Goal: Transaction & Acquisition: Purchase product/service

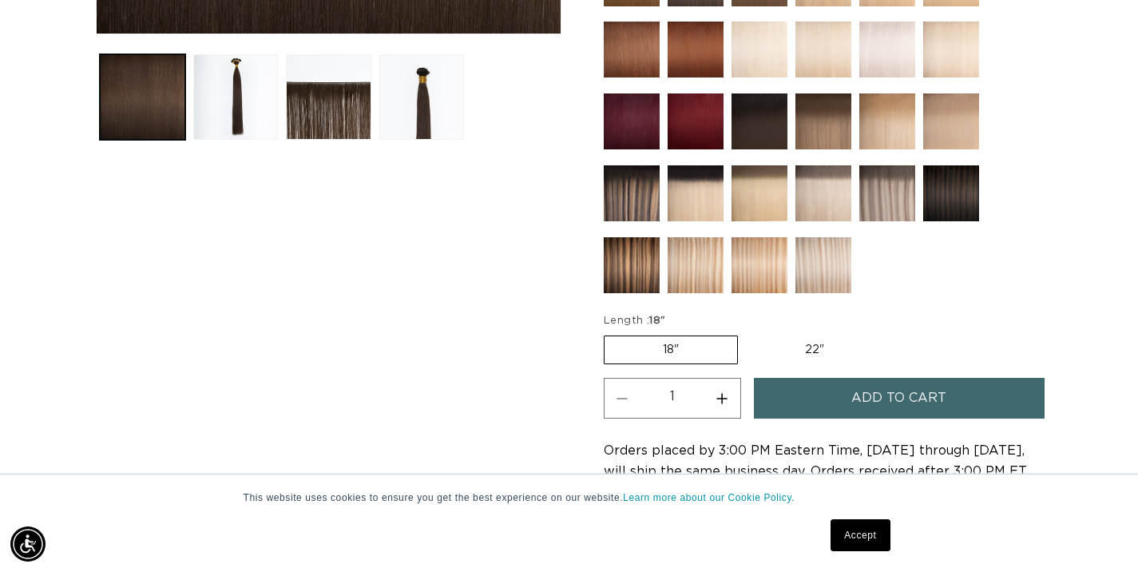
scroll to position [0, 1024]
click at [634, 202] on img at bounding box center [632, 193] width 56 height 56
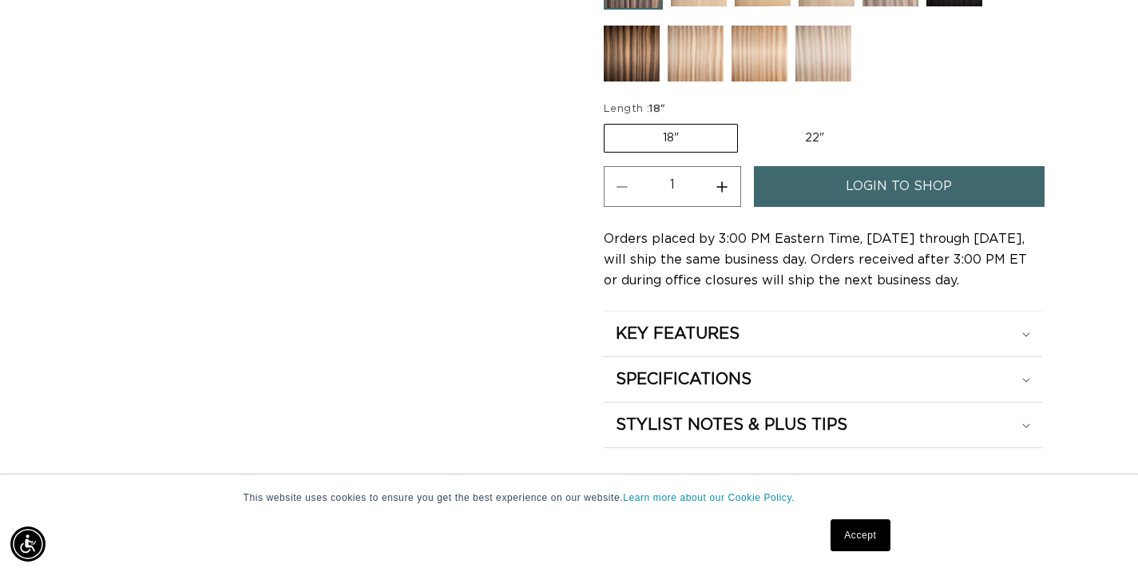
scroll to position [0, 1024]
click at [818, 182] on link "login to shop" at bounding box center [899, 186] width 291 height 41
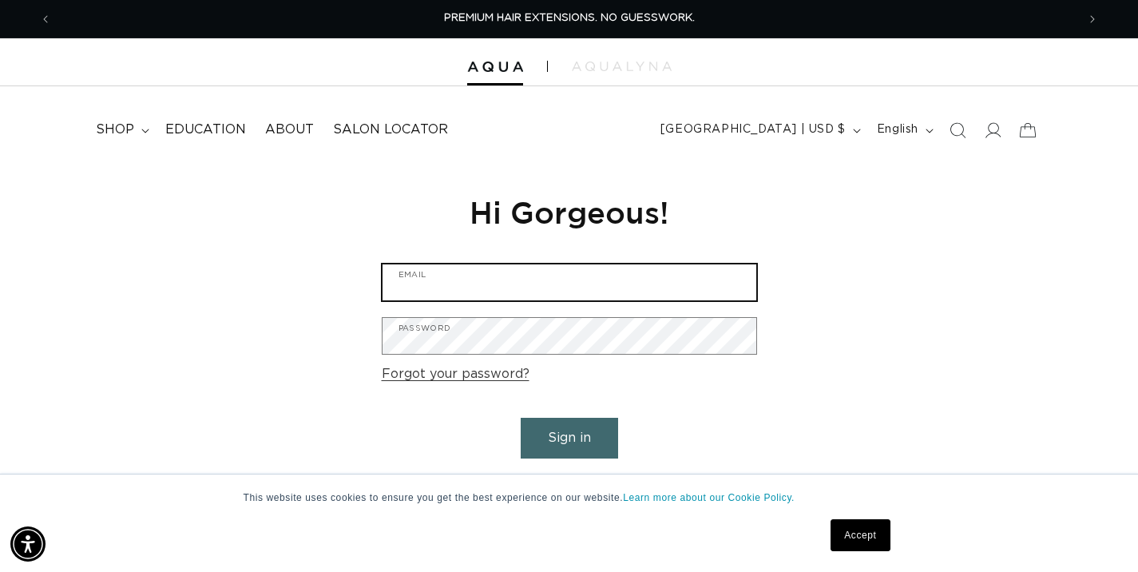
type input "glamsalonpalosheights@gmail.com"
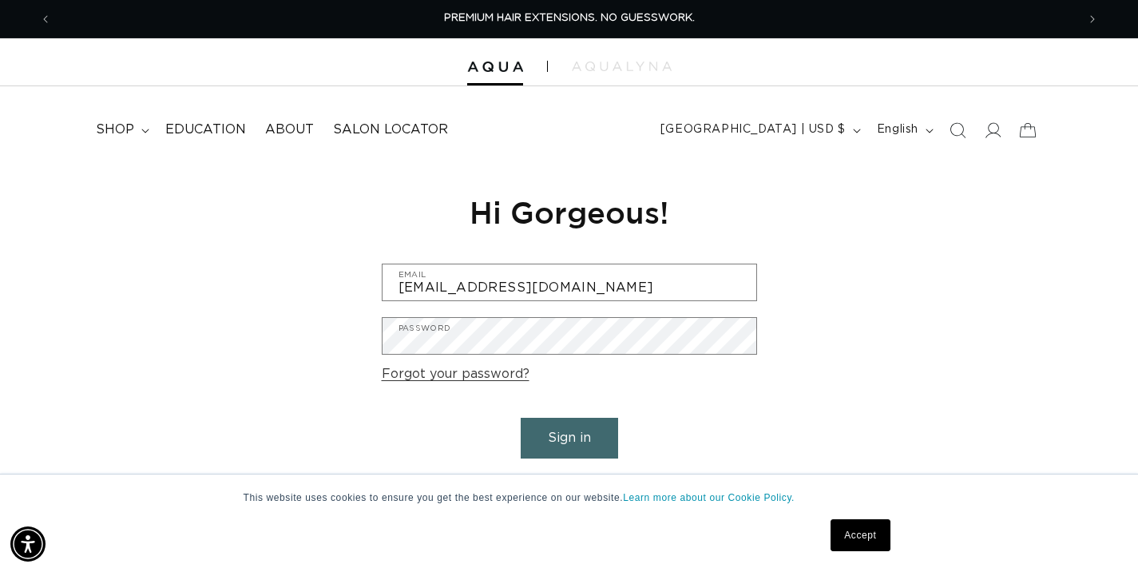
click at [559, 437] on button "Sign in" at bounding box center [569, 438] width 97 height 41
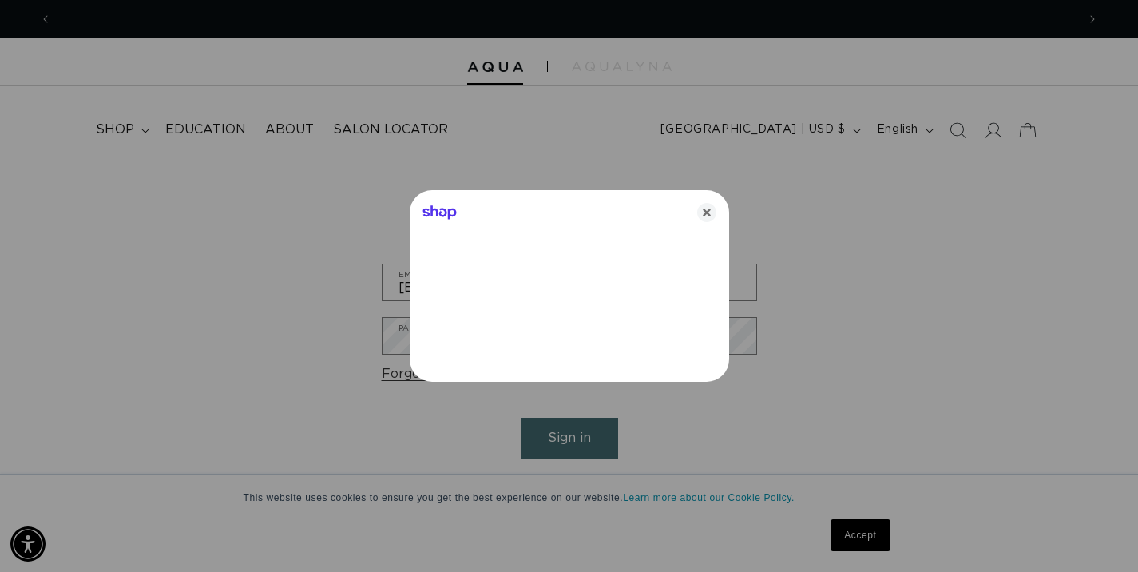
scroll to position [0, 1024]
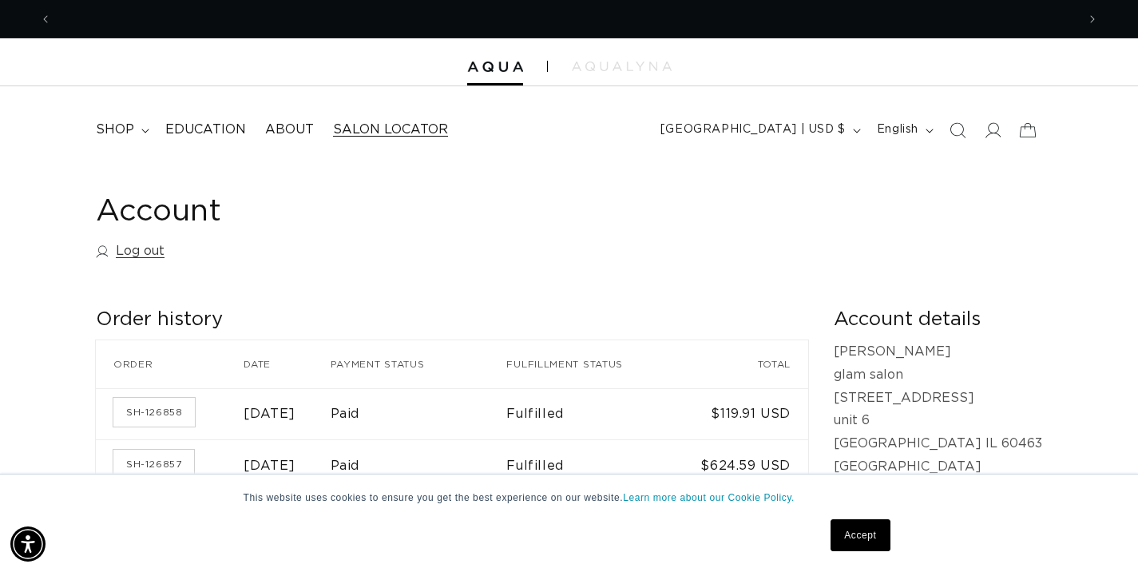
scroll to position [0, 1024]
click at [121, 131] on span "shop" at bounding box center [115, 129] width 38 height 17
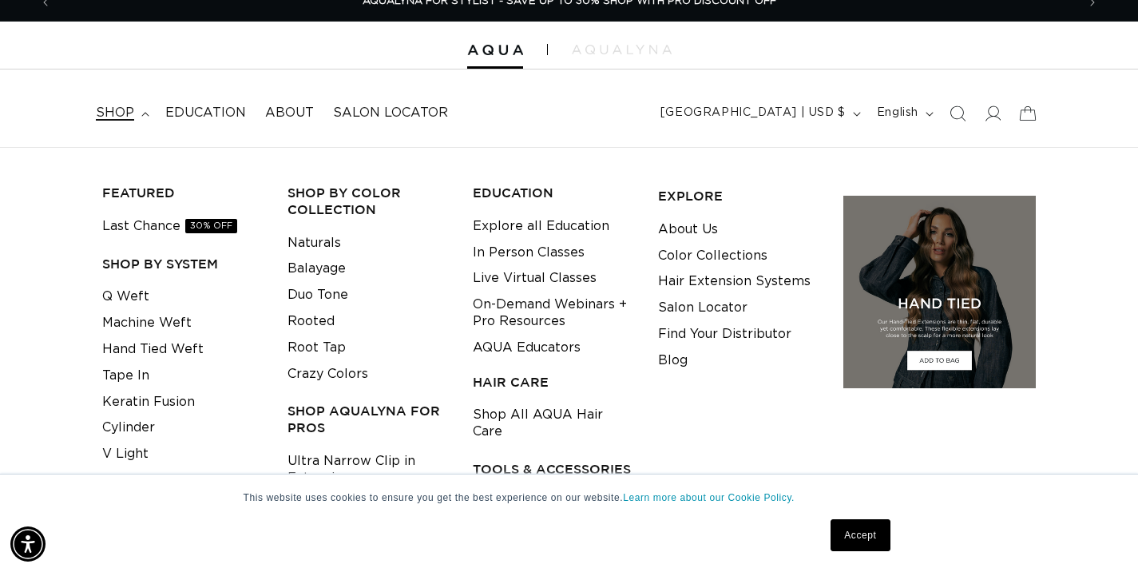
scroll to position [38, 0]
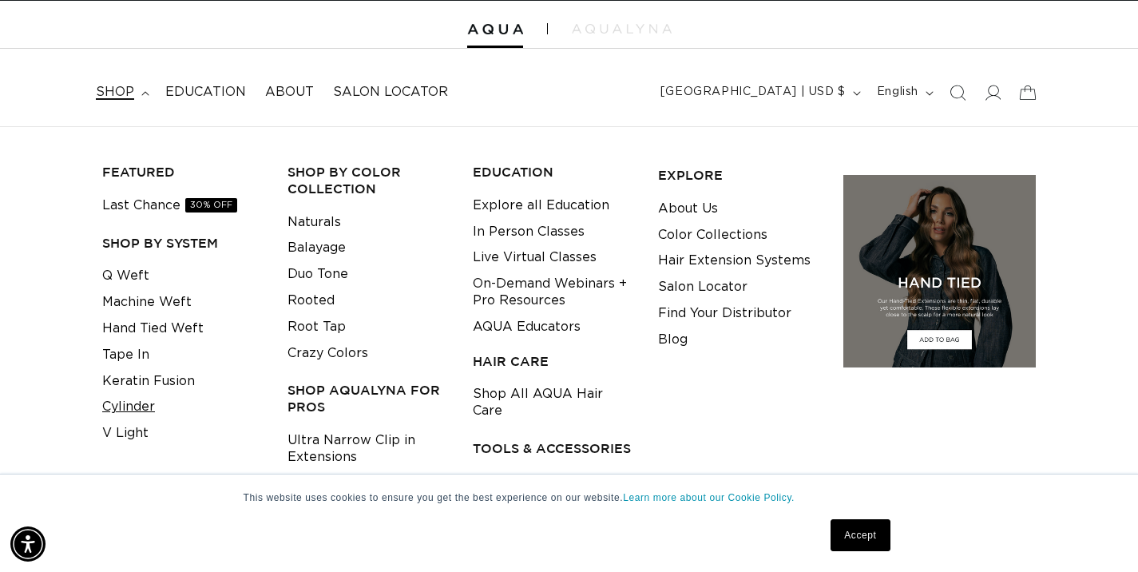
click at [148, 406] on link "Cylinder" at bounding box center [128, 407] width 53 height 26
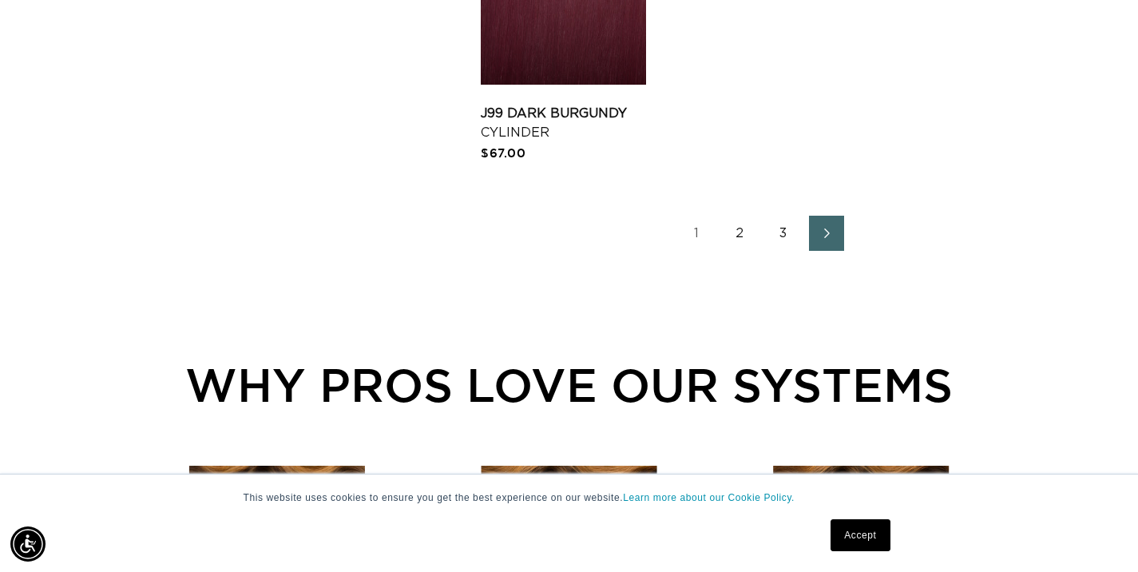
click at [741, 250] on link "2" at bounding box center [740, 233] width 35 height 35
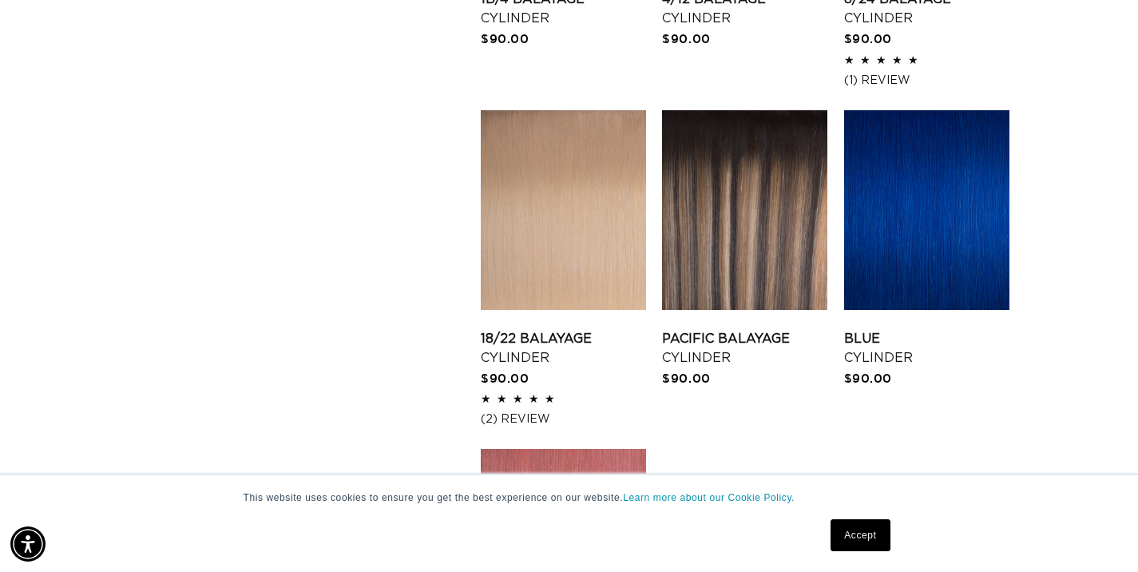
scroll to position [1801, 0]
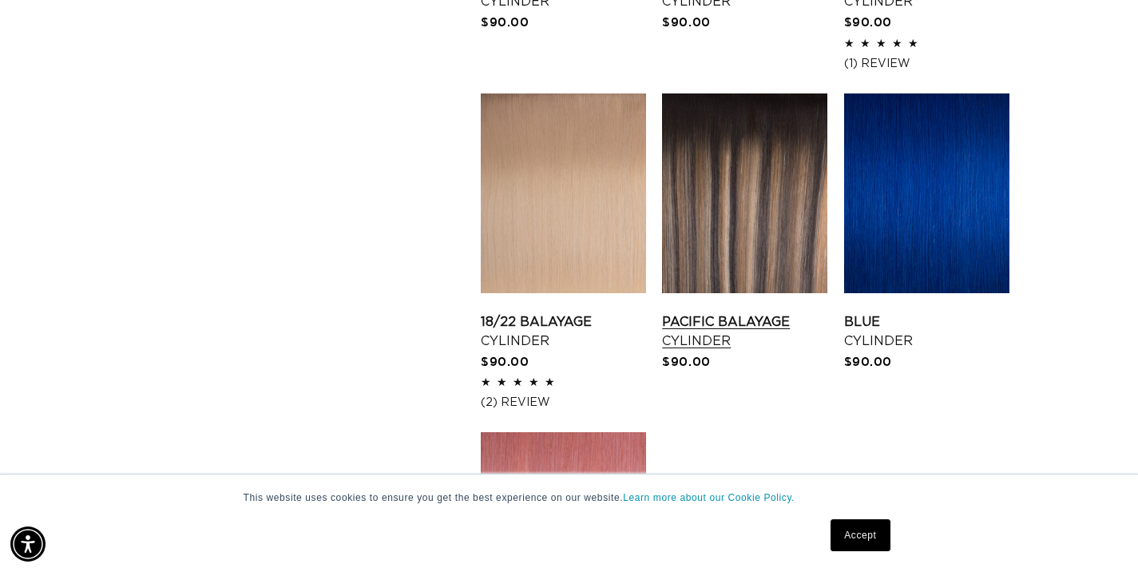
click at [741, 312] on link "Pacific Balayage Cylinder" at bounding box center [744, 331] width 165 height 38
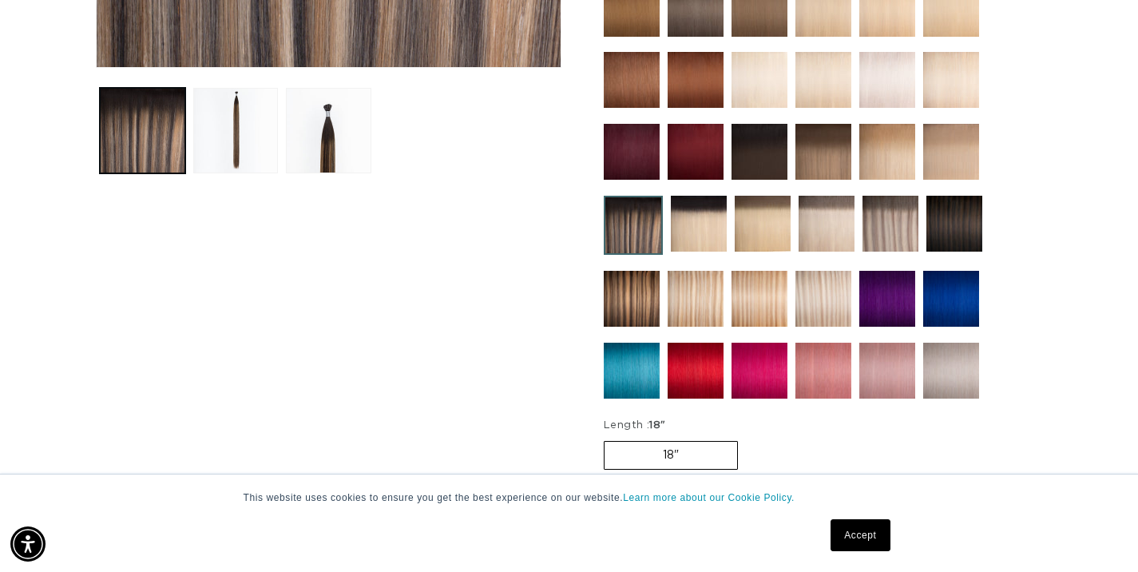
click at [628, 225] on img at bounding box center [633, 225] width 59 height 59
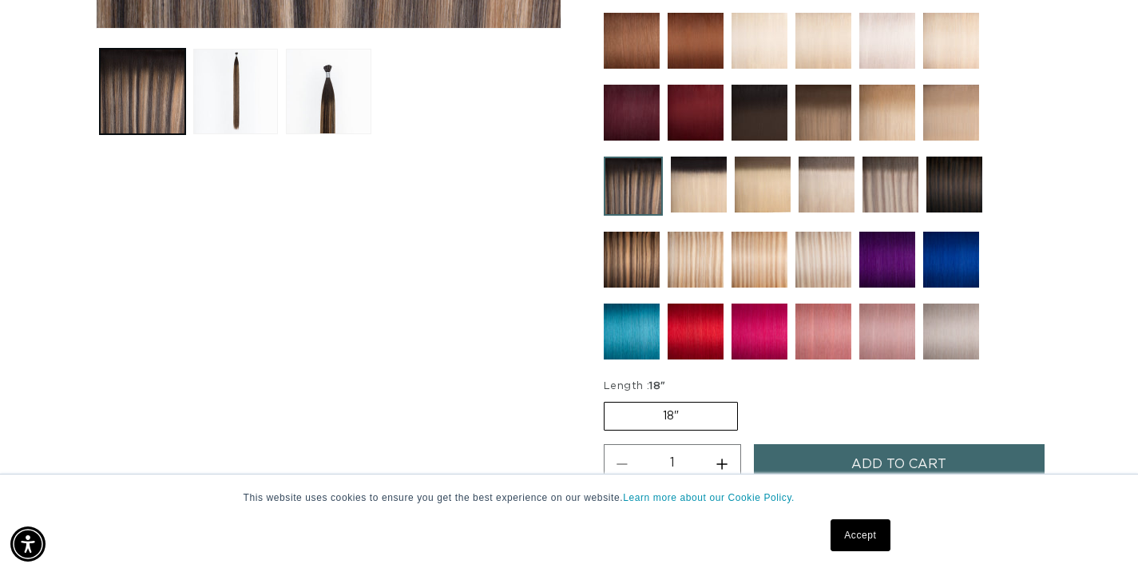
scroll to position [625, 0]
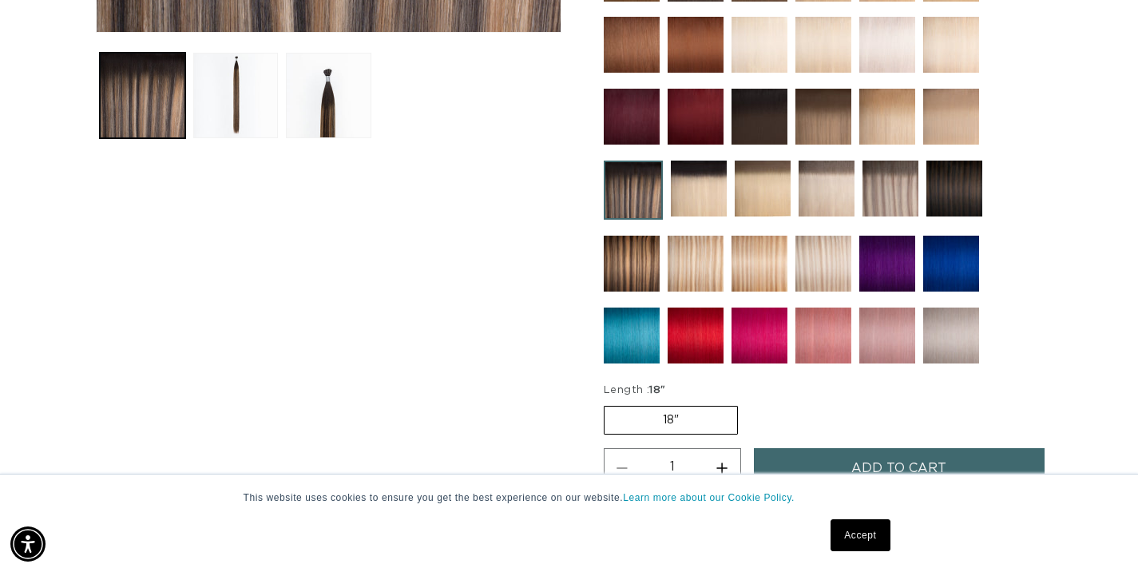
click at [628, 269] on img at bounding box center [632, 264] width 56 height 56
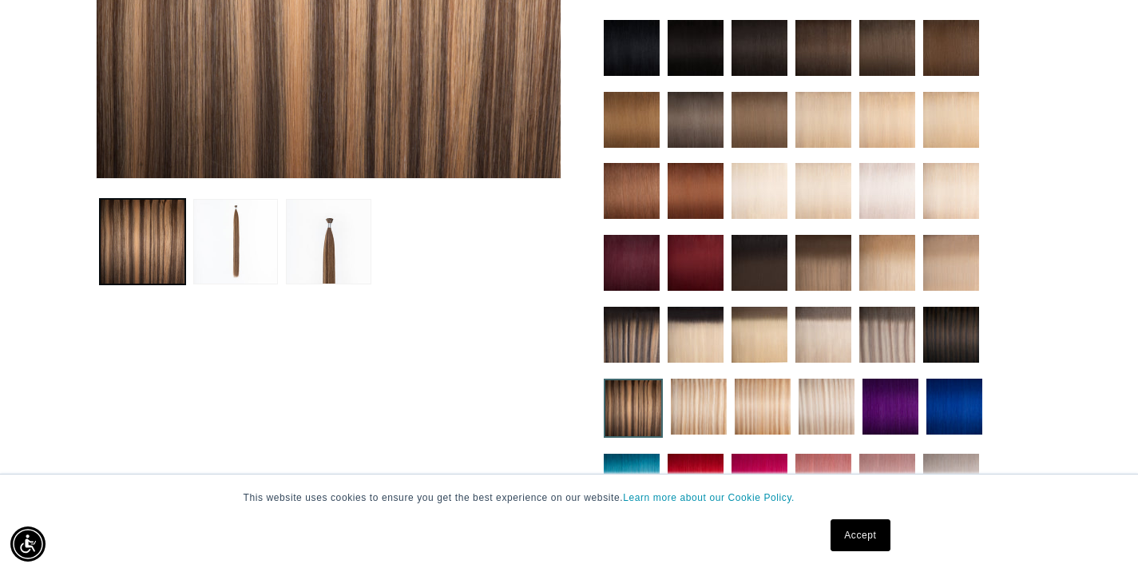
scroll to position [480, 0]
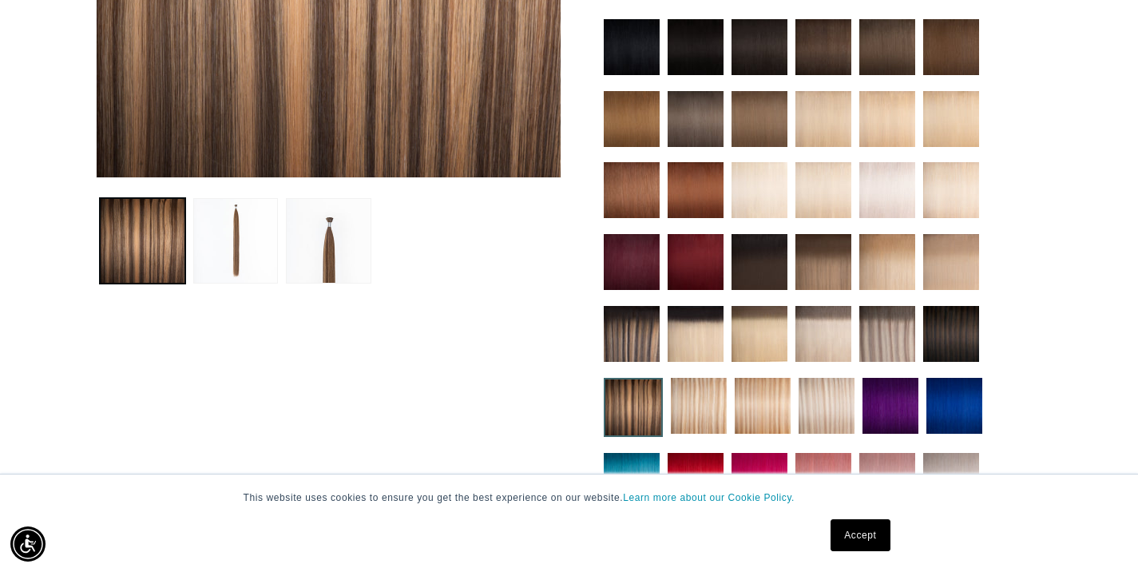
click at [824, 272] on img at bounding box center [823, 262] width 56 height 56
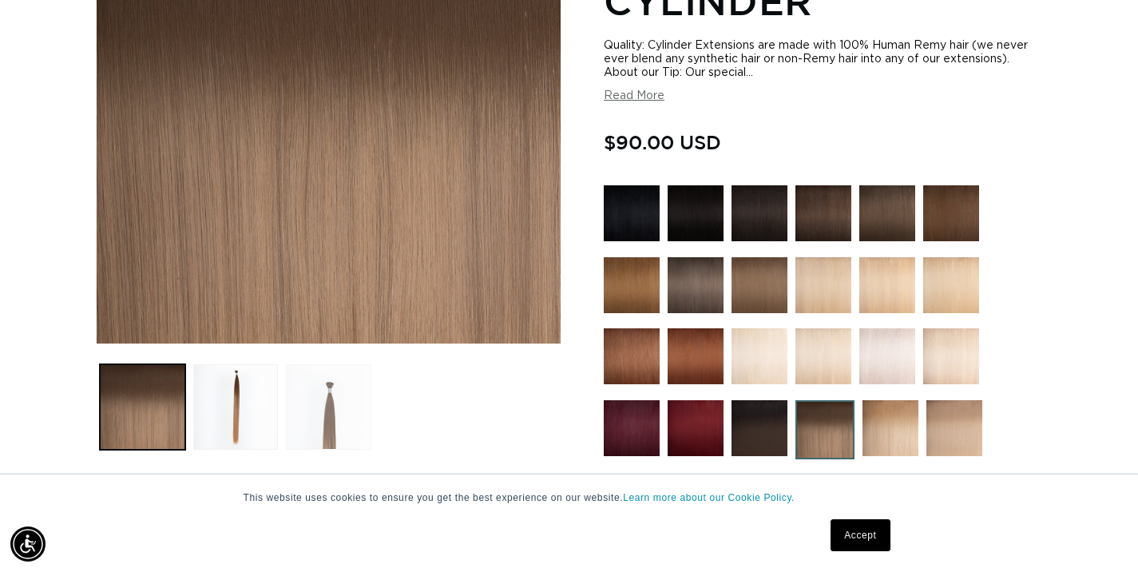
scroll to position [0, 2049]
click at [334, 418] on button "Load image 3 in gallery view" at bounding box center [328, 406] width 85 height 85
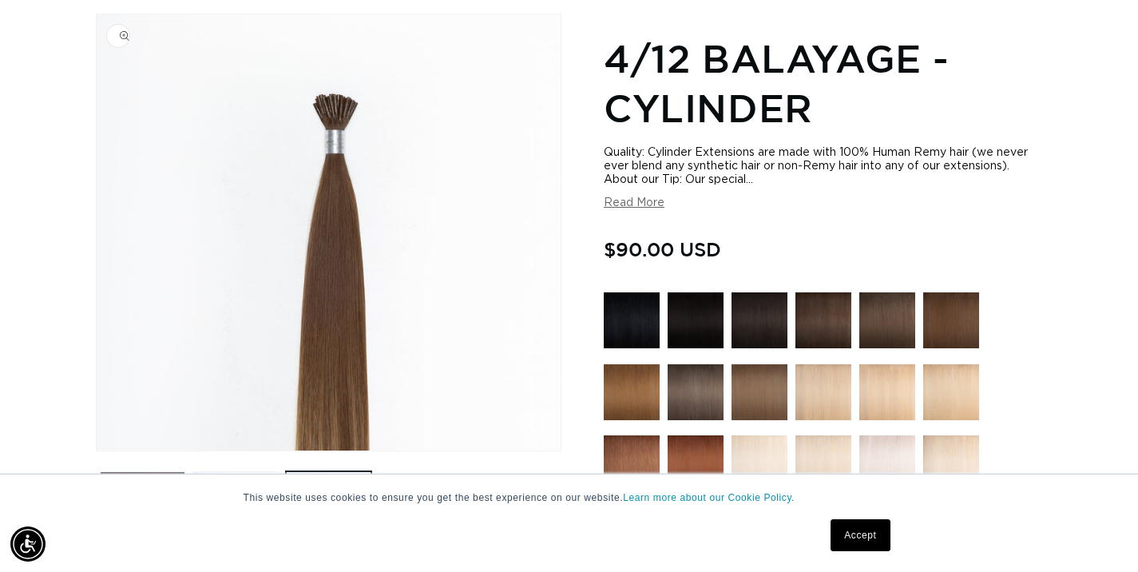
scroll to position [0, 1024]
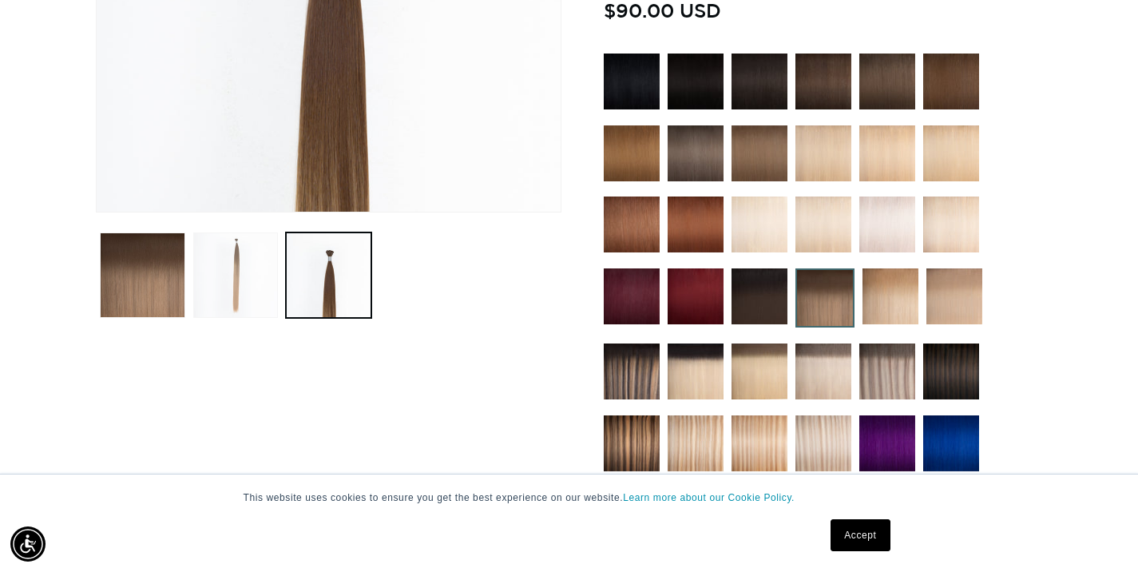
click at [241, 286] on button "Load image 2 in gallery view" at bounding box center [235, 274] width 85 height 85
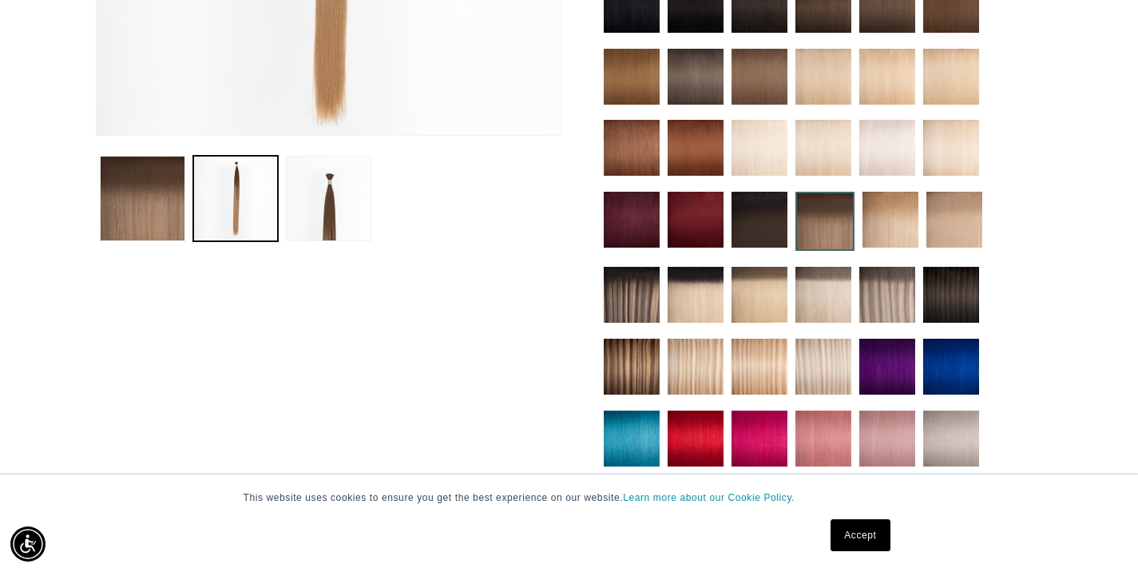
click at [761, 80] on img at bounding box center [759, 77] width 56 height 56
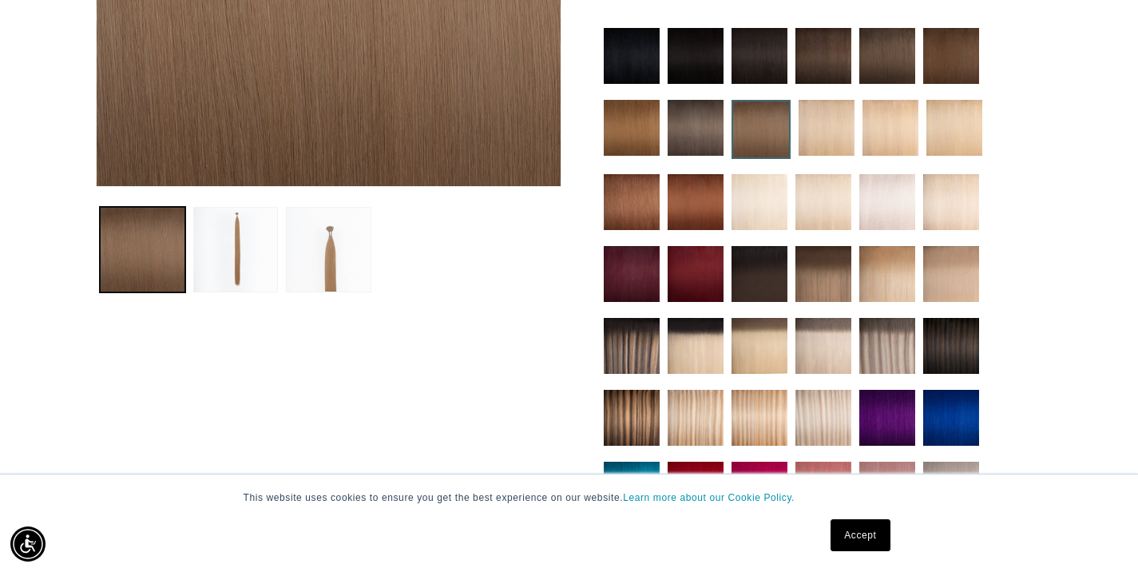
scroll to position [0, 1024]
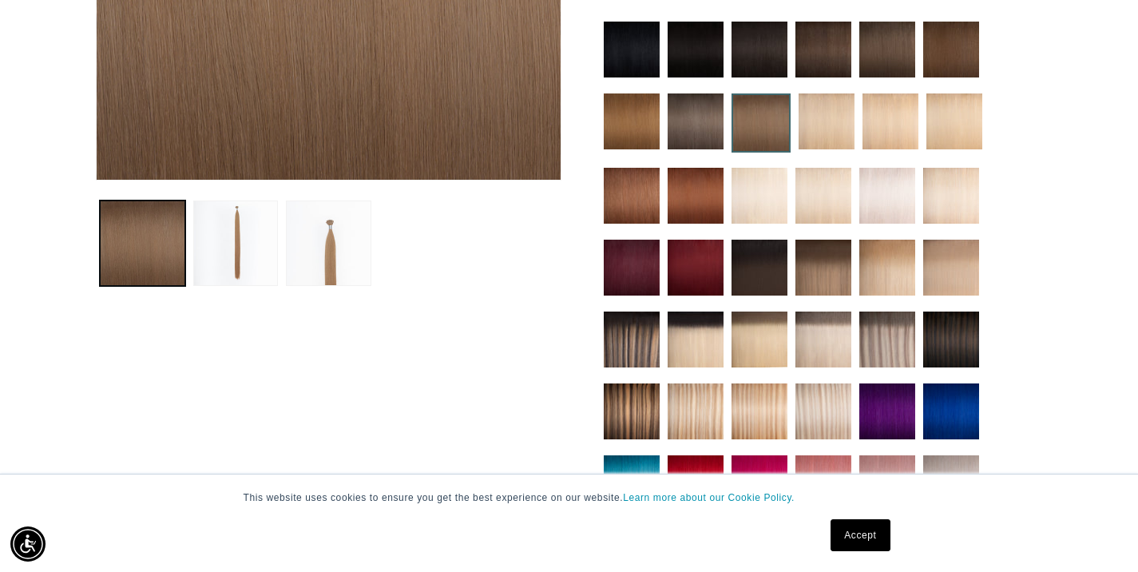
click at [758, 280] on img at bounding box center [759, 268] width 56 height 56
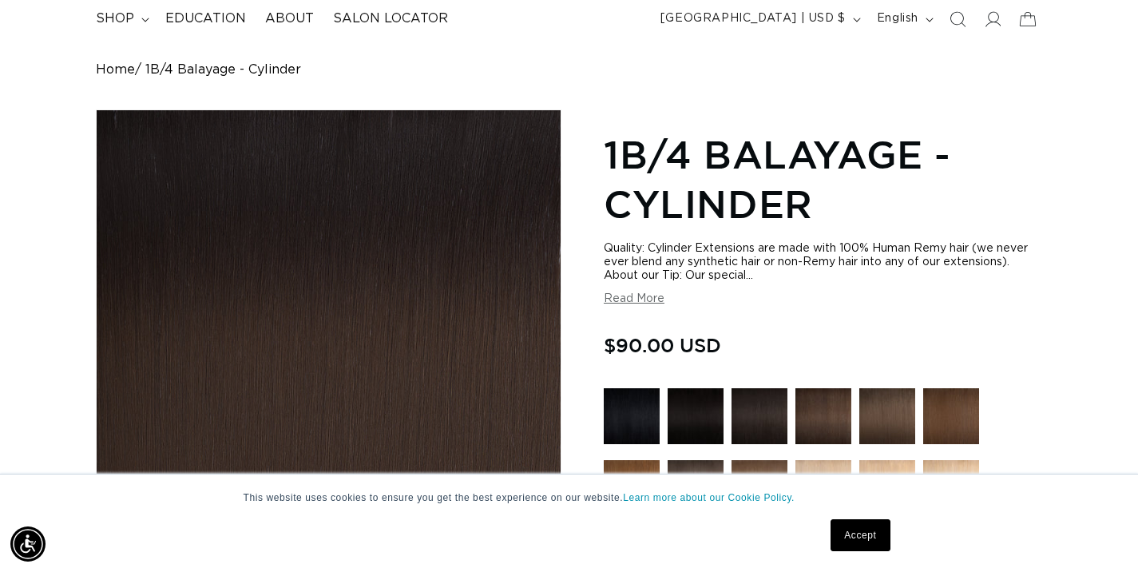
scroll to position [107, 0]
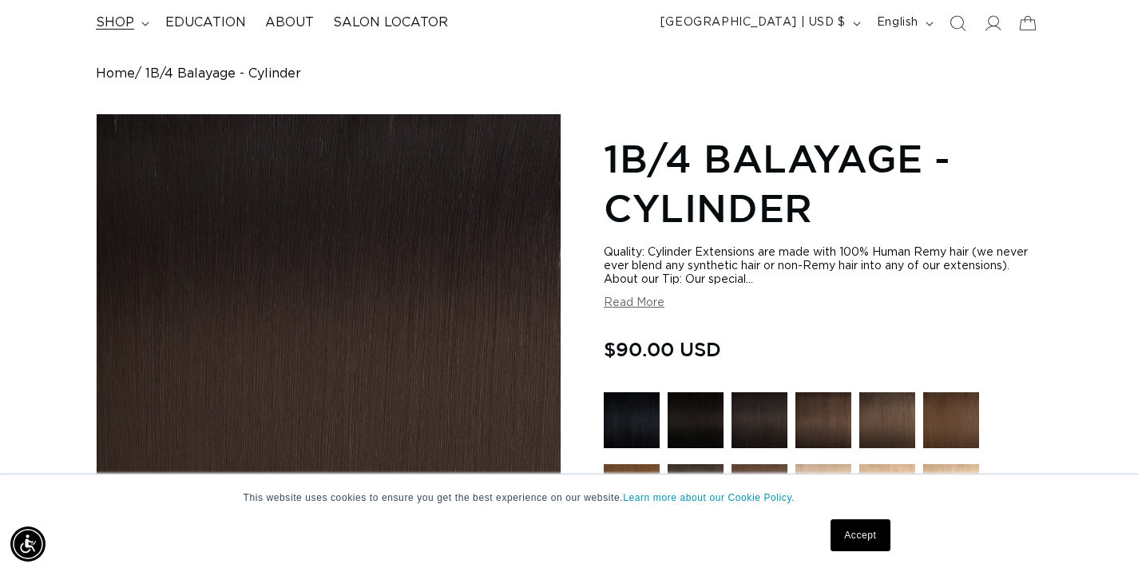
click at [110, 25] on span "shop" at bounding box center [115, 22] width 38 height 17
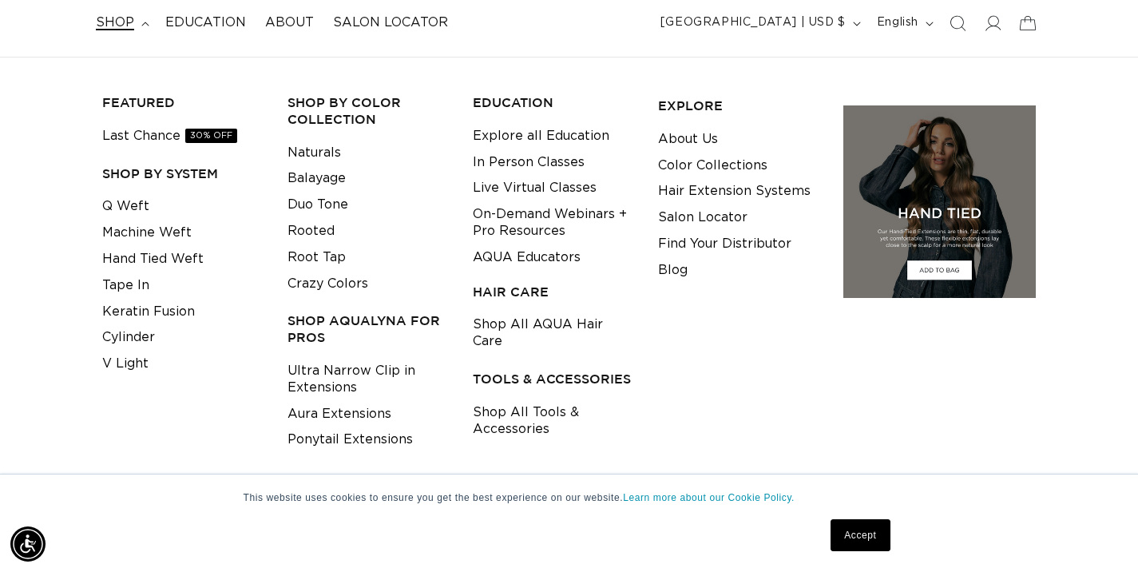
scroll to position [0, 0]
click at [130, 335] on link "Cylinder" at bounding box center [128, 337] width 53 height 26
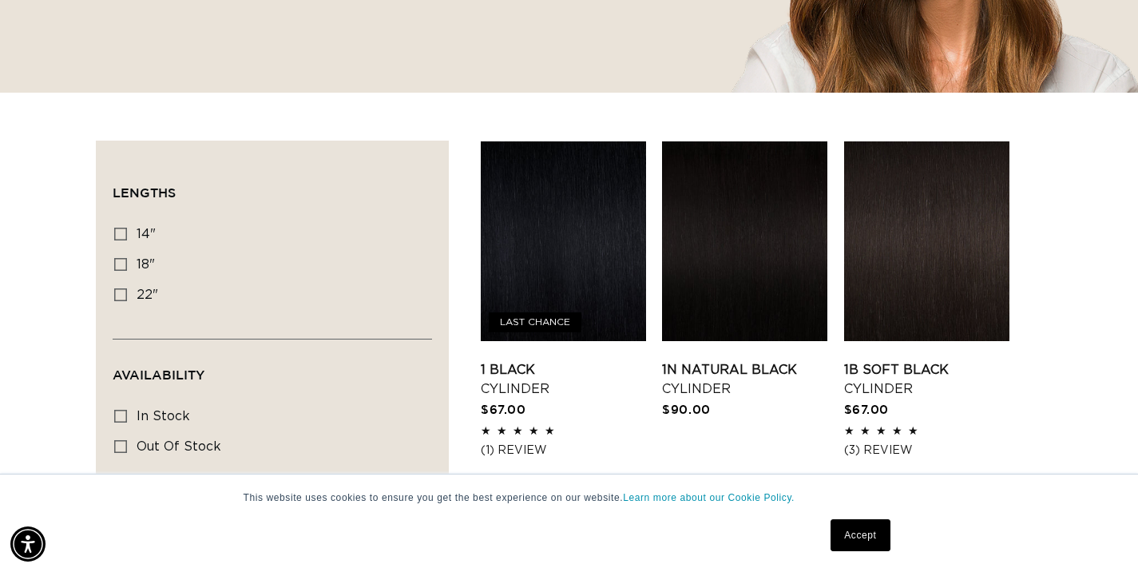
scroll to position [439, 0]
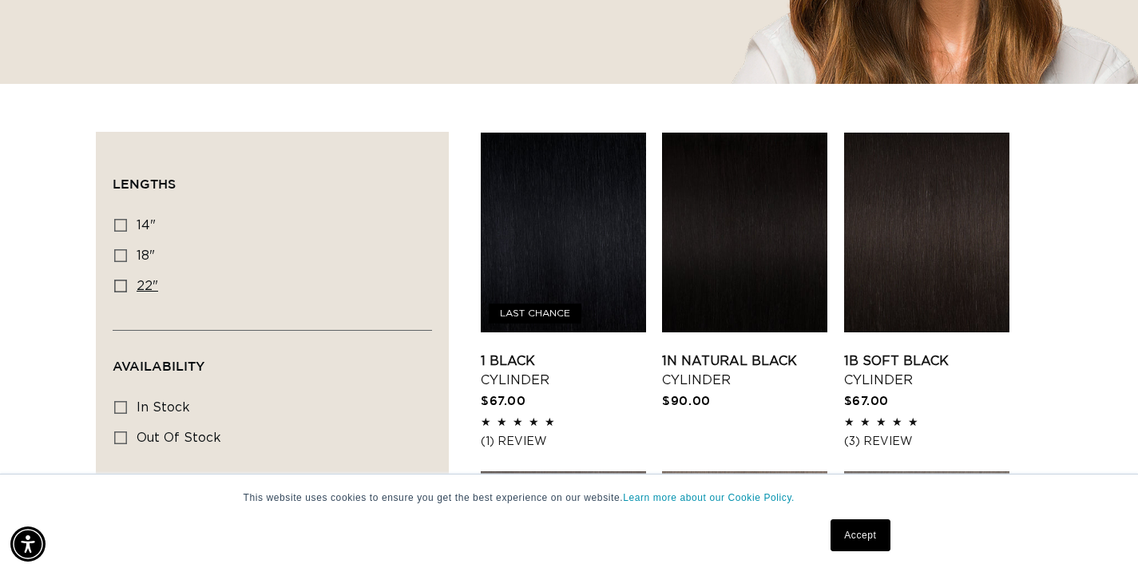
click at [121, 289] on icon at bounding box center [120, 285] width 13 height 13
click at [121, 289] on input "22" 22" (16 products)" at bounding box center [120, 285] width 13 height 13
checkbox input "true"
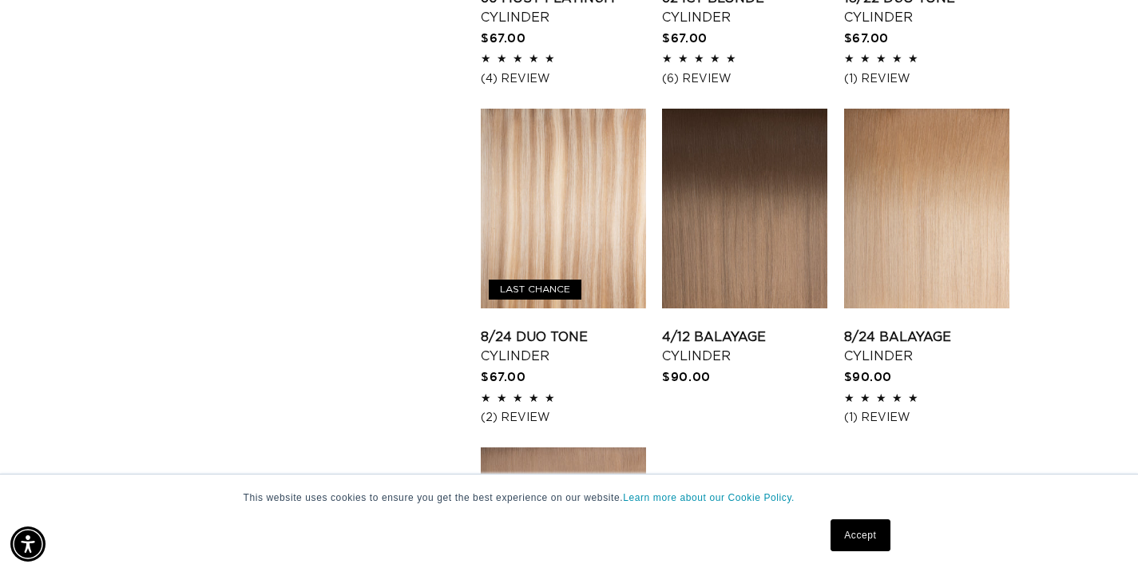
scroll to position [1828, 0]
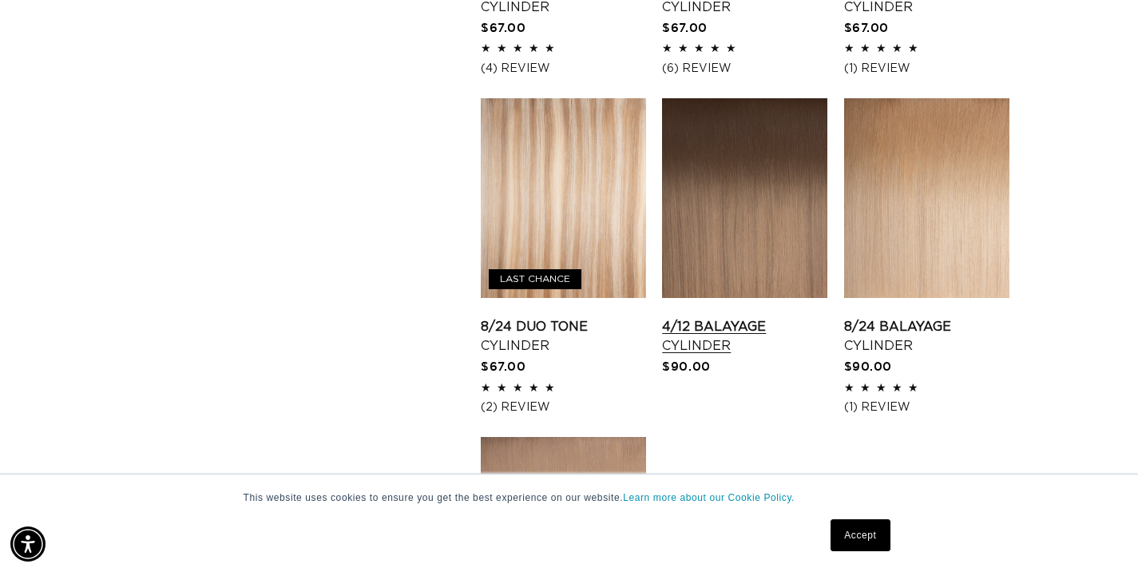
click at [763, 317] on link "4/12 Balayage Cylinder" at bounding box center [744, 336] width 165 height 38
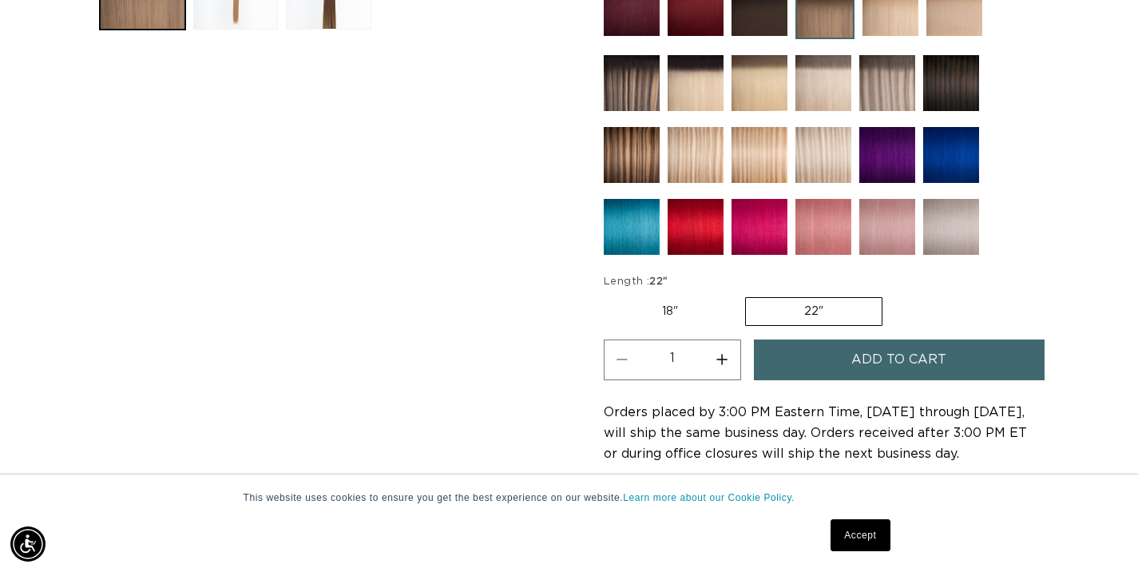
scroll to position [737, 0]
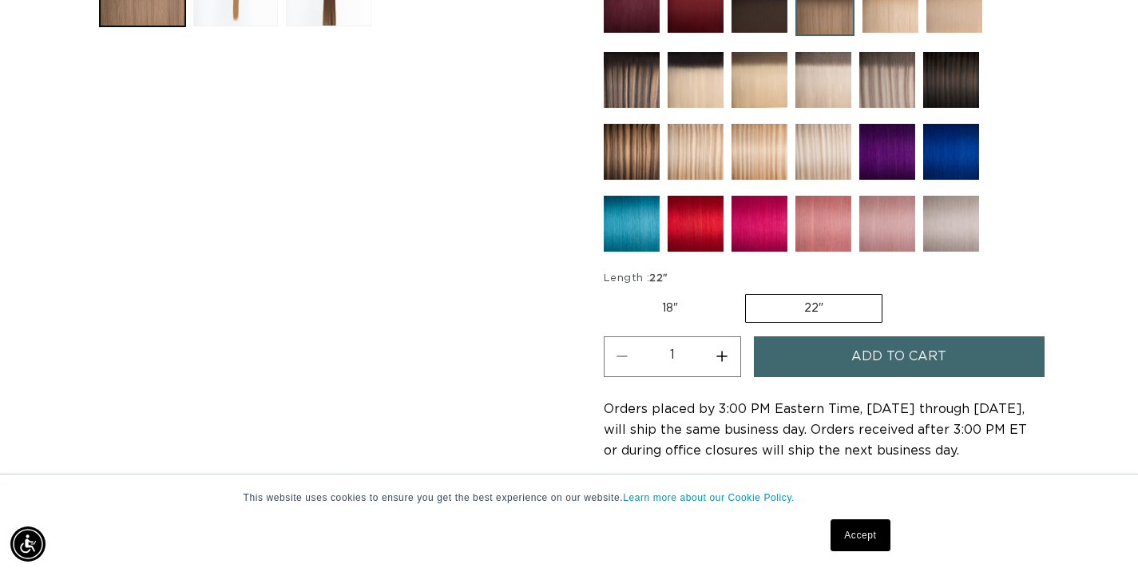
click at [941, 90] on img at bounding box center [951, 80] width 56 height 56
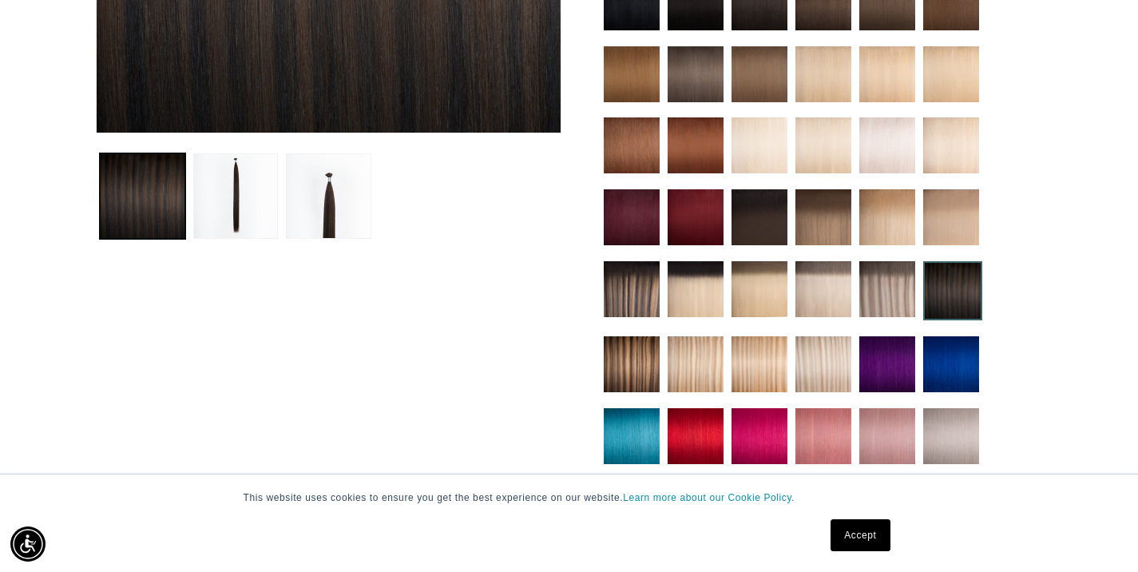
scroll to position [528, 0]
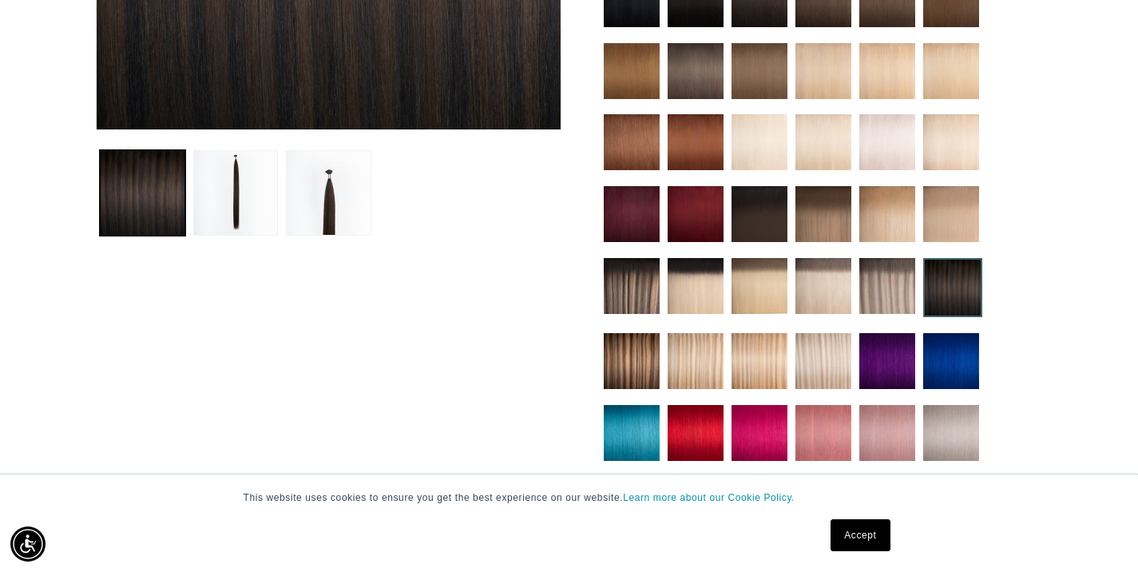
click at [637, 292] on img at bounding box center [632, 286] width 56 height 56
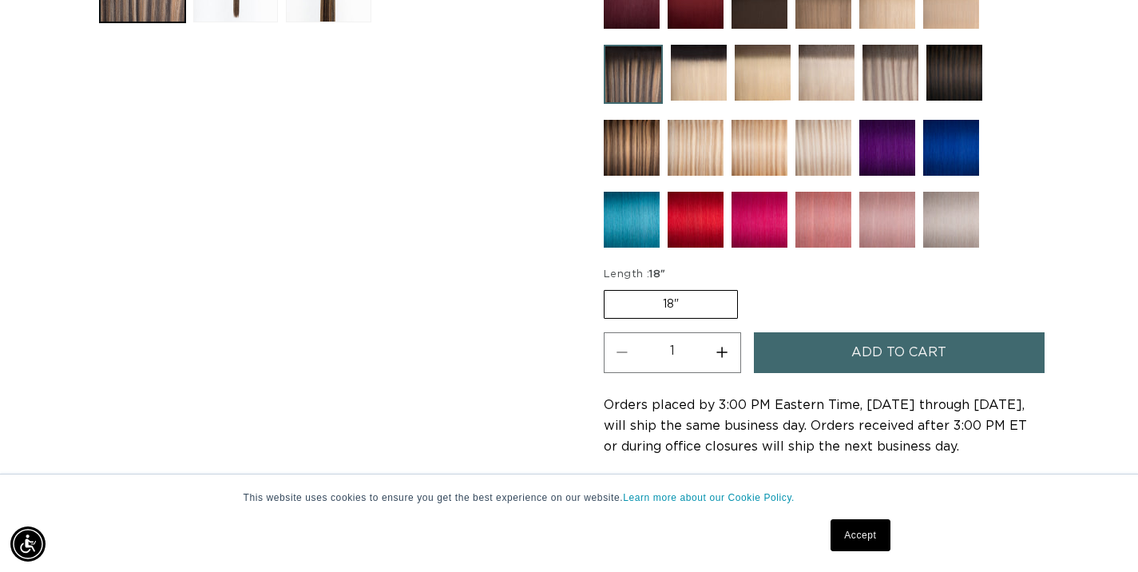
scroll to position [0, 1024]
click at [723, 354] on button "Increase quantity for Pacific Balayage - Cylinder" at bounding box center [722, 352] width 36 height 41
type input "2"
click at [822, 350] on button "Add to cart" at bounding box center [899, 352] width 291 height 41
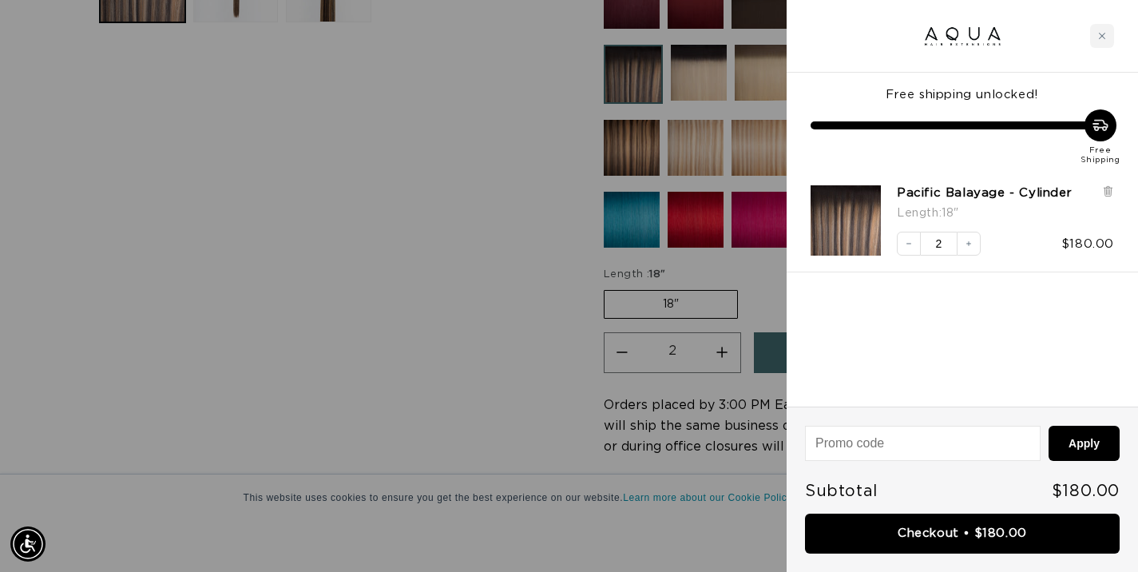
scroll to position [0, 1024]
click at [430, 303] on div at bounding box center [569, 286] width 1138 height 572
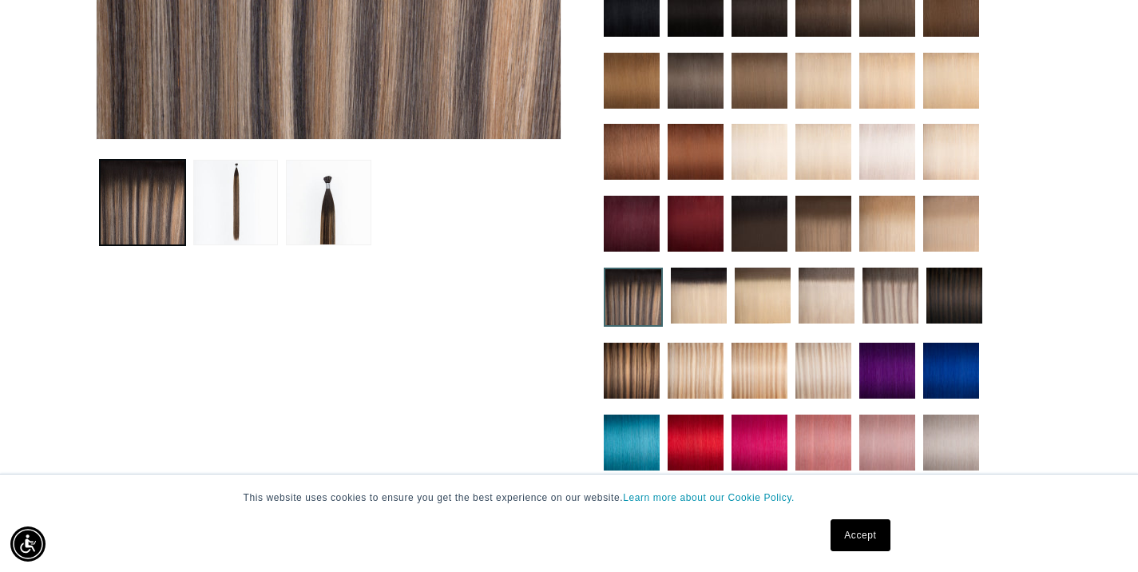
scroll to position [504, 0]
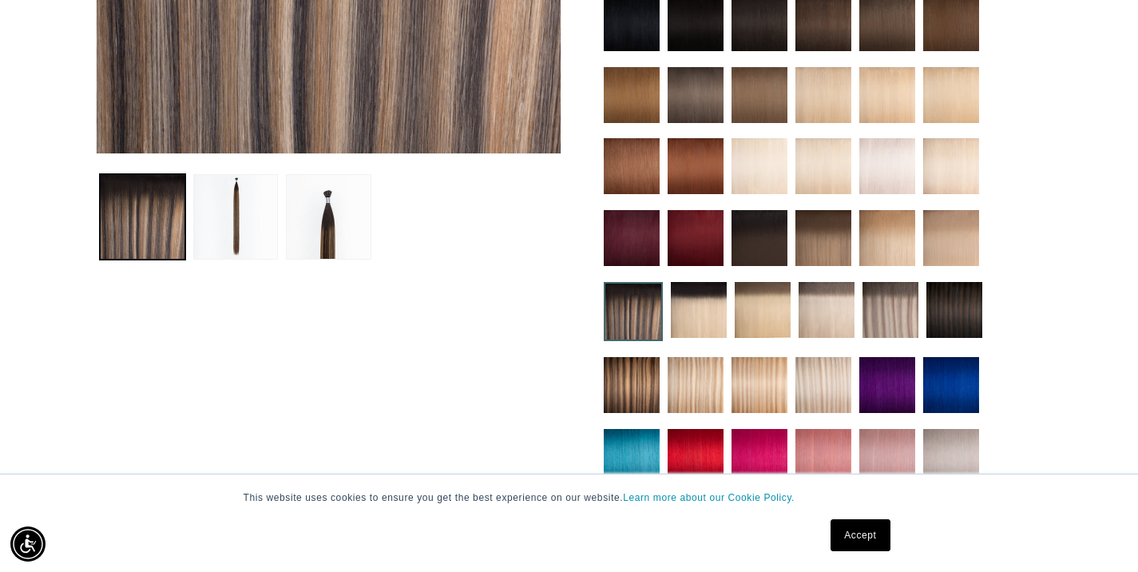
click at [696, 172] on img at bounding box center [695, 166] width 56 height 56
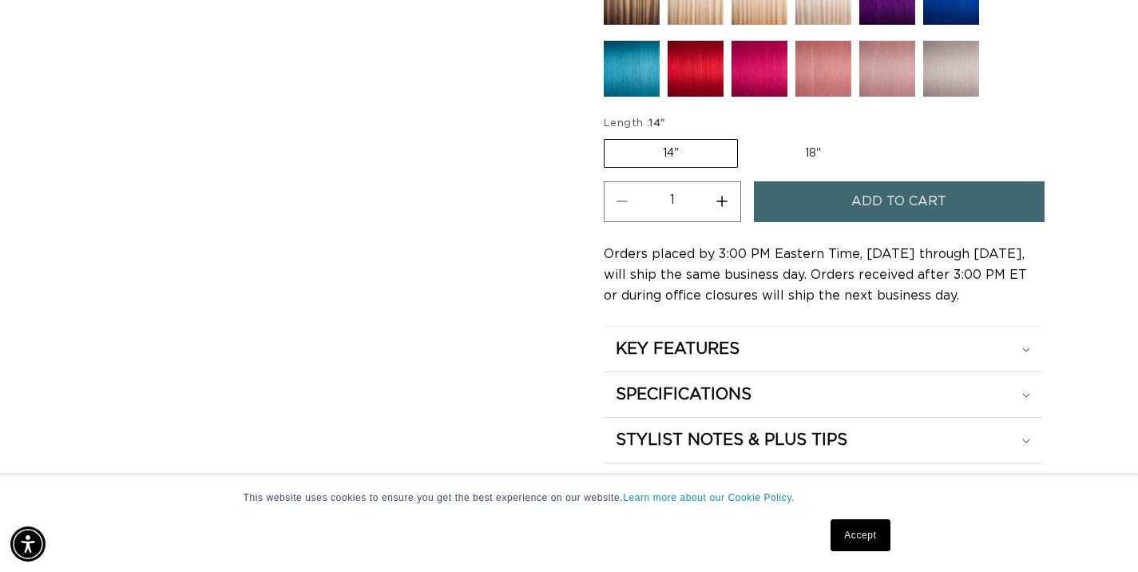
scroll to position [894, 0]
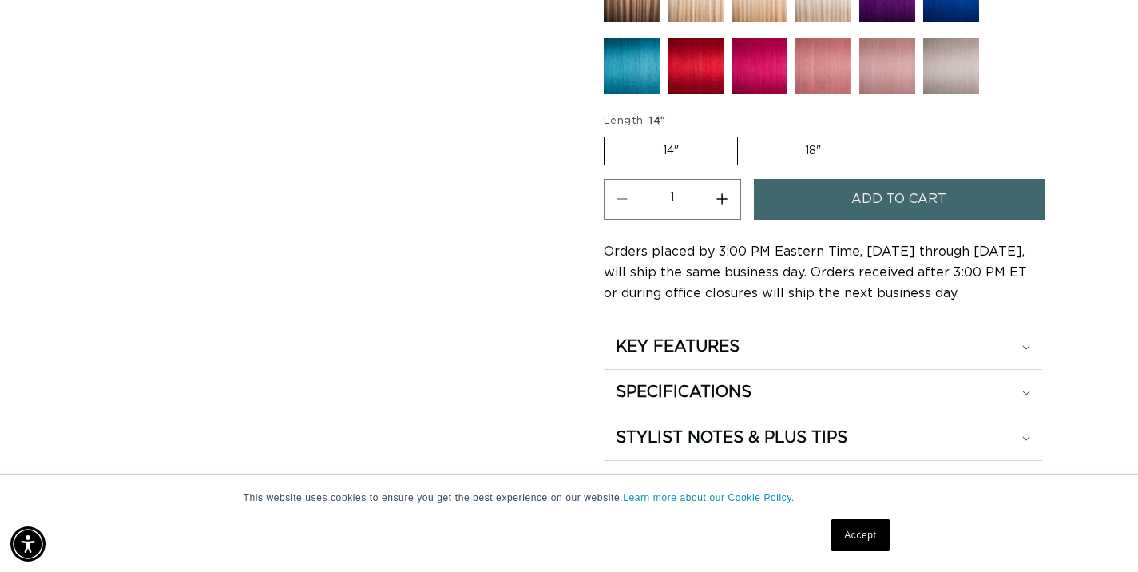
click at [724, 196] on button "Increase quantity for 33 Copper Red - Cylinder" at bounding box center [722, 199] width 36 height 41
click at [624, 198] on button "Decrease quantity for 33 Copper Red - Cylinder" at bounding box center [622, 199] width 36 height 41
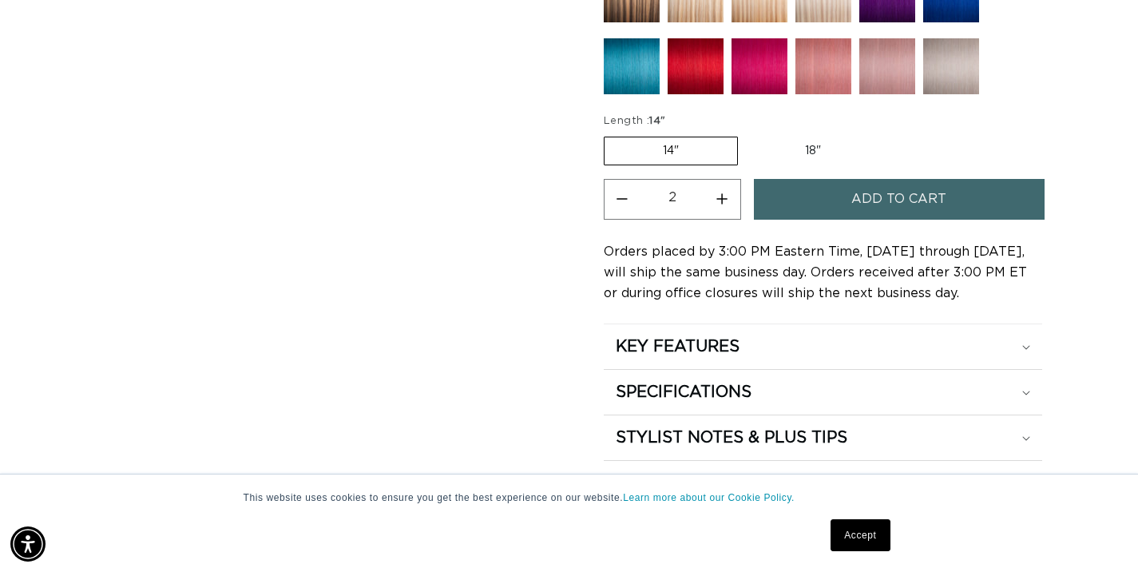
click at [627, 198] on button "Decrease quantity for 33 Copper Red - Cylinder" at bounding box center [622, 199] width 36 height 41
type input "1"
click at [830, 195] on button "Add to cart" at bounding box center [899, 199] width 291 height 41
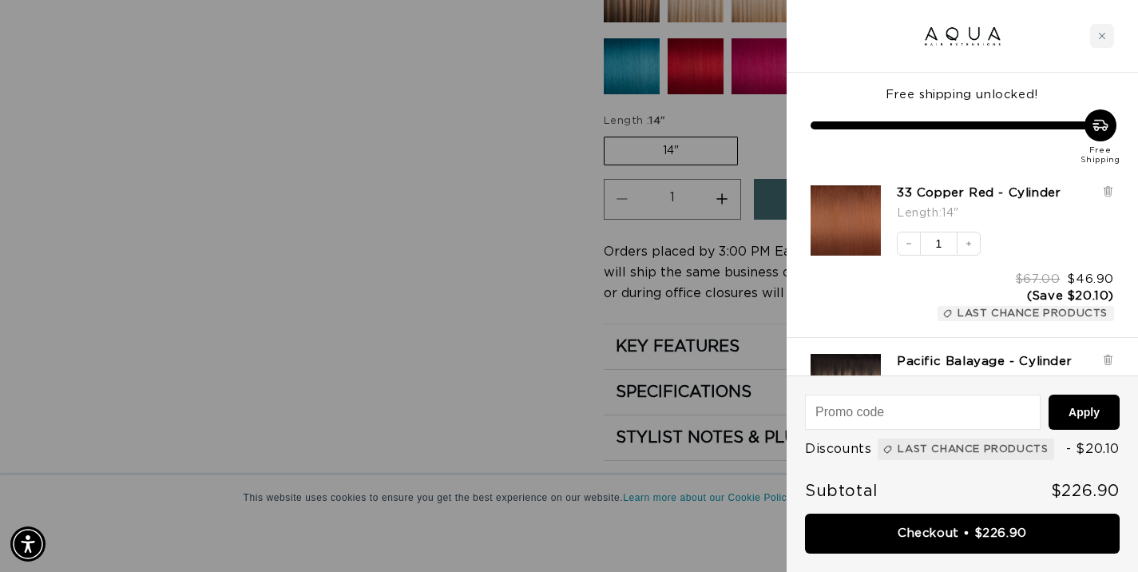
scroll to position [0, 1024]
click at [968, 245] on icon "Increase quantity" at bounding box center [969, 244] width 10 height 10
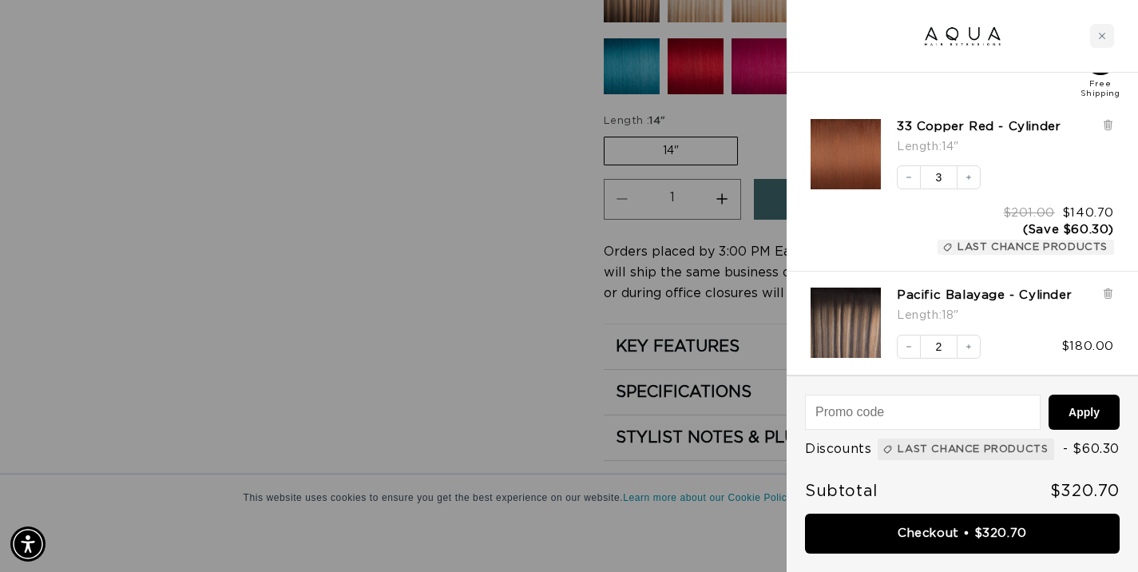
click at [473, 197] on div at bounding box center [569, 286] width 1138 height 572
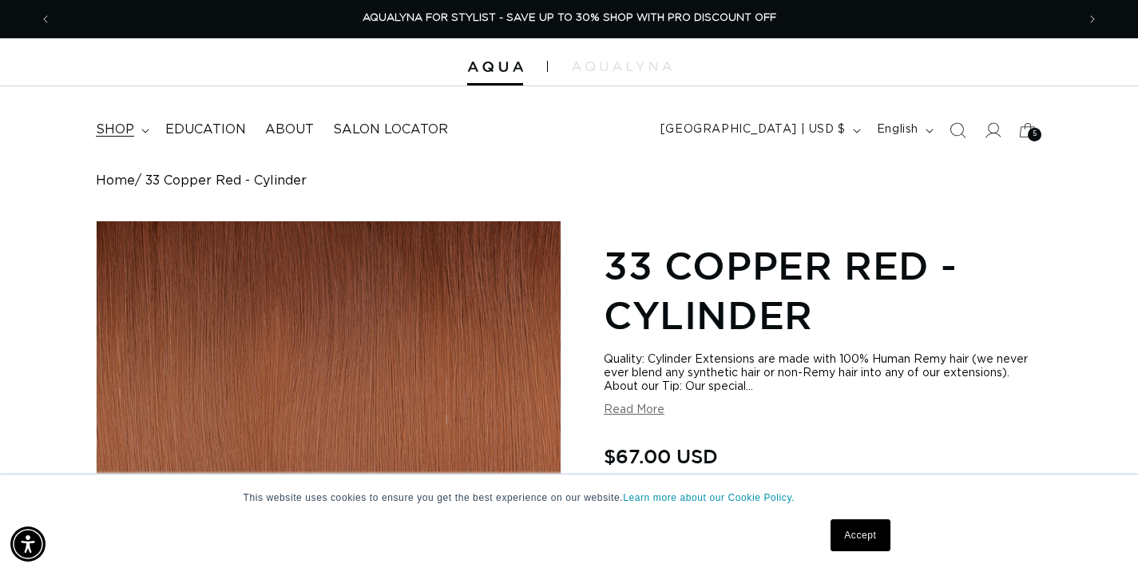
click at [117, 131] on span "shop" at bounding box center [115, 129] width 38 height 17
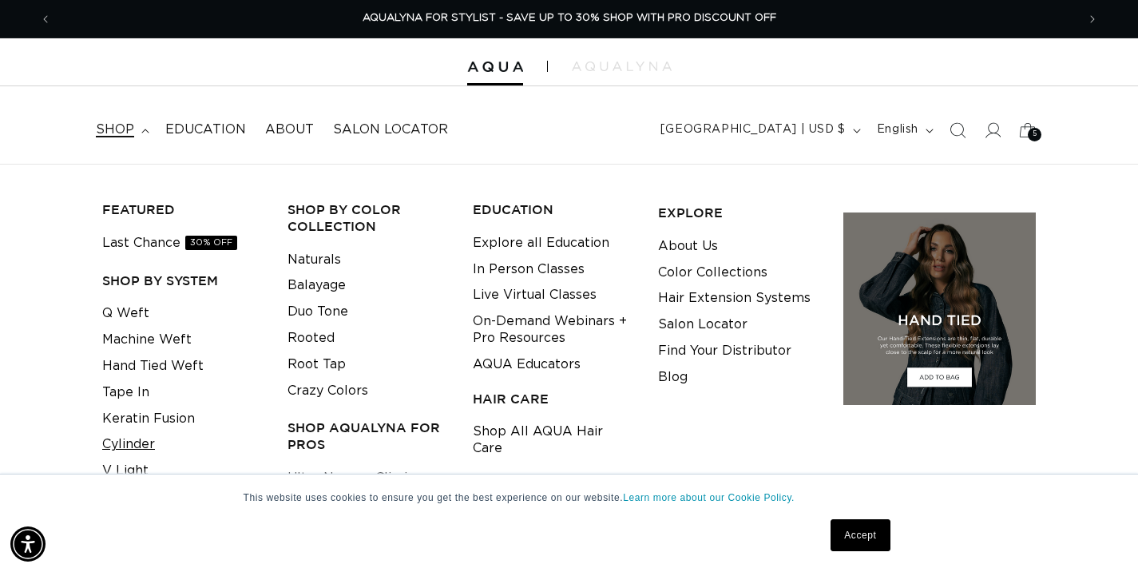
click at [137, 441] on link "Cylinder" at bounding box center [128, 444] width 53 height 26
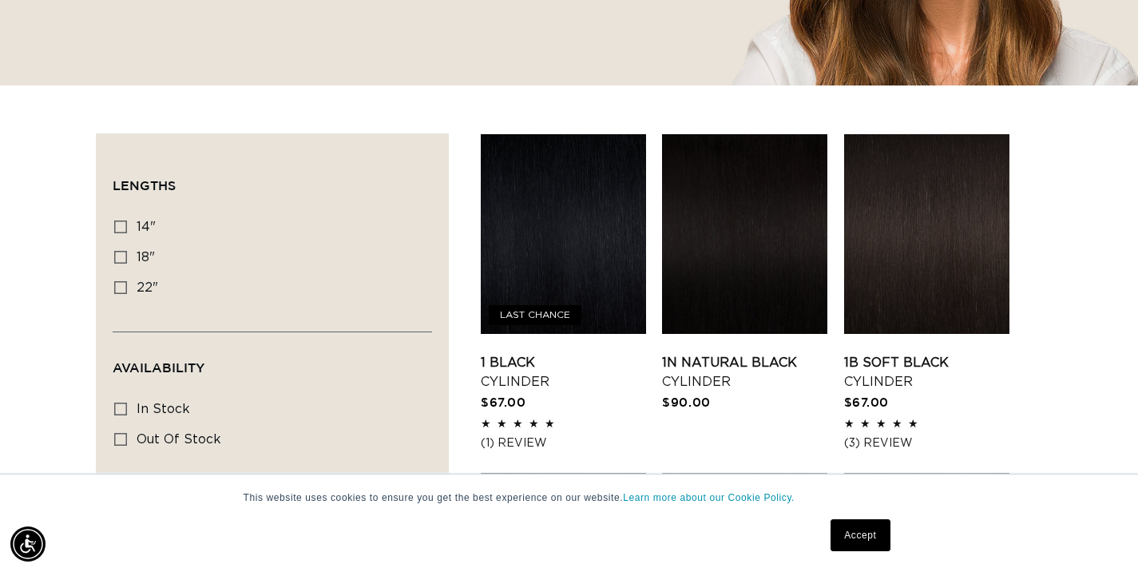
scroll to position [446, 0]
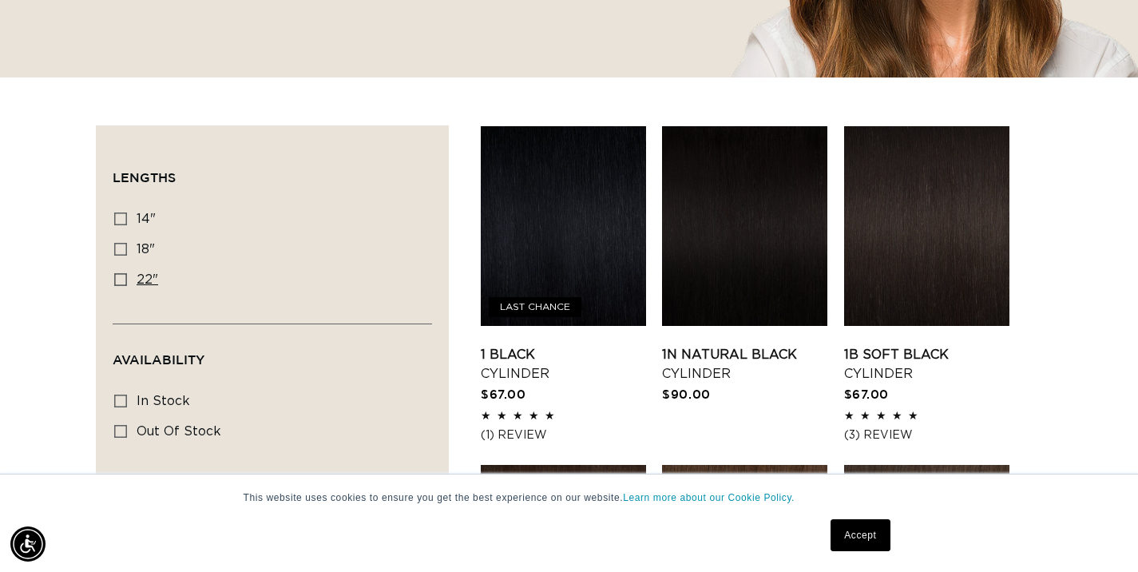
click at [124, 283] on icon at bounding box center [120, 279] width 13 height 13
click at [124, 283] on input "22" 22" (16 products)" at bounding box center [120, 279] width 13 height 13
checkbox input "true"
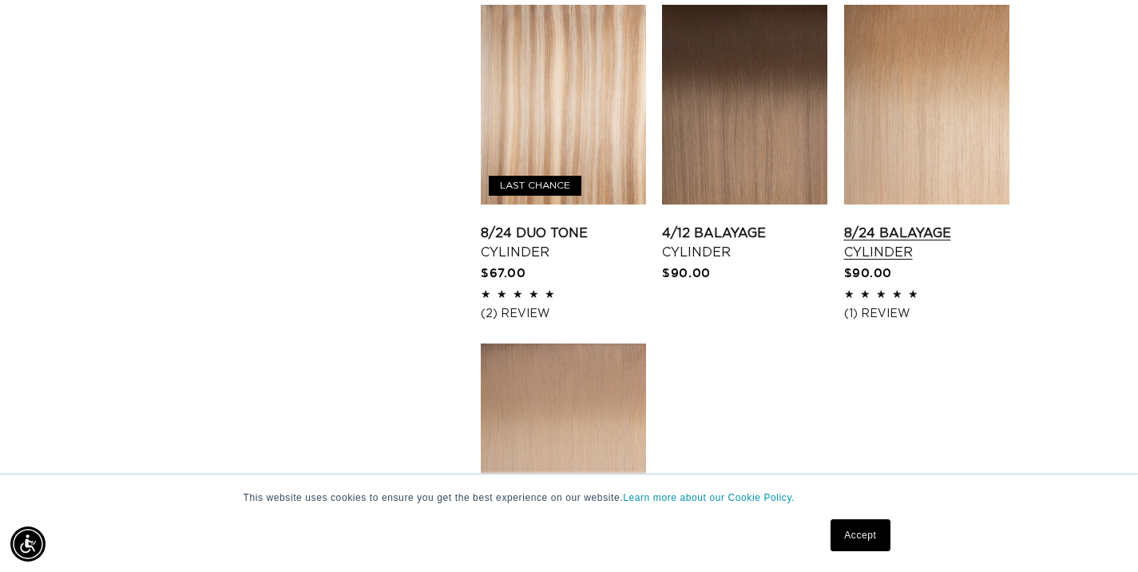
click at [927, 224] on link "8/24 Balayage Cylinder" at bounding box center [926, 243] width 165 height 38
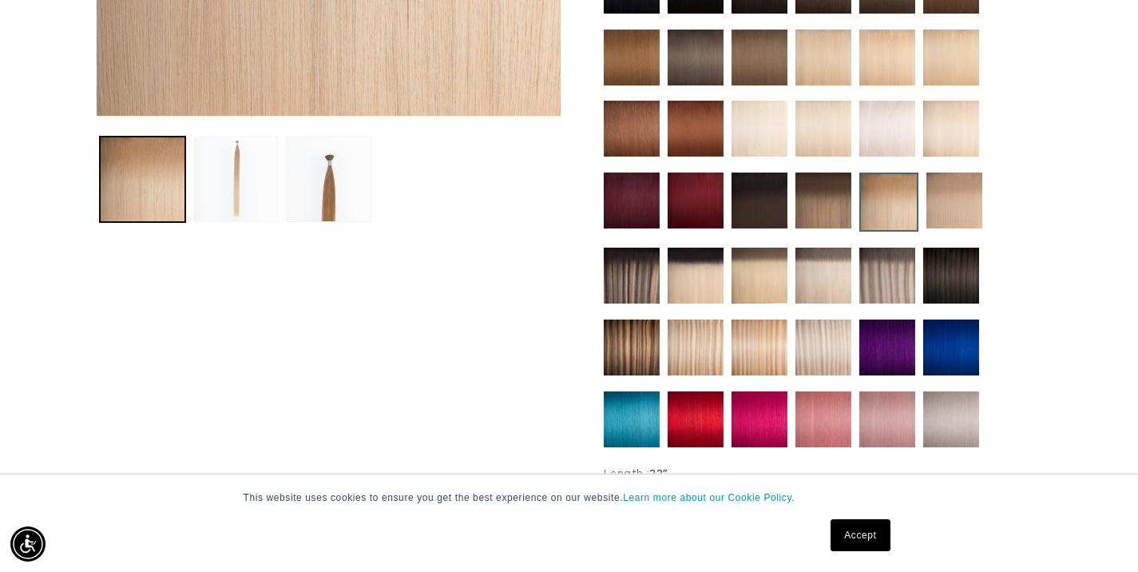
click at [242, 186] on button "Load image 2 in gallery view" at bounding box center [235, 179] width 85 height 85
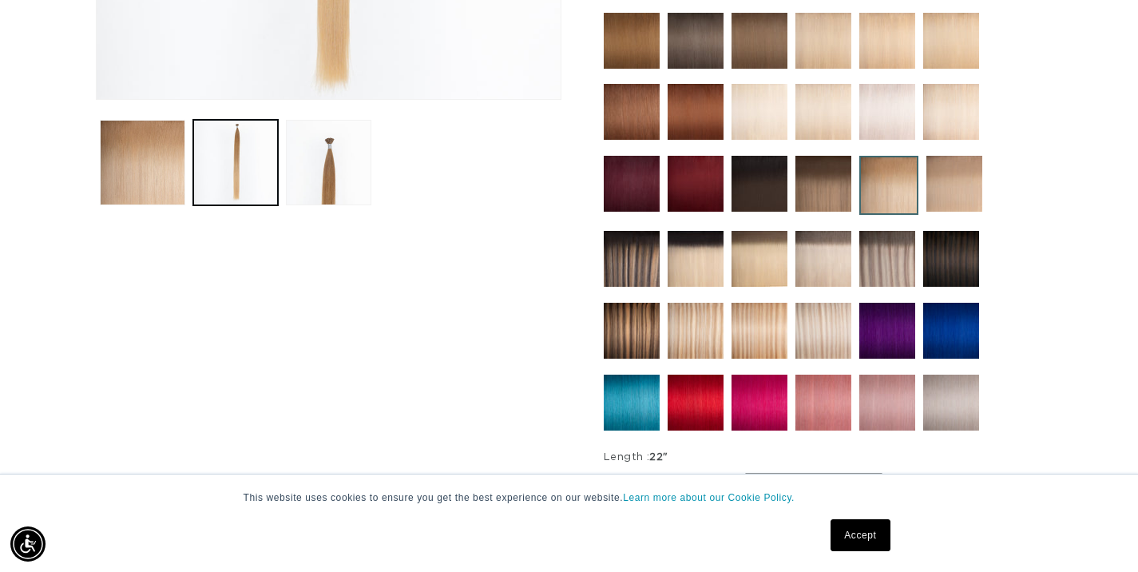
scroll to position [0, 1024]
click at [836, 185] on img at bounding box center [823, 184] width 56 height 56
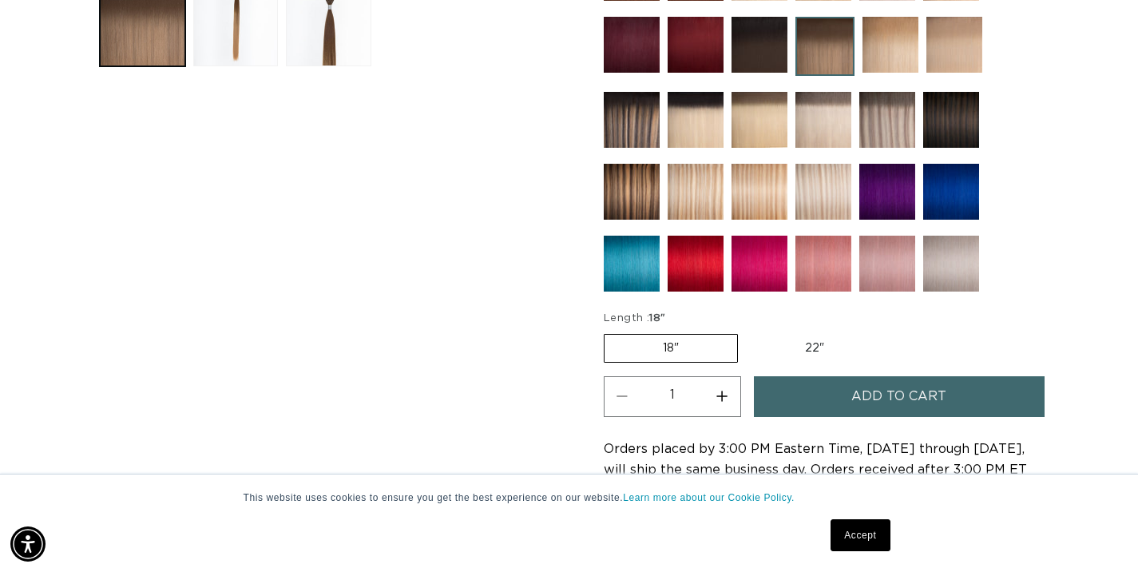
scroll to position [701, 0]
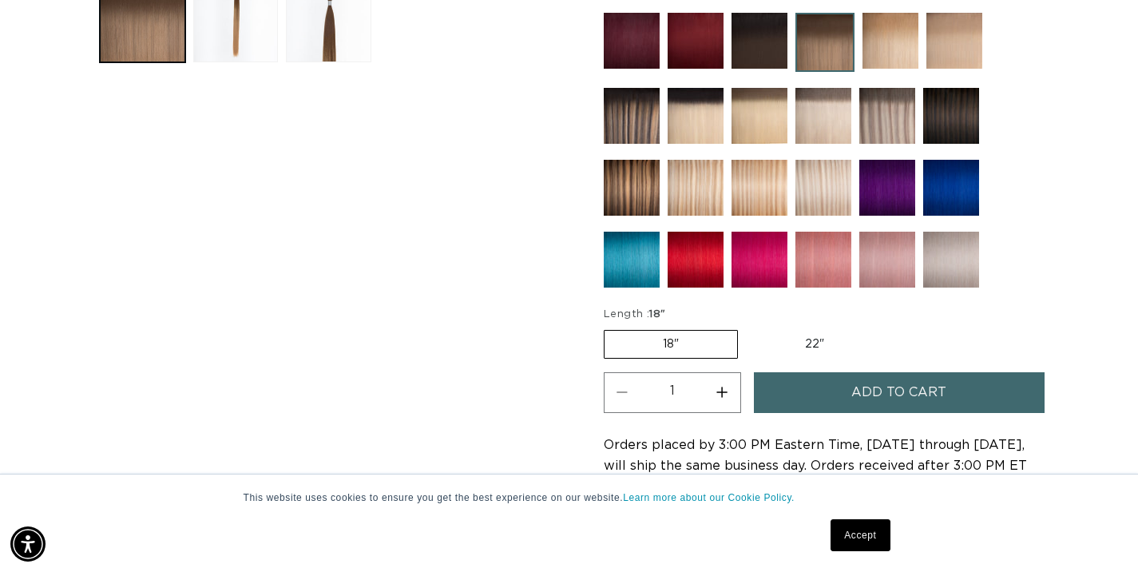
click at [810, 345] on label "22" Variant sold out or unavailable" at bounding box center [815, 344] width 136 height 27
click at [747, 327] on input "22" Variant sold out or unavailable" at bounding box center [746, 327] width 1 height 1
radio input "true"
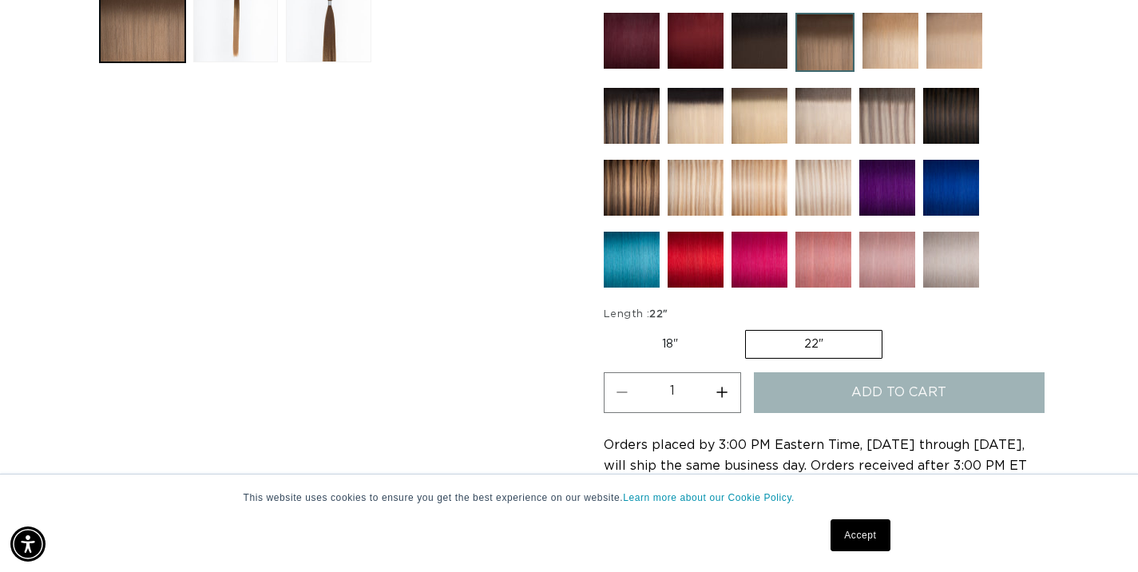
scroll to position [0, 1024]
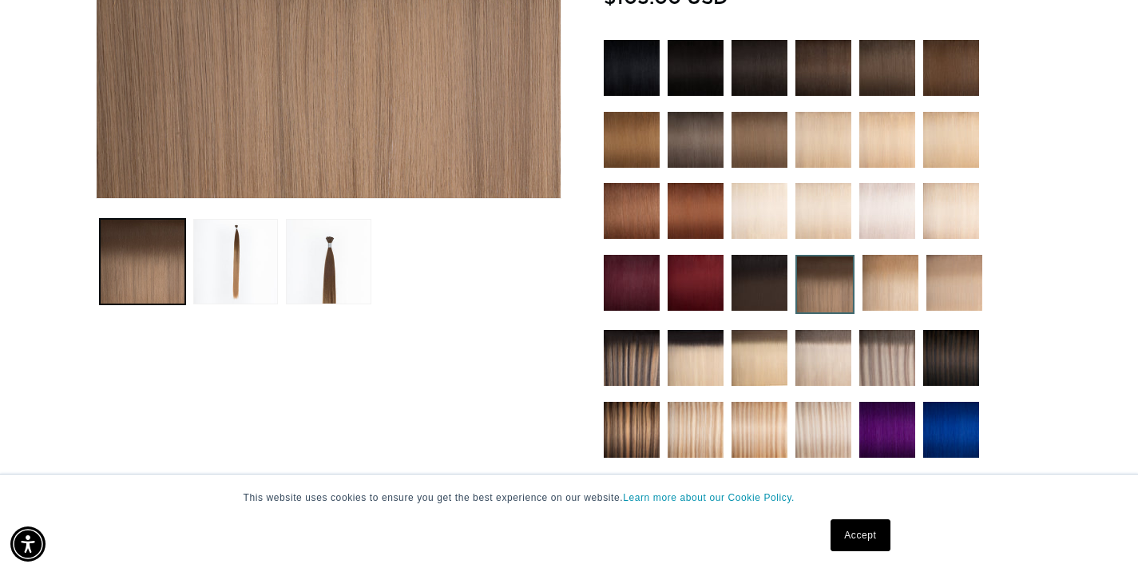
scroll to position [461, 0]
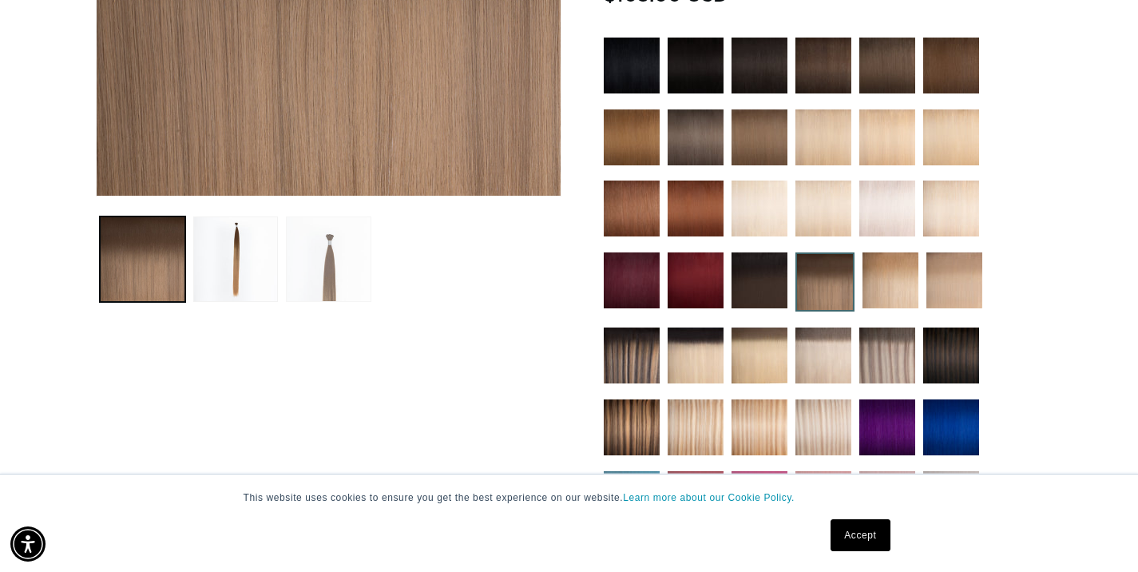
click at [335, 279] on button "Load image 3 in gallery view" at bounding box center [328, 258] width 85 height 85
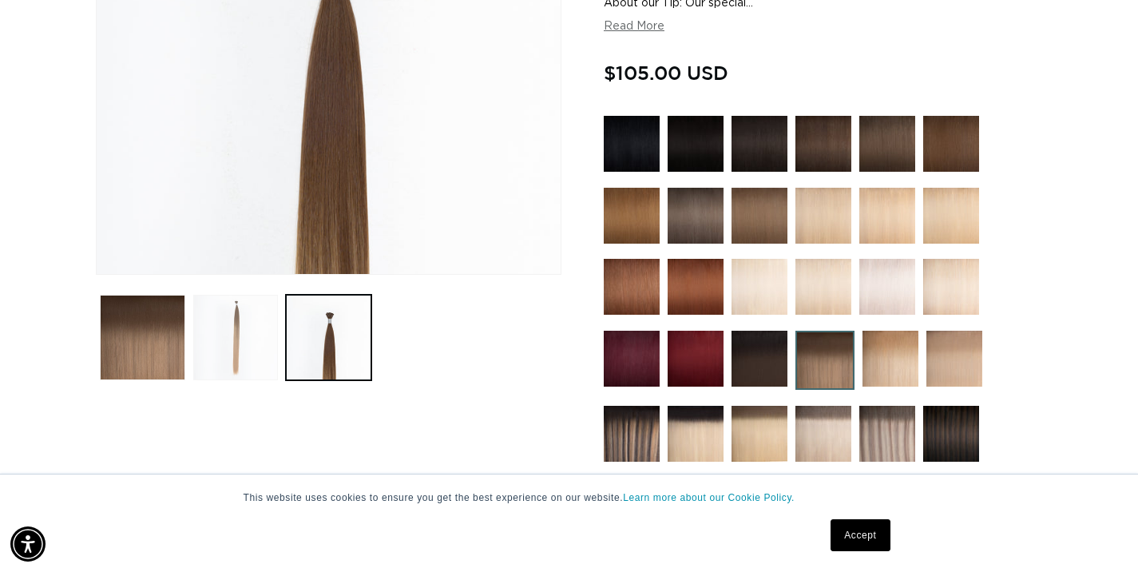
scroll to position [0, 1024]
click at [224, 341] on button "Load image 2 in gallery view" at bounding box center [235, 337] width 85 height 85
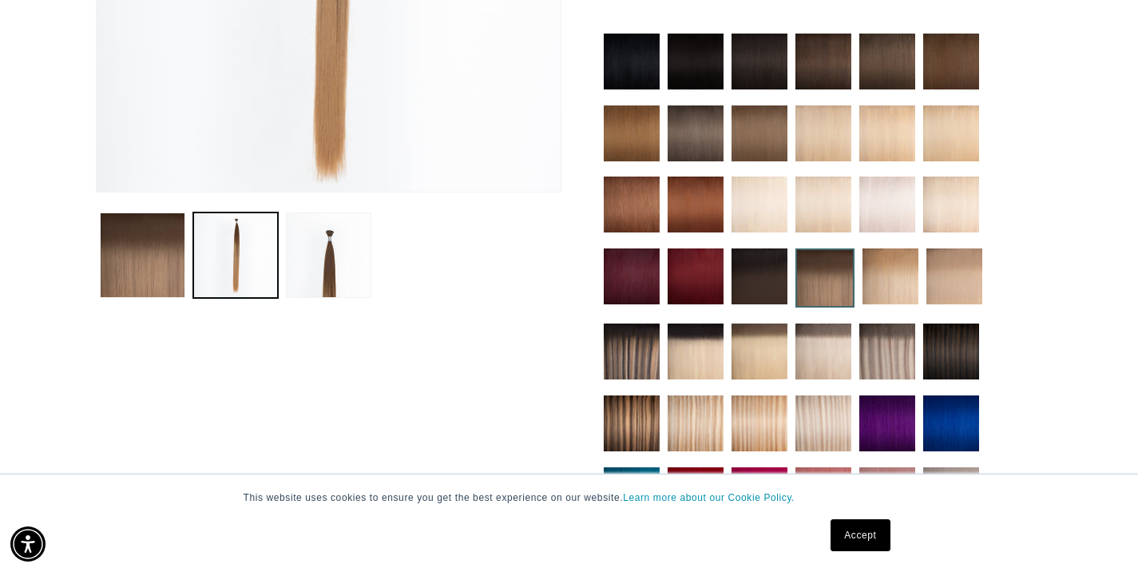
scroll to position [0, 2049]
click at [761, 283] on img at bounding box center [759, 276] width 56 height 56
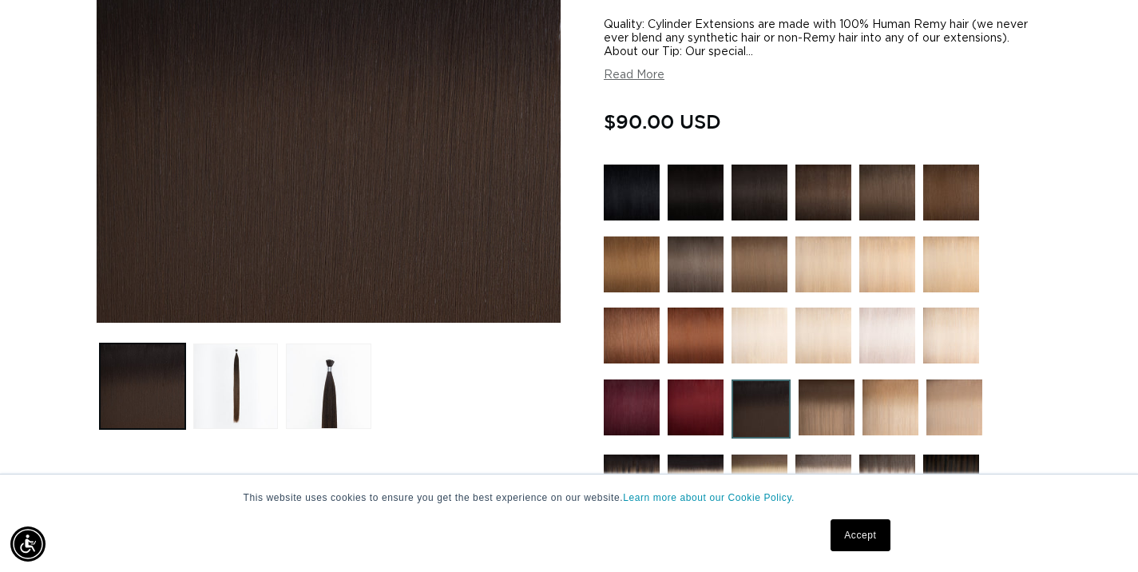
scroll to position [319, 0]
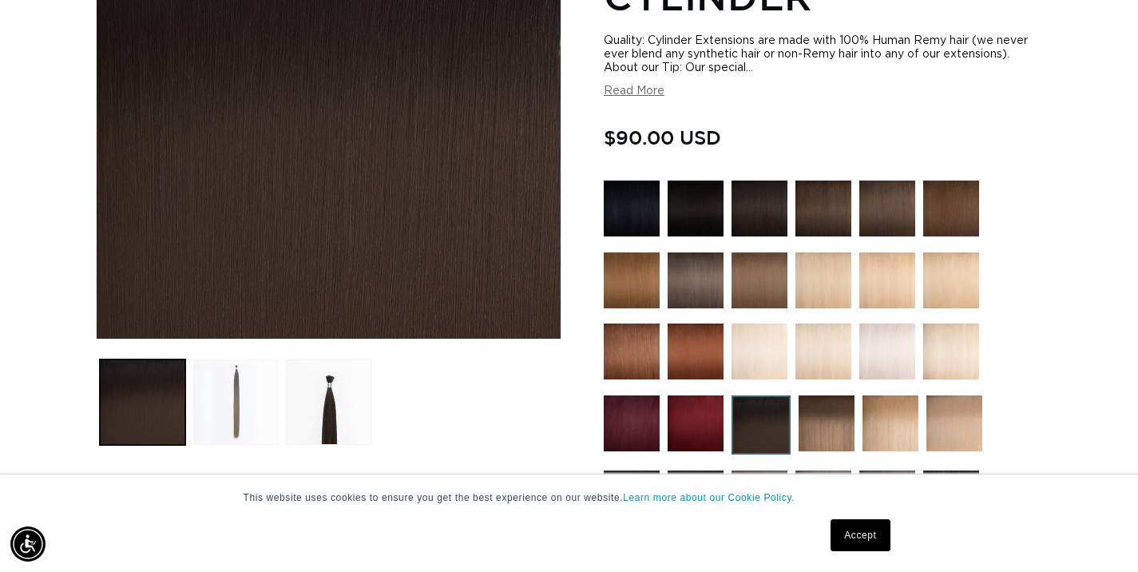
click at [235, 413] on button "Load image 2 in gallery view" at bounding box center [235, 401] width 85 height 85
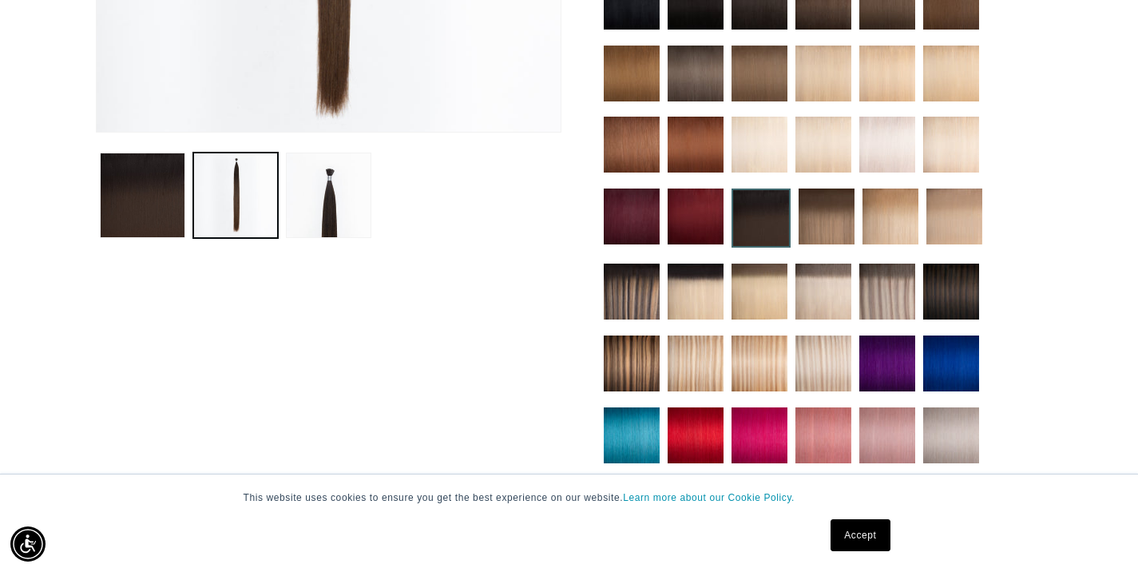
scroll to position [0, 2049]
click at [830, 216] on img at bounding box center [826, 216] width 56 height 56
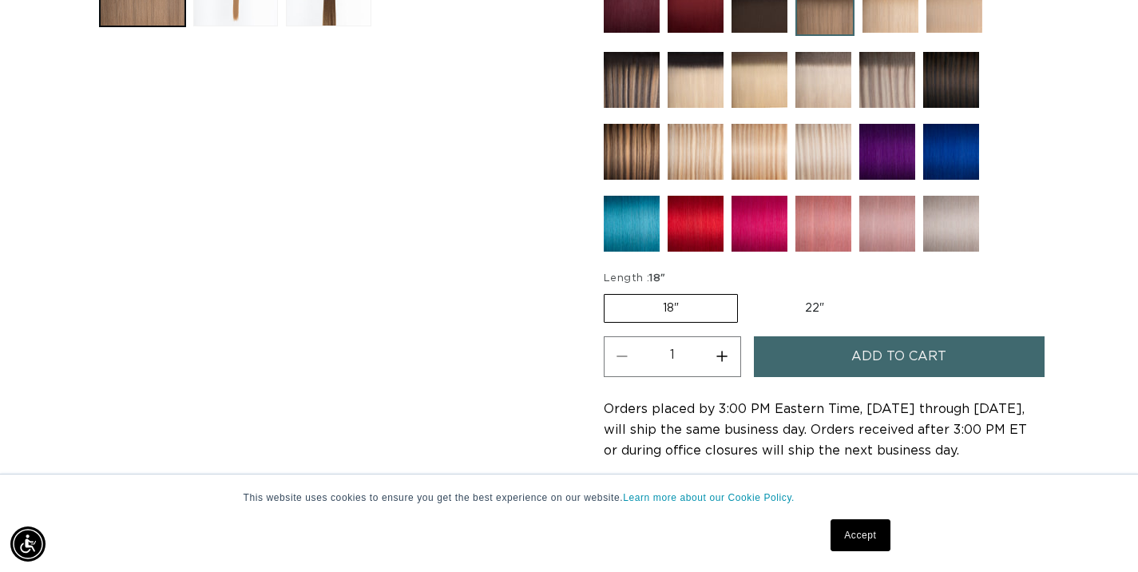
scroll to position [0, 1024]
click at [810, 310] on label "22" Variant sold out or unavailable" at bounding box center [815, 308] width 136 height 27
click at [747, 291] on input "22" Variant sold out or unavailable" at bounding box center [746, 291] width 1 height 1
radio input "true"
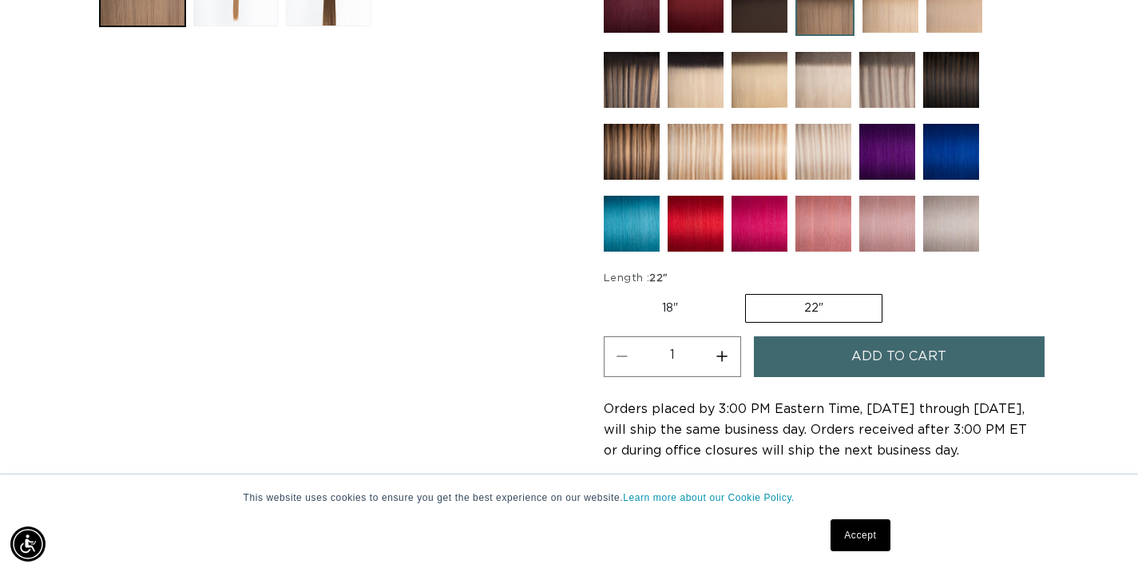
click at [819, 362] on button "Add to cart" at bounding box center [899, 356] width 291 height 41
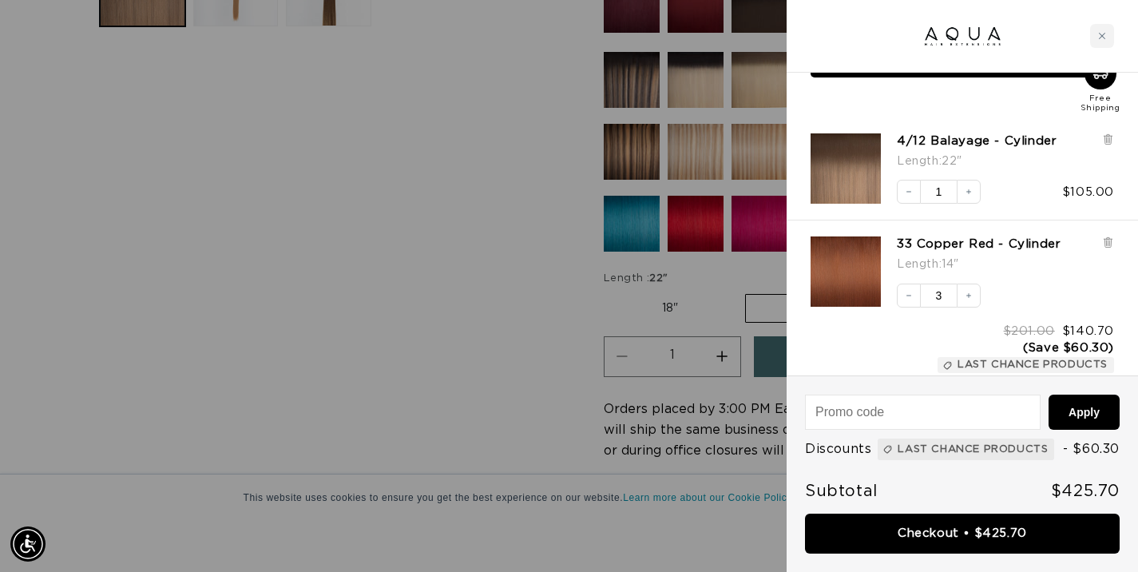
scroll to position [0, 0]
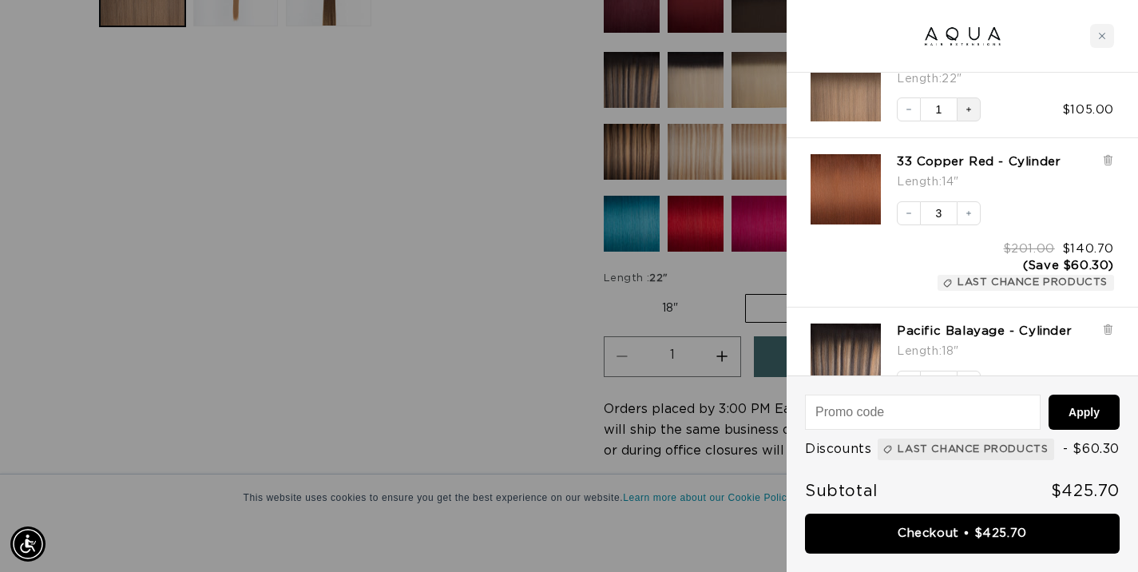
click at [972, 108] on icon "Increase quantity" at bounding box center [969, 110] width 10 height 10
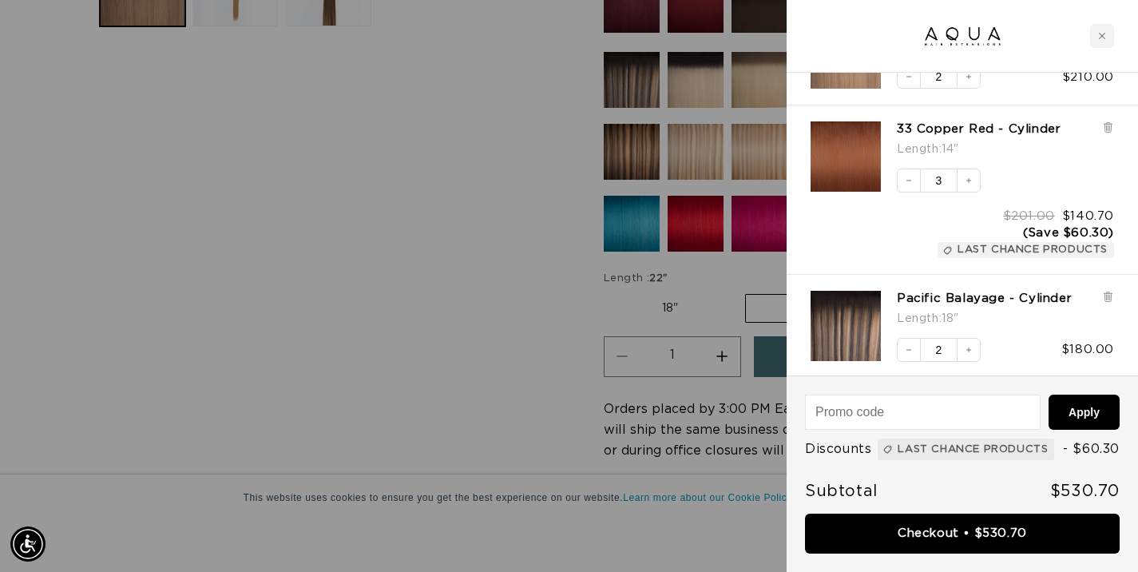
scroll to position [170, 0]
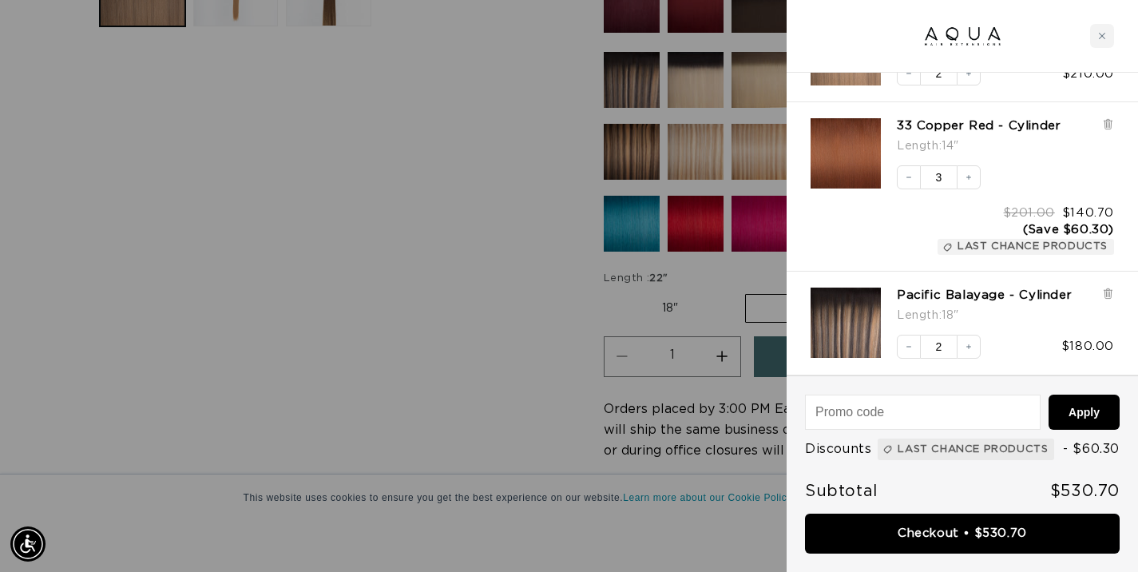
click at [443, 159] on div at bounding box center [569, 286] width 1138 height 572
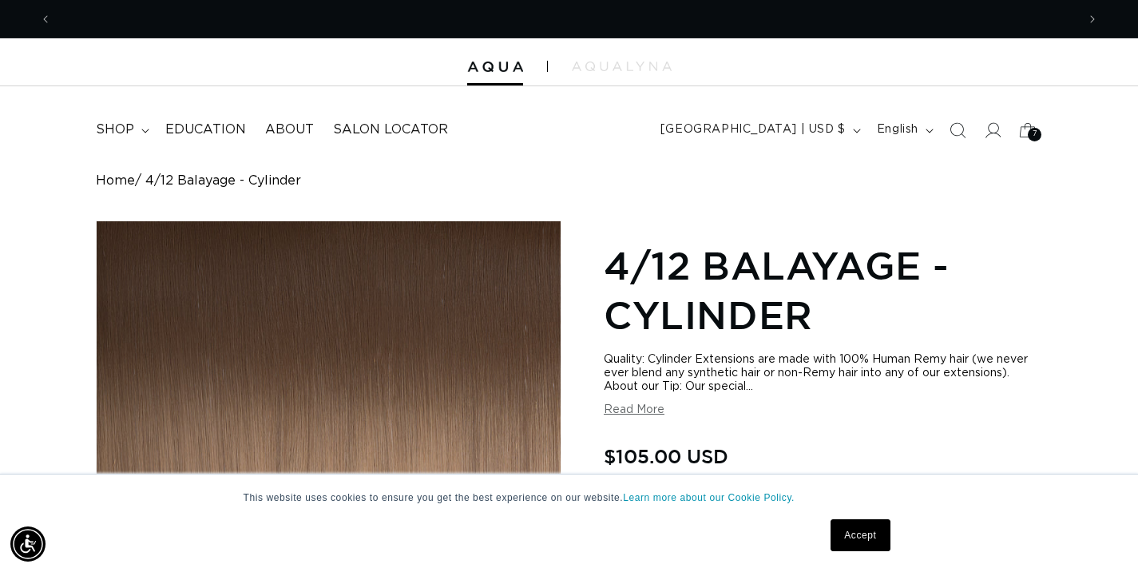
scroll to position [0, 2049]
click at [1028, 133] on div "7 7" at bounding box center [1035, 135] width 14 height 14
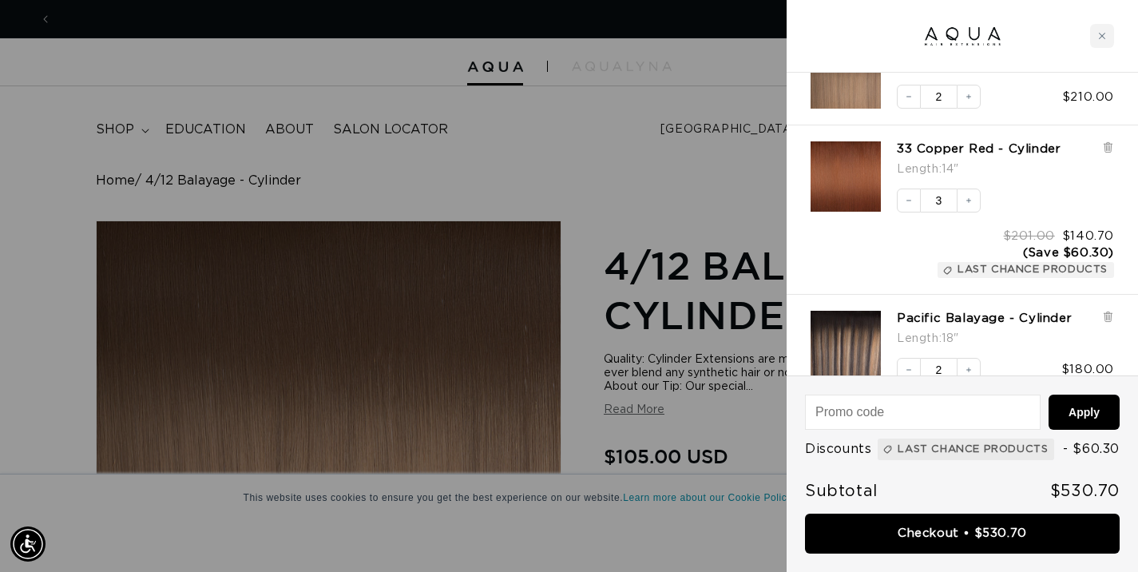
scroll to position [165, 0]
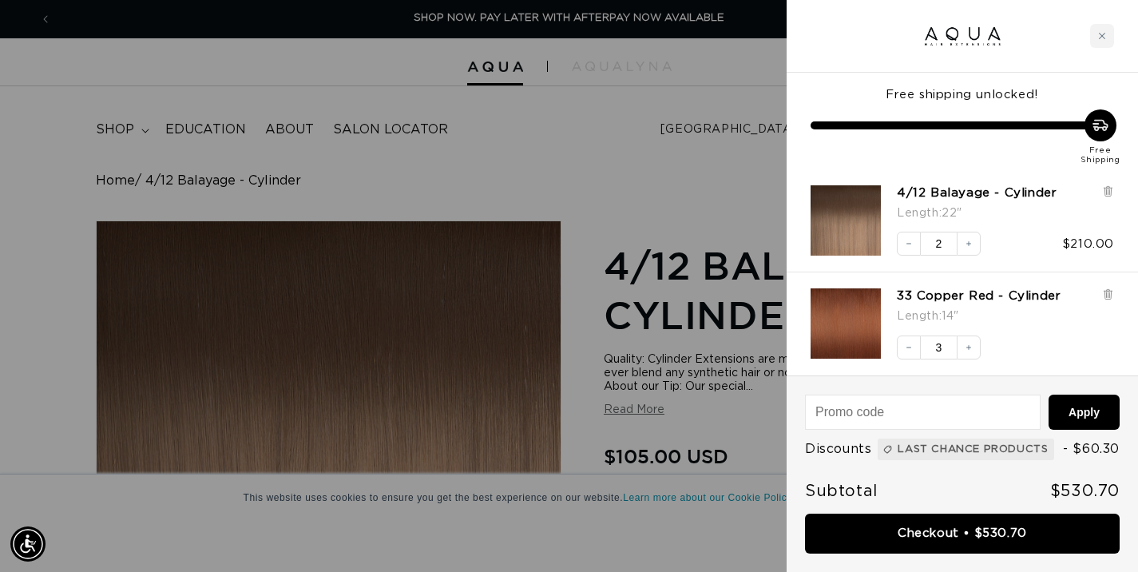
click at [439, 307] on div at bounding box center [569, 286] width 1138 height 572
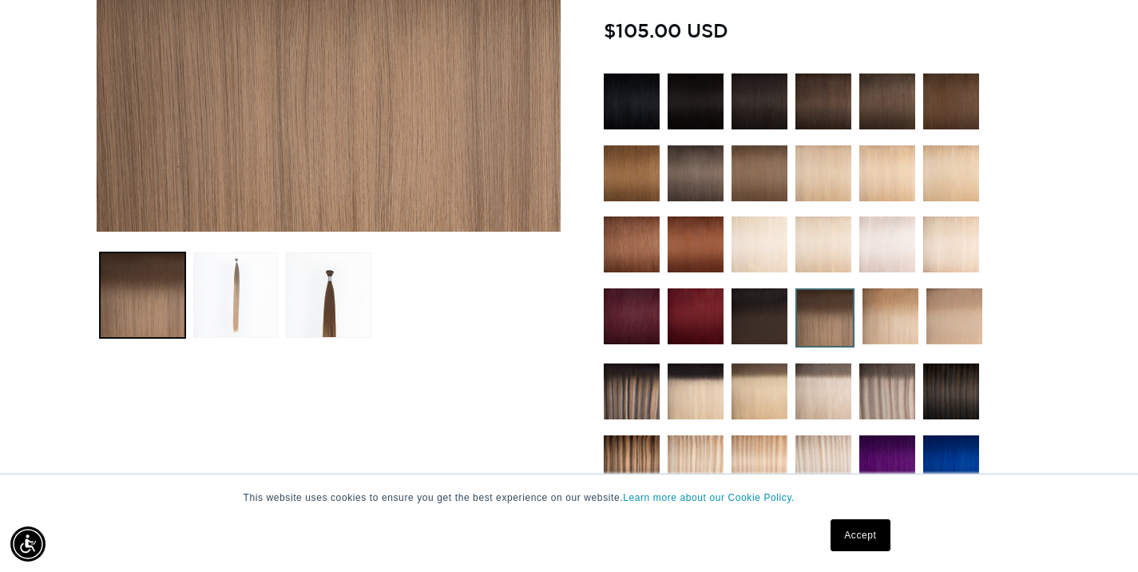
click at [242, 304] on button "Load image 2 in gallery view" at bounding box center [235, 294] width 85 height 85
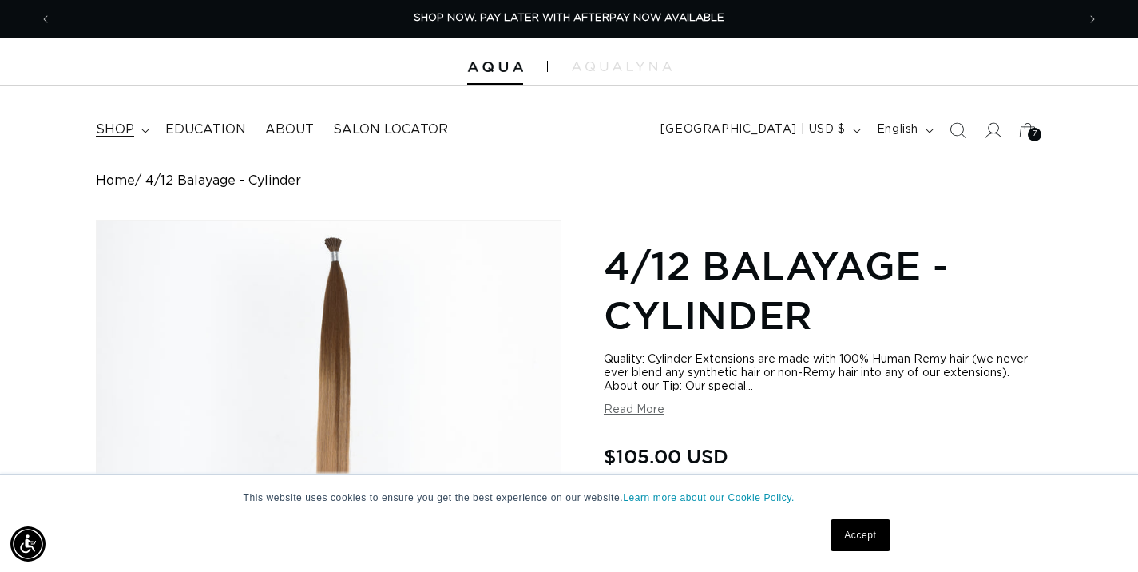
click at [120, 131] on span "shop" at bounding box center [115, 129] width 38 height 17
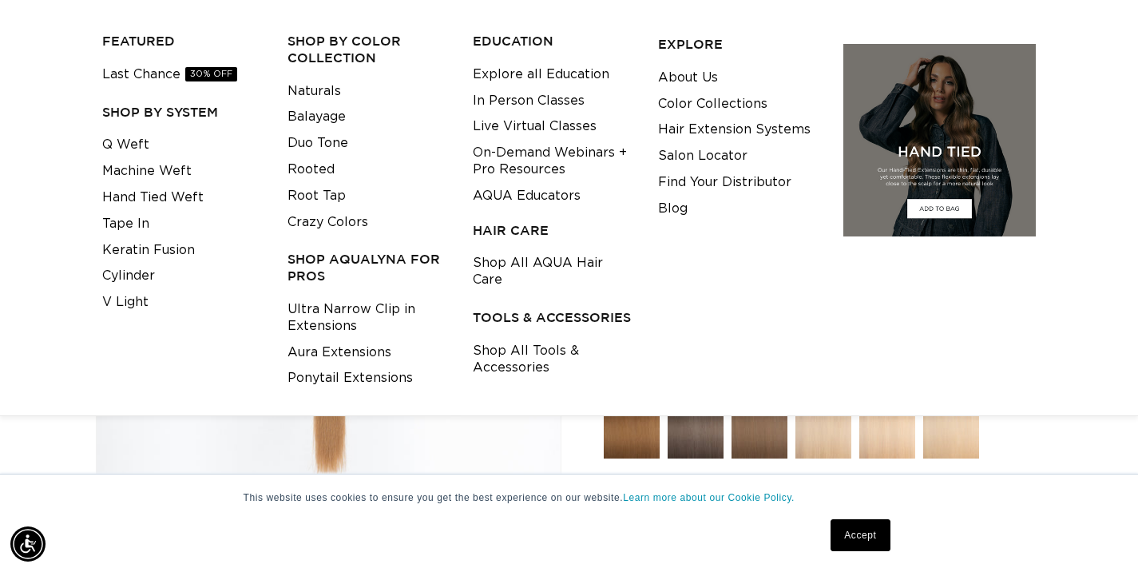
click at [506, 223] on h3 "HAIR CARE" at bounding box center [553, 230] width 160 height 17
click at [502, 263] on link "Shop All AQUA Hair Care" at bounding box center [553, 271] width 160 height 43
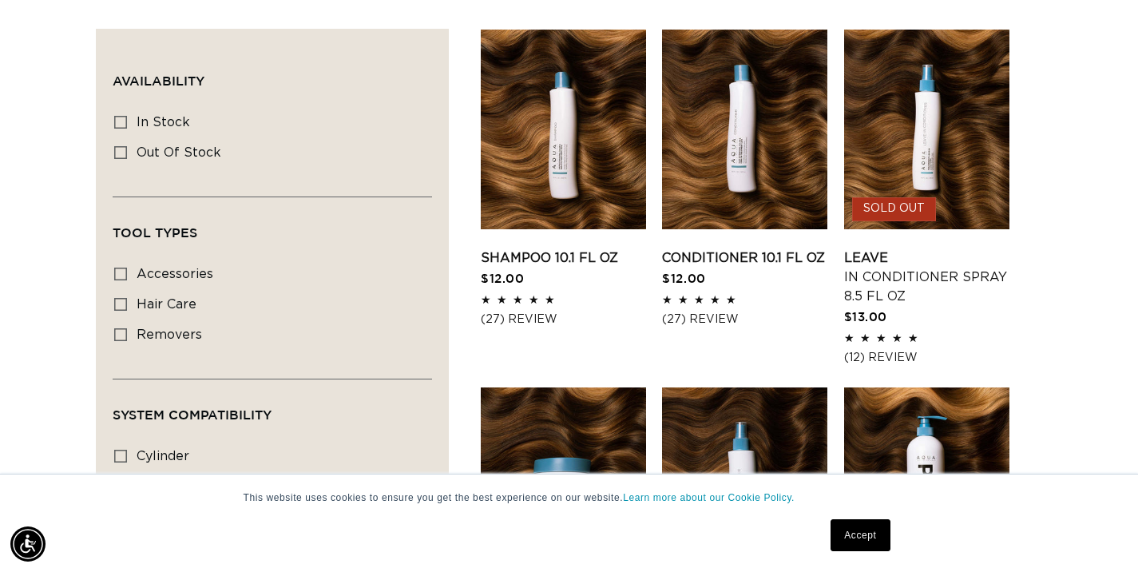
scroll to position [605, 0]
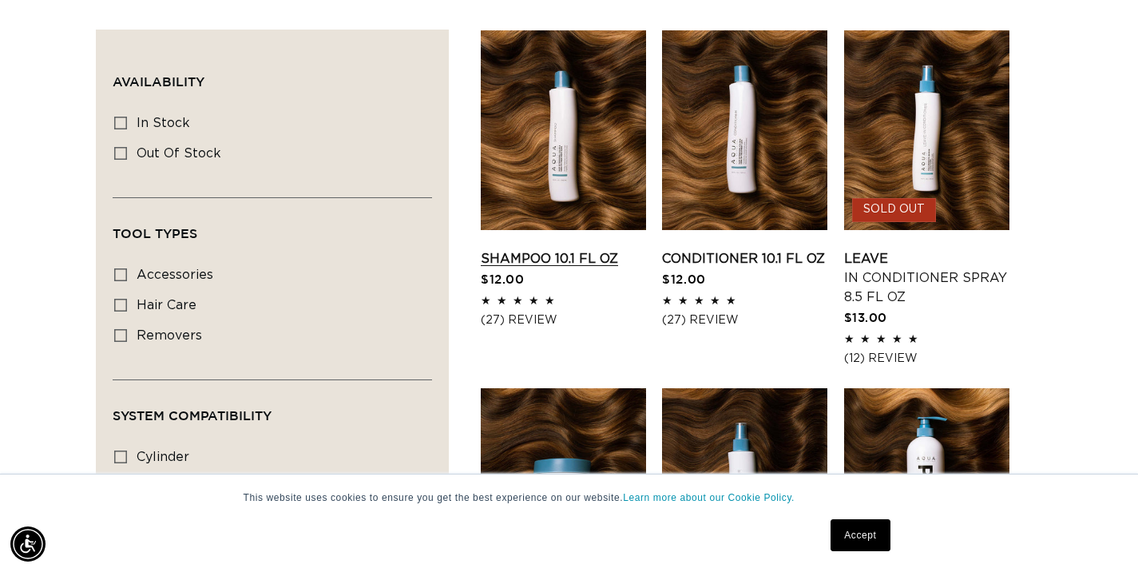
click at [553, 259] on link "Shampoo 10.1 fl oz" at bounding box center [563, 258] width 165 height 19
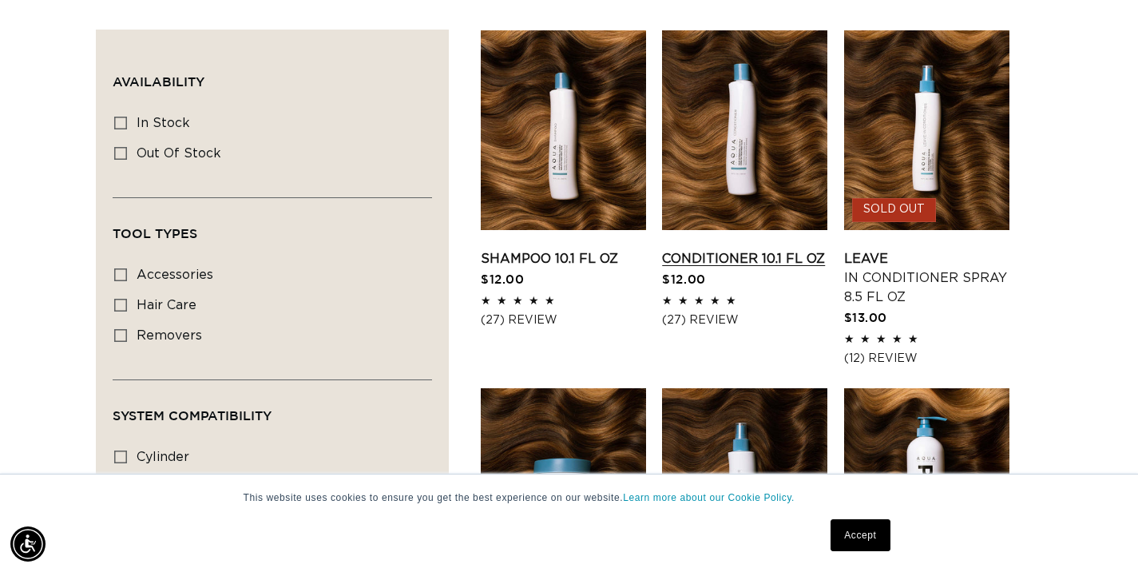
scroll to position [0, 0]
click at [735, 249] on link "Conditioner 10.1 fl oz" at bounding box center [744, 258] width 165 height 19
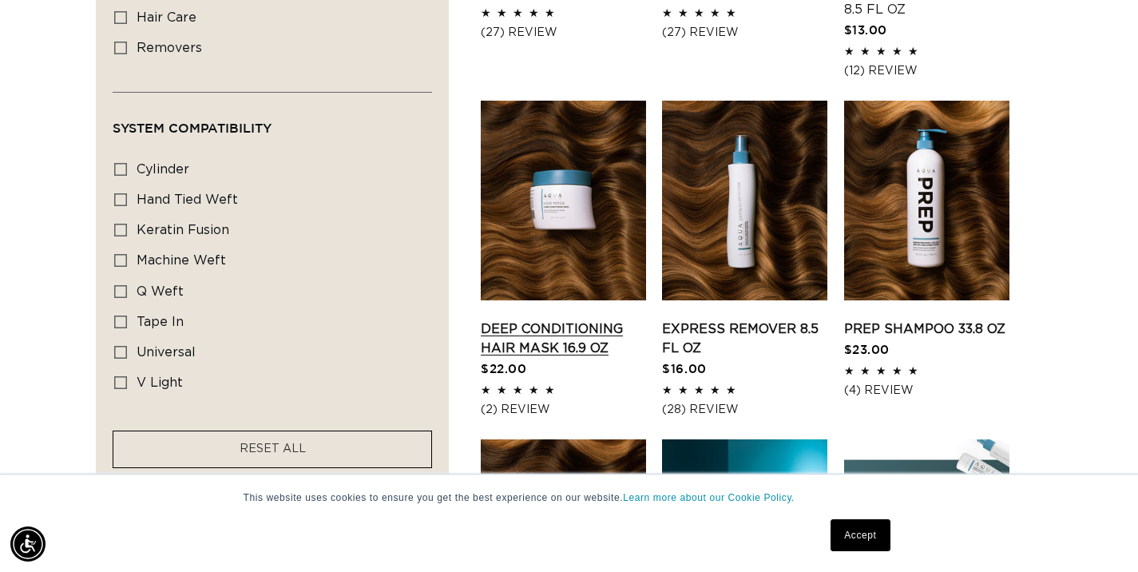
scroll to position [0, 2049]
click at [541, 330] on link "Deep Conditioning Hair Mask 16.9 oz" at bounding box center [563, 338] width 165 height 38
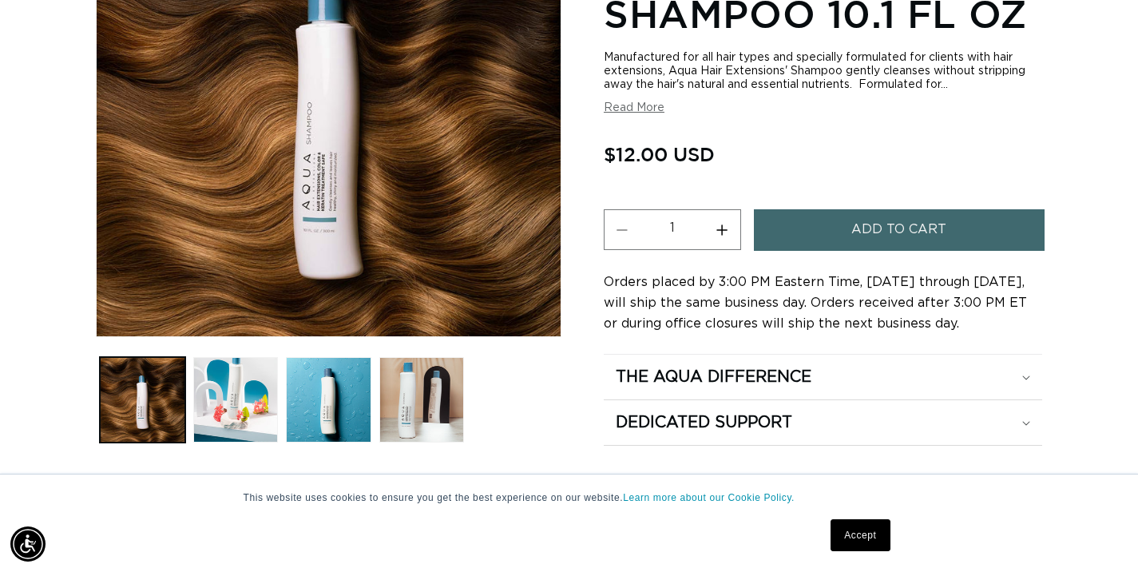
scroll to position [0, 2049]
click at [722, 226] on button "Increase quantity for Shampoo 10.1 fl oz" at bounding box center [722, 230] width 36 height 41
click at [723, 227] on button "Increase quantity for Shampoo 10.1 fl oz" at bounding box center [722, 230] width 36 height 41
type input "4"
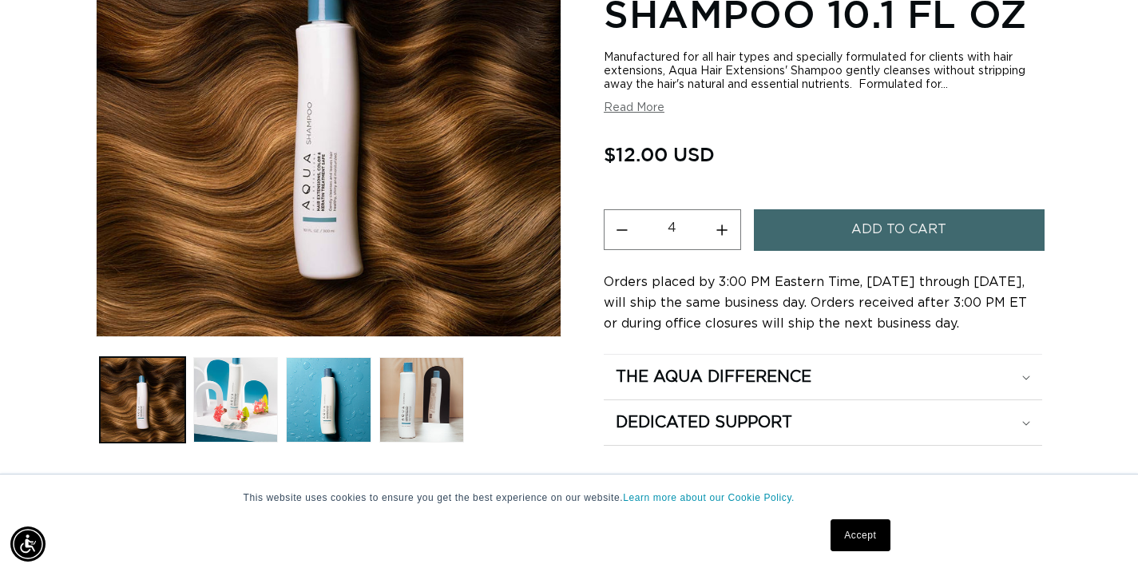
scroll to position [0, 0]
click at [853, 231] on span "Add to cart" at bounding box center [898, 230] width 95 height 41
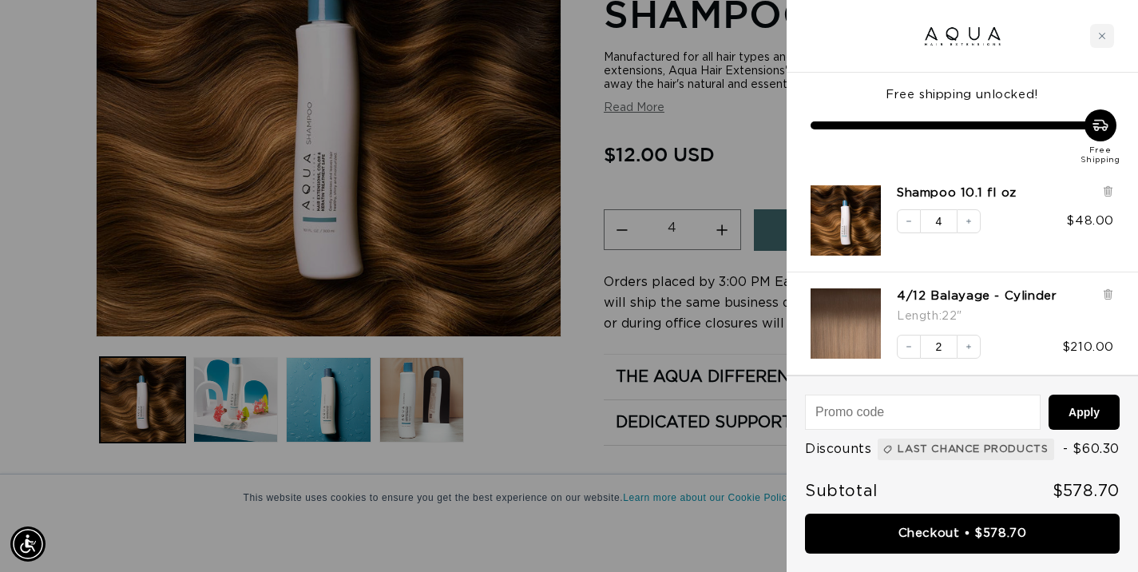
scroll to position [0, 1024]
click at [680, 175] on div at bounding box center [569, 286] width 1138 height 572
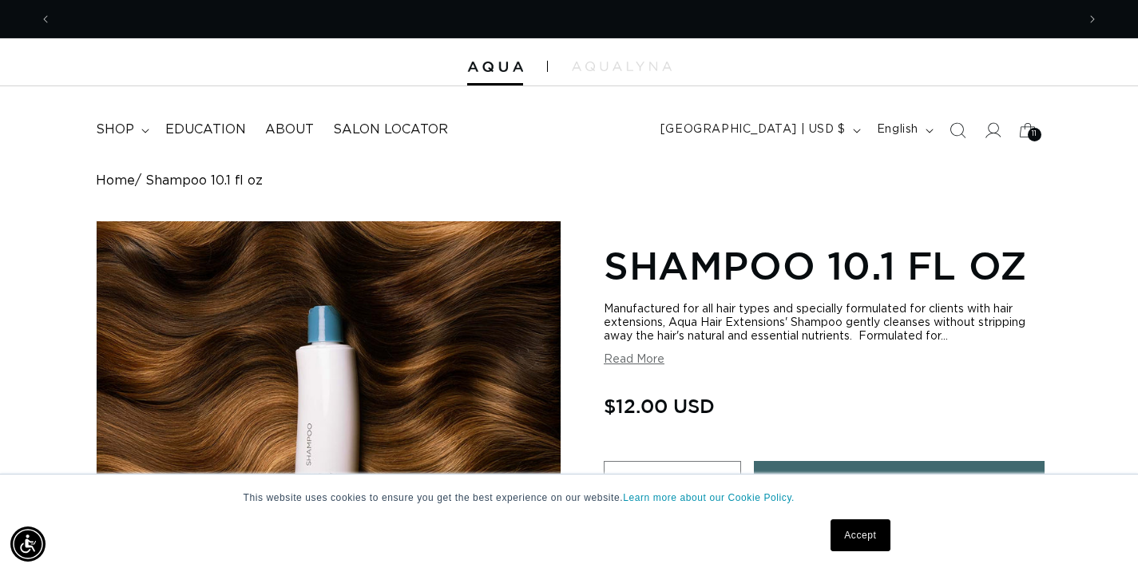
scroll to position [0, 0]
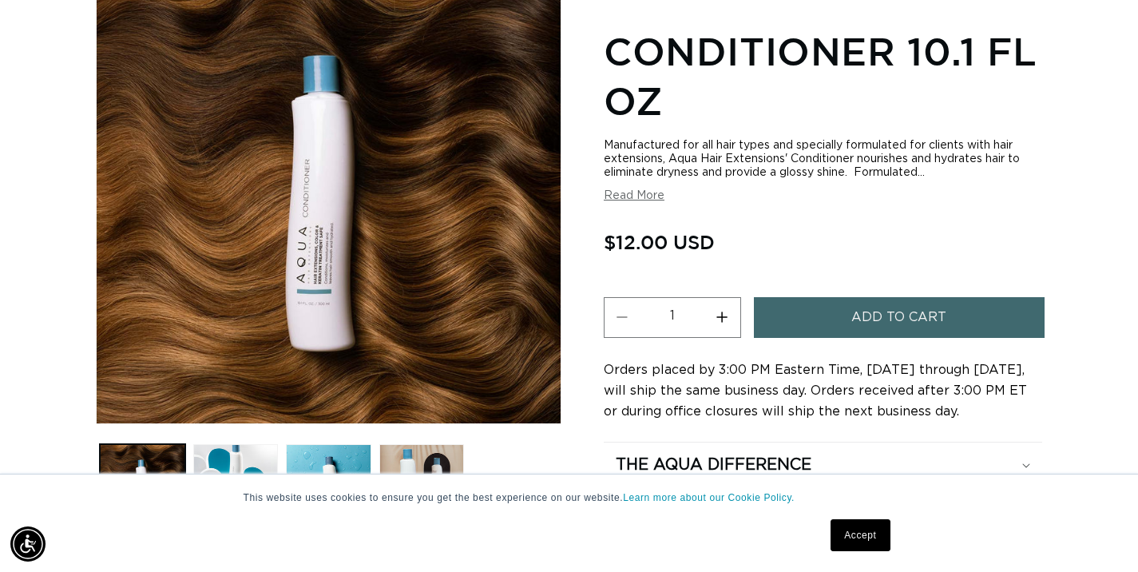
scroll to position [0, 1024]
click at [724, 316] on button "Increase quantity for Conditioner 10.1 fl oz" at bounding box center [722, 317] width 36 height 41
type input "3"
click at [817, 311] on button "Add to cart" at bounding box center [899, 317] width 291 height 41
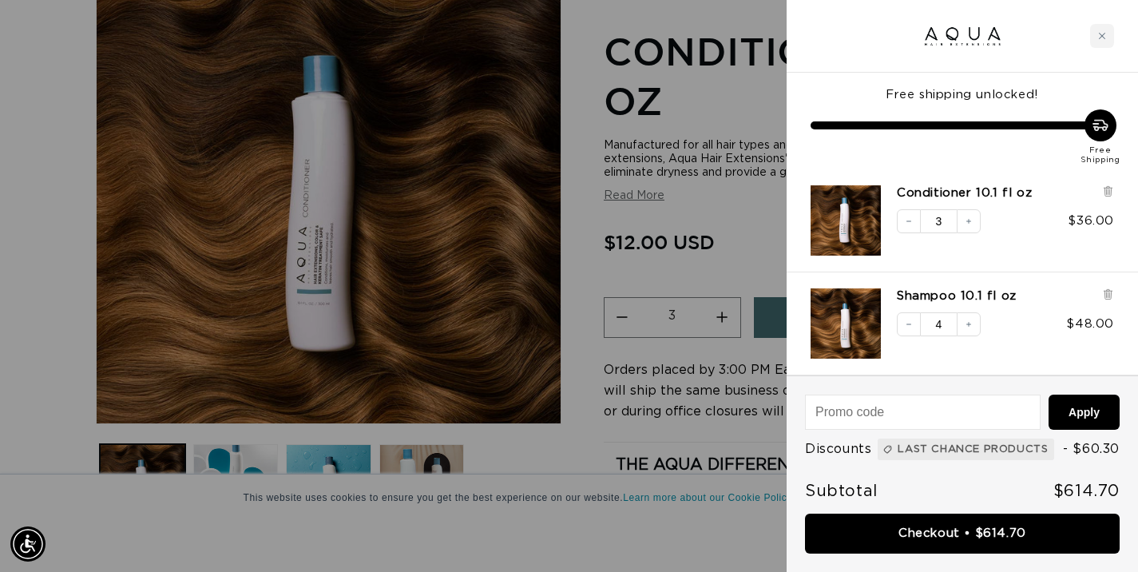
scroll to position [0, 0]
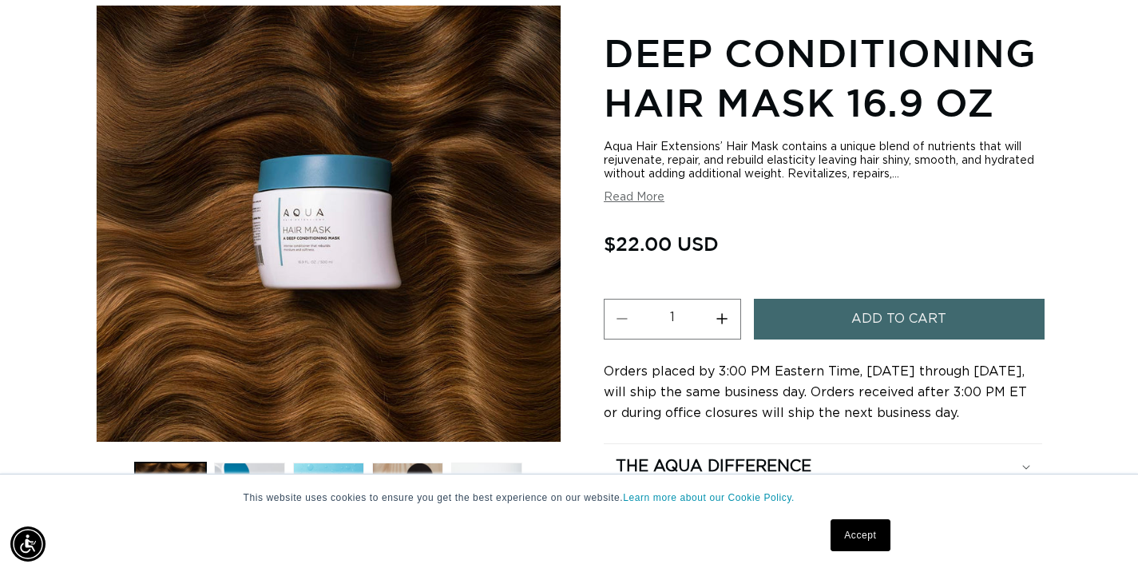
click at [723, 319] on button "Increase quantity for Deep Conditioning Hair Mask 16.9 oz" at bounding box center [722, 319] width 36 height 41
type input "2"
click at [816, 317] on button "Add to cart" at bounding box center [899, 319] width 291 height 41
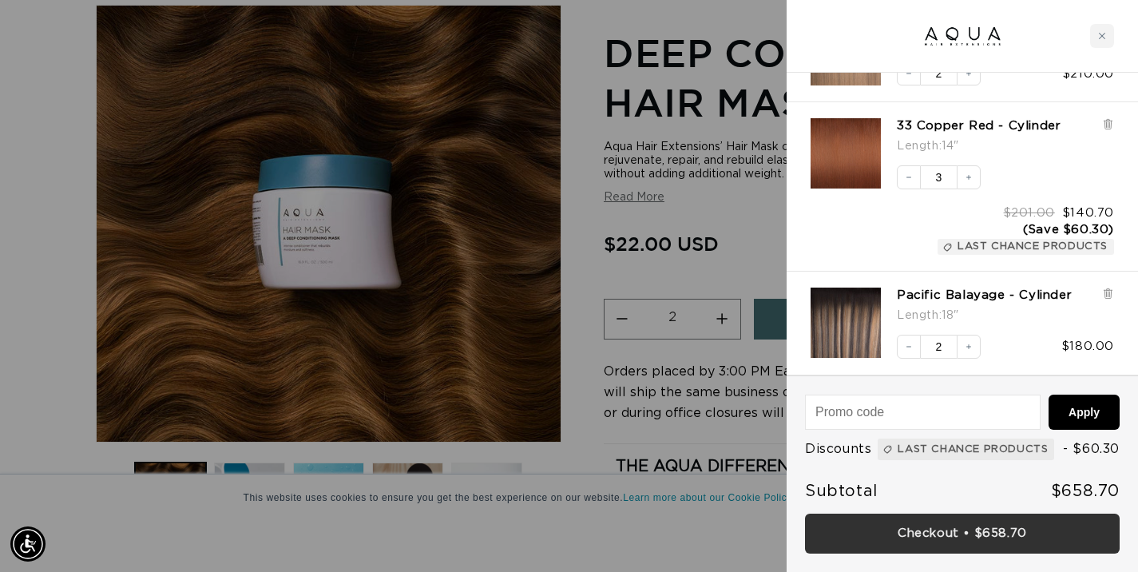
scroll to position [0, 2049]
click at [910, 531] on link "Checkout • $658.70" at bounding box center [962, 533] width 315 height 41
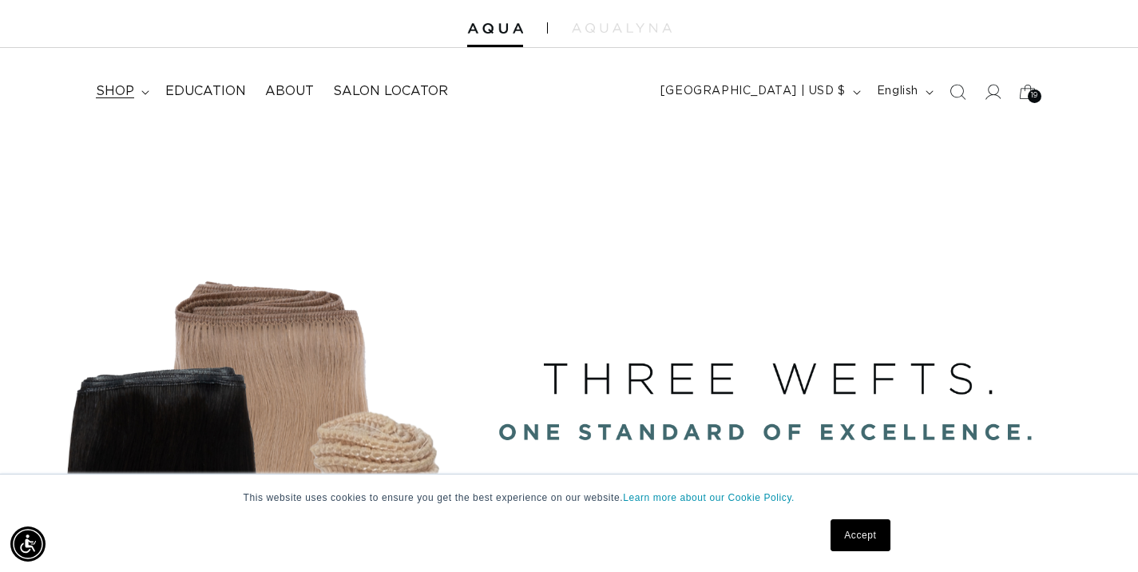
scroll to position [0, 2049]
click at [116, 93] on span "shop" at bounding box center [115, 91] width 38 height 17
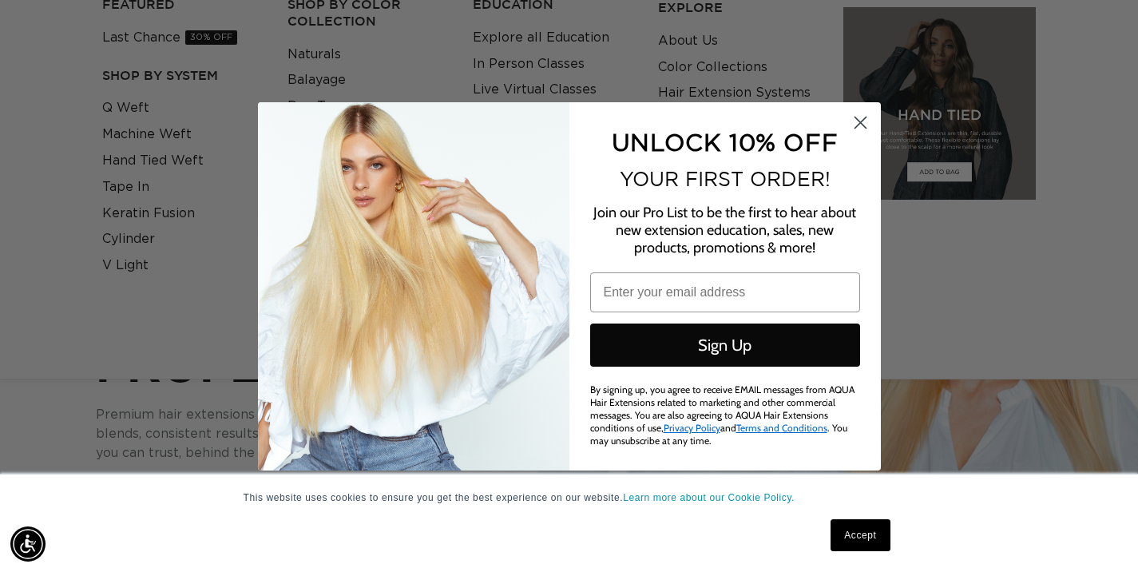
scroll to position [0, 1024]
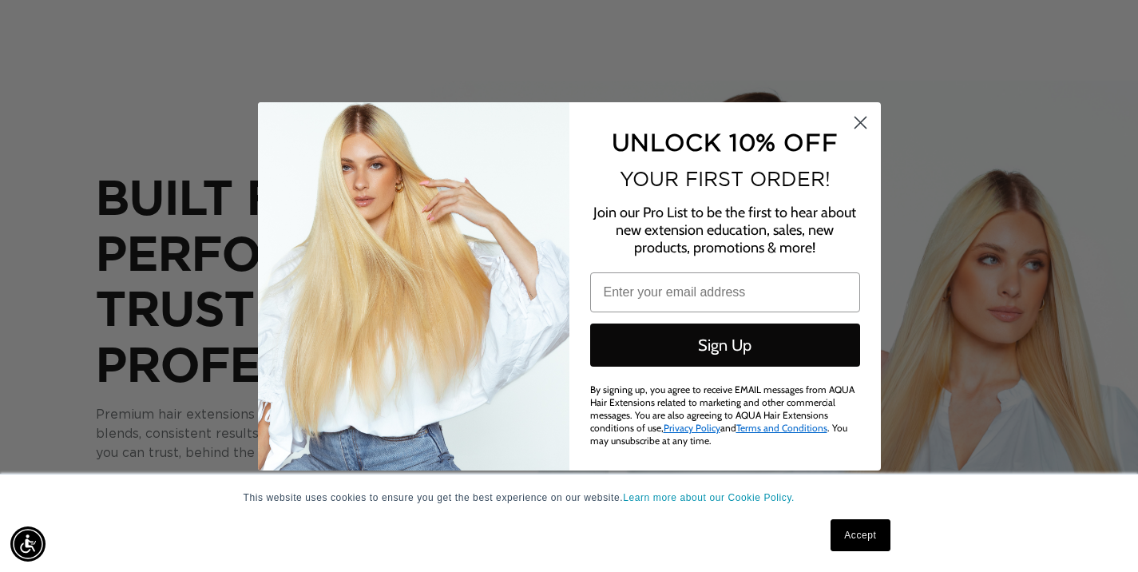
type input "glamsalonpalosheights@gmail.com"
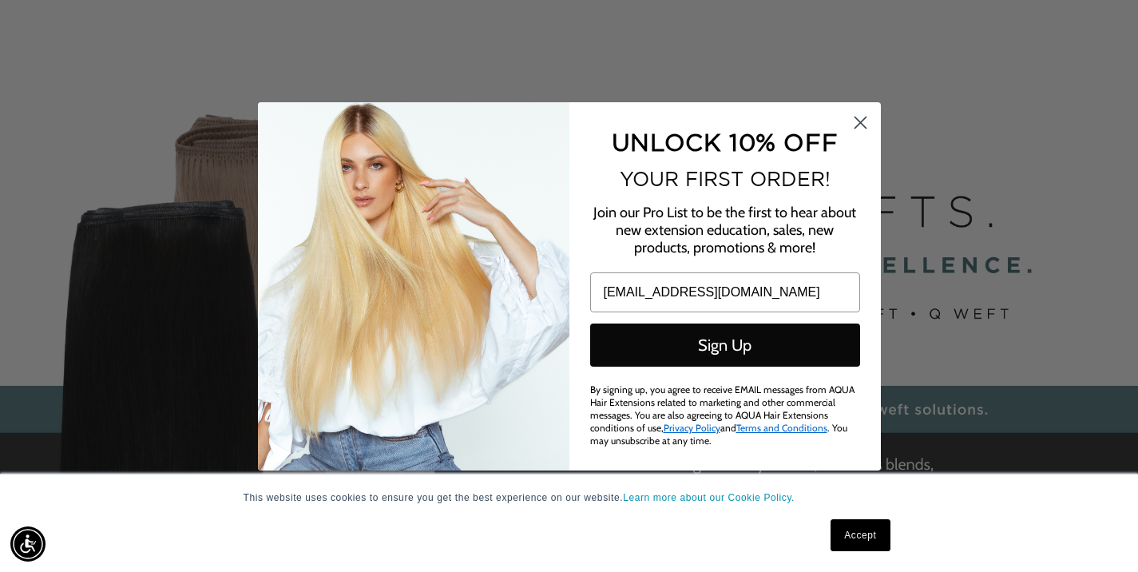
click at [860, 126] on circle "Close dialog" at bounding box center [859, 122] width 26 height 26
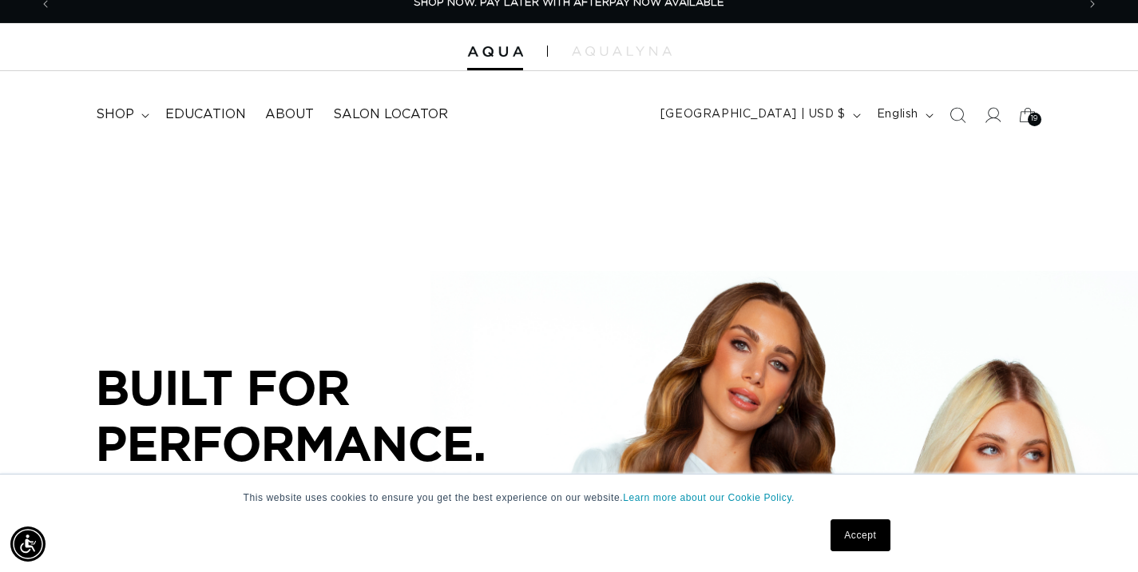
scroll to position [0, 0]
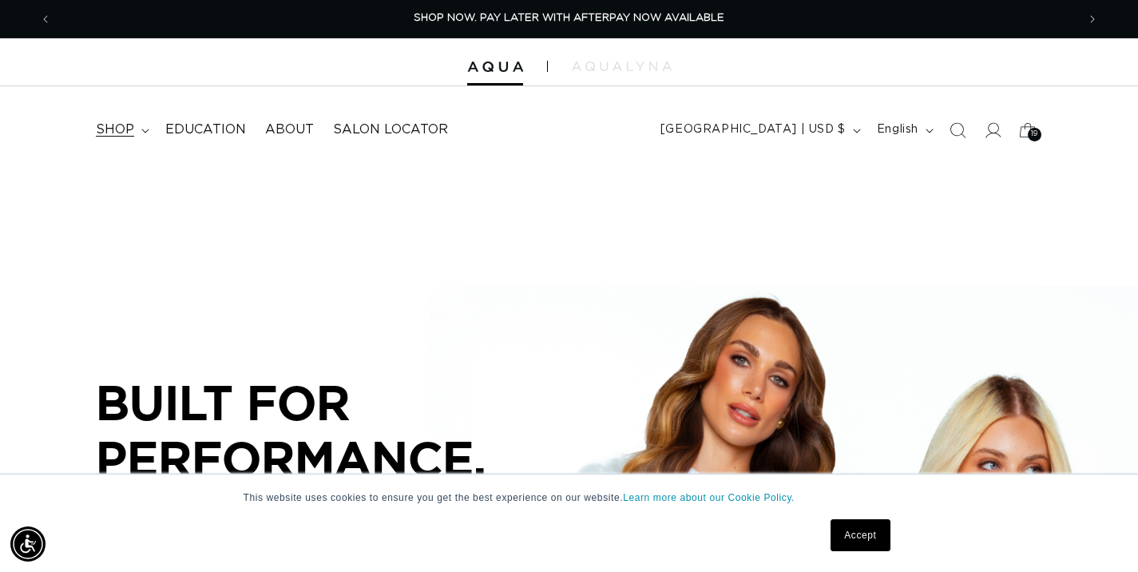
click at [129, 130] on span "shop" at bounding box center [115, 129] width 38 height 17
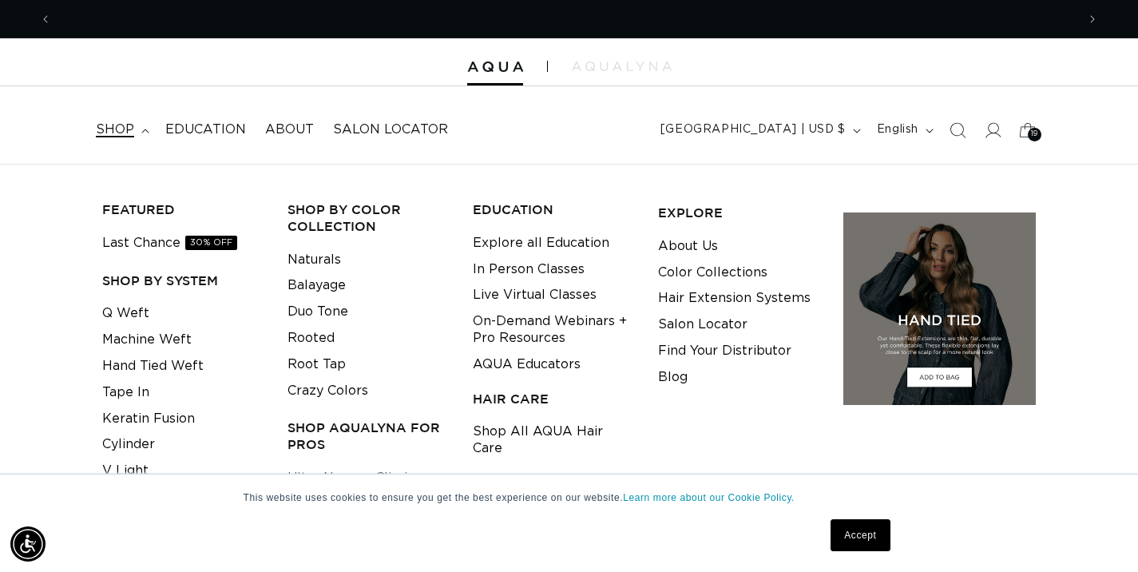
scroll to position [0, 2049]
click at [136, 312] on link "Q Weft" at bounding box center [125, 313] width 47 height 26
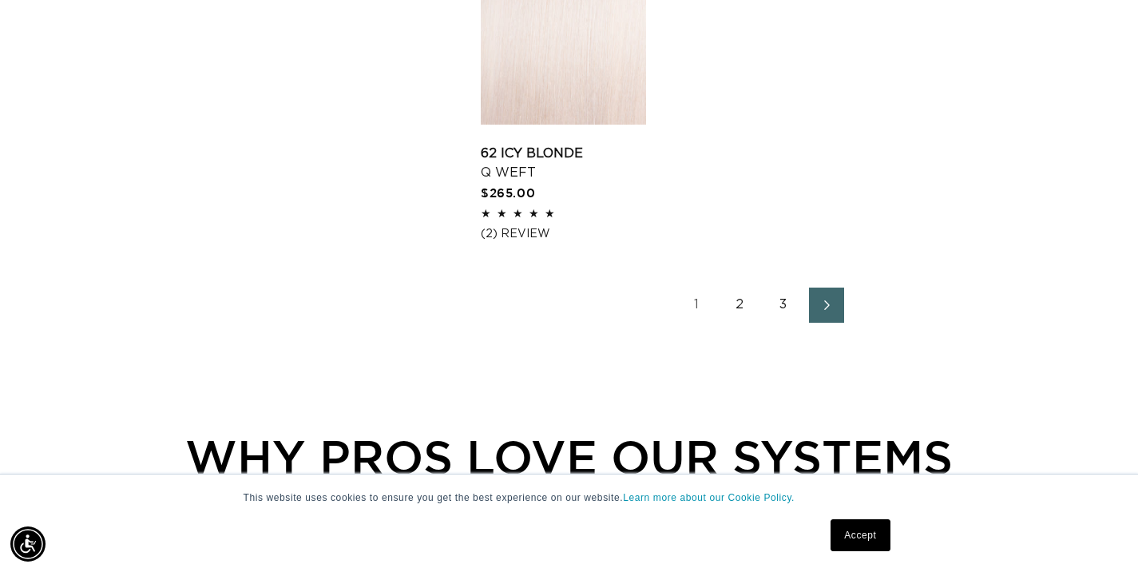
click at [739, 323] on link "2" at bounding box center [740, 304] width 35 height 35
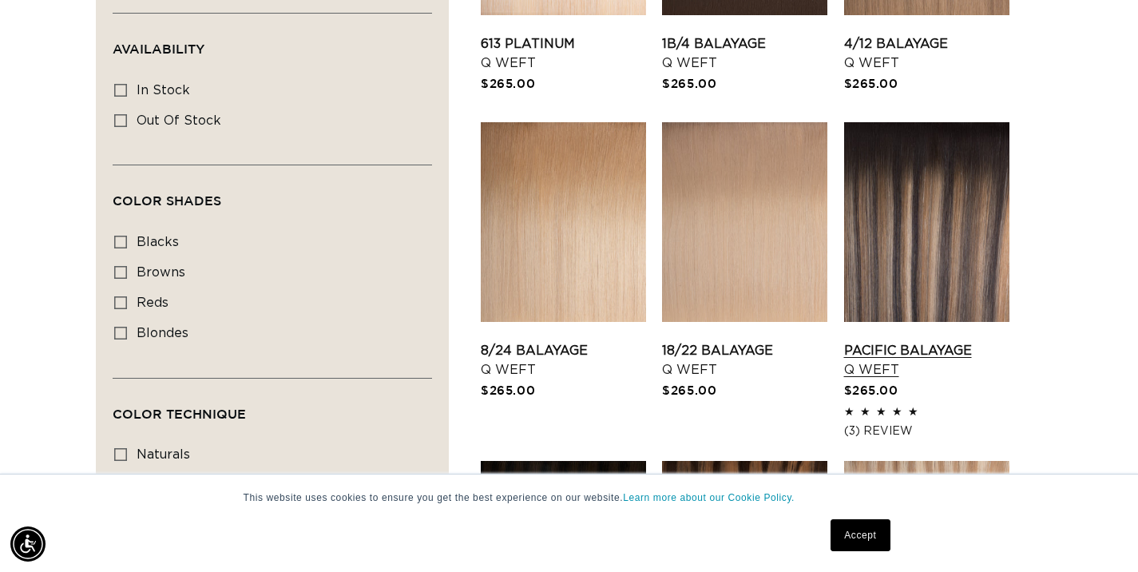
scroll to position [0, 2049]
click at [933, 341] on link "Pacific Balayage Q Weft" at bounding box center [926, 360] width 165 height 38
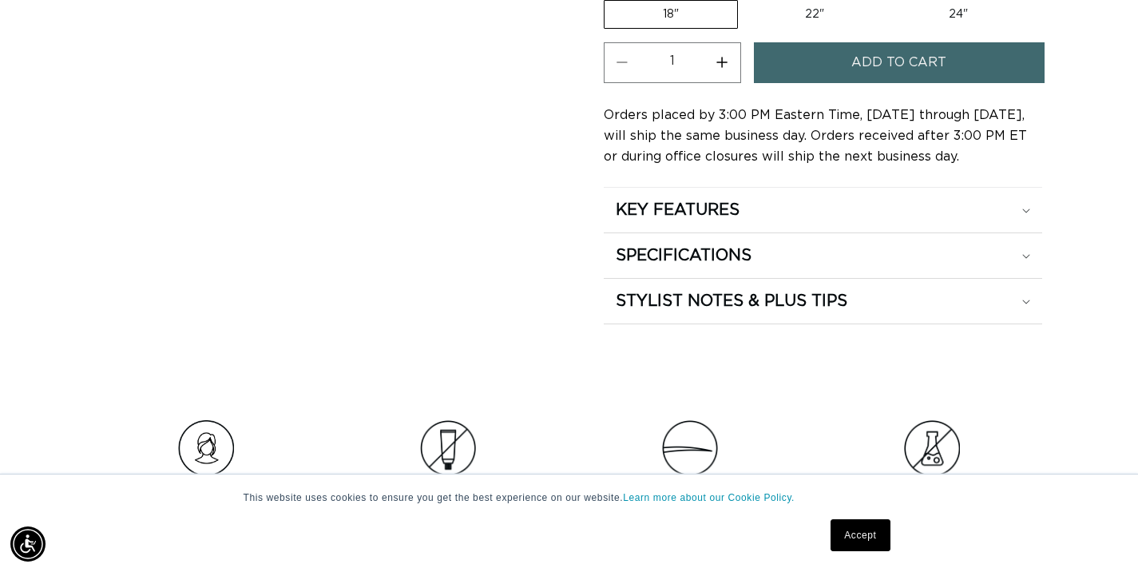
scroll to position [1034, 0]
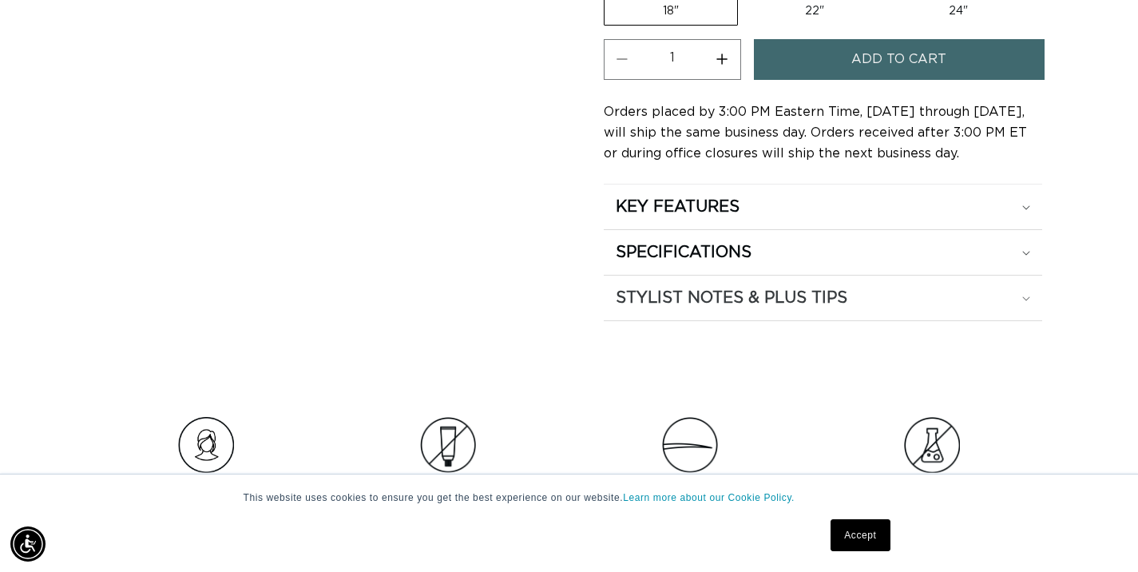
click at [1025, 296] on icon at bounding box center [1026, 298] width 8 height 5
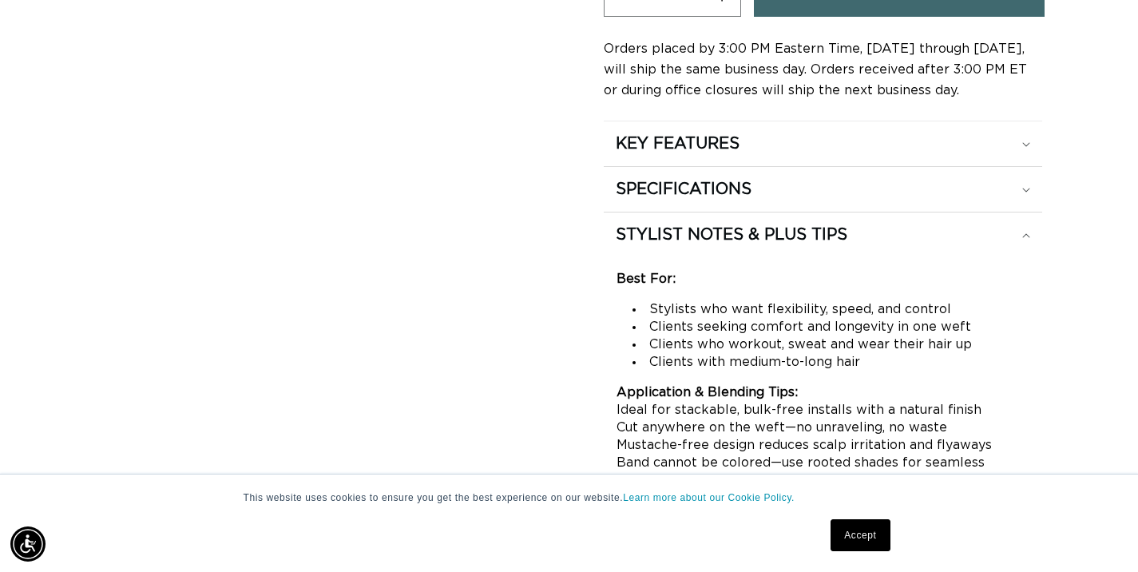
scroll to position [1094, 0]
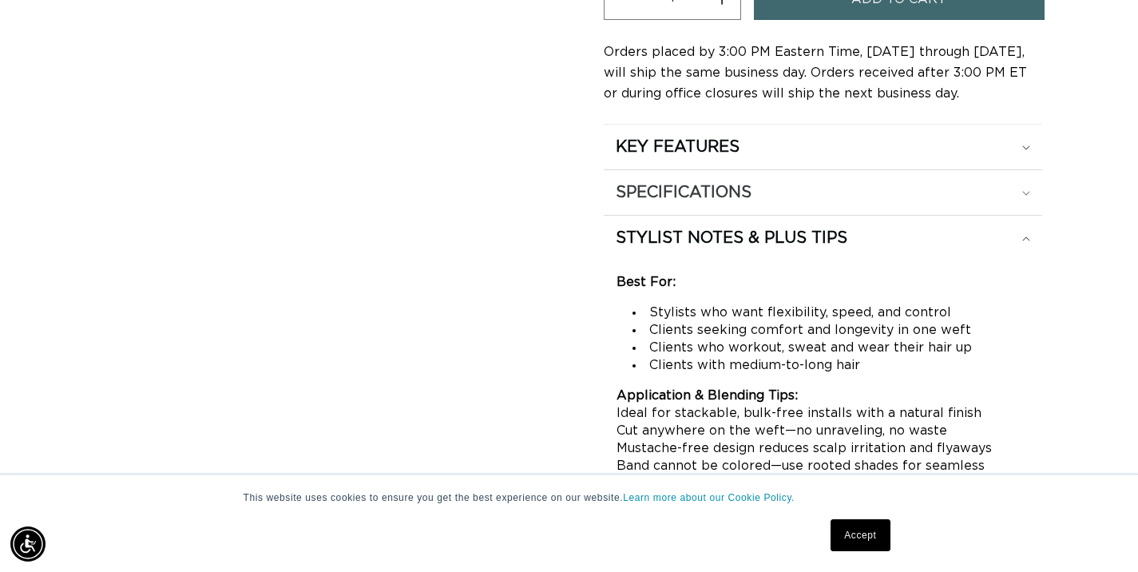
click at [1024, 191] on icon at bounding box center [1026, 193] width 8 height 5
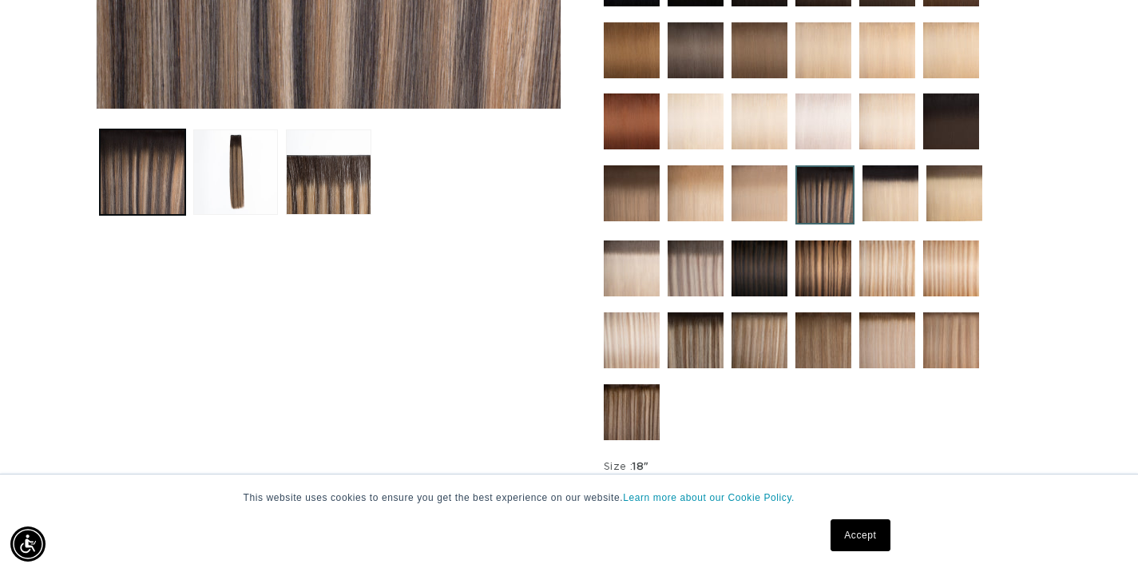
scroll to position [0, 2049]
click at [688, 343] on img at bounding box center [695, 340] width 56 height 56
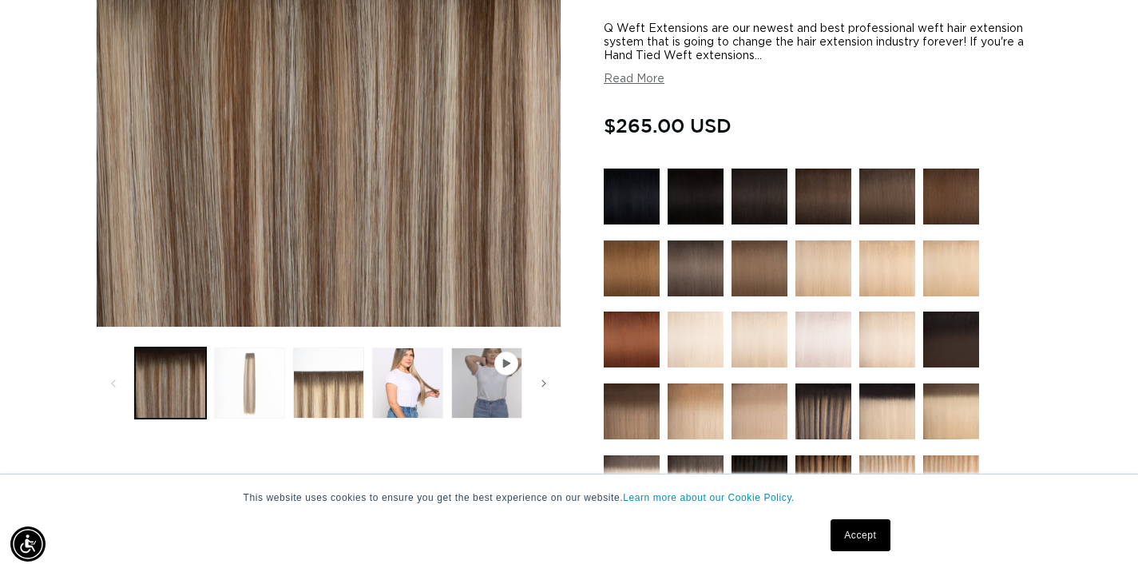
scroll to position [0, 2049]
click at [254, 384] on button "Load image 2 in gallery view" at bounding box center [249, 382] width 71 height 71
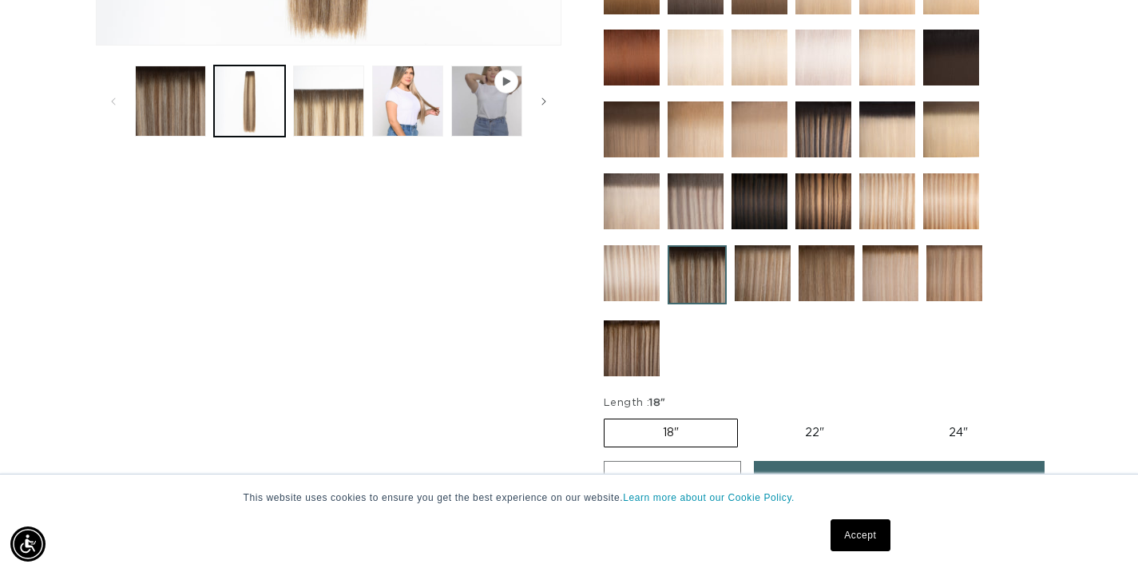
scroll to position [627, 0]
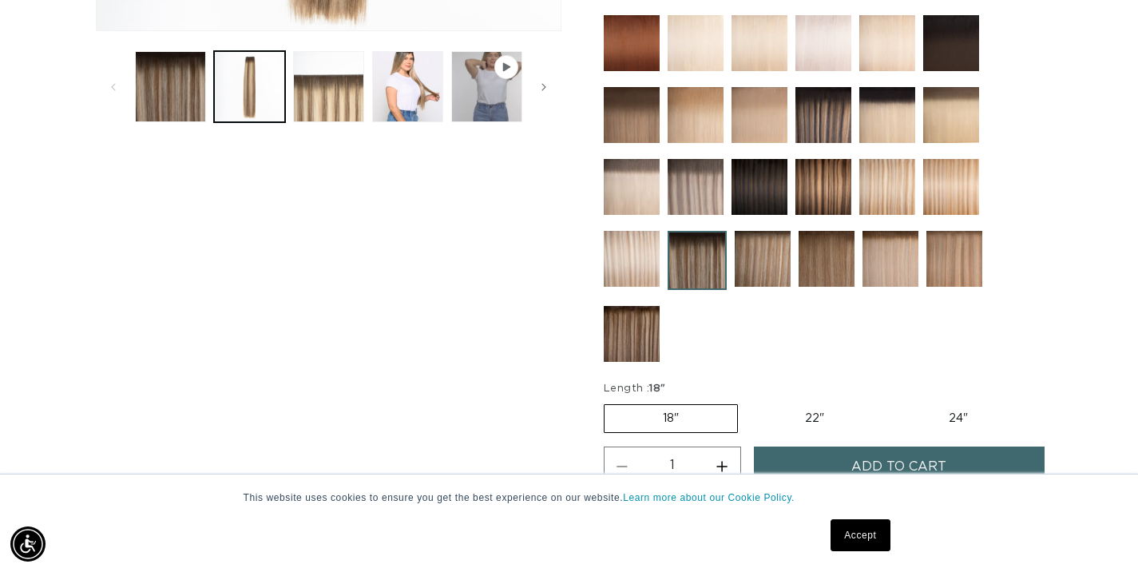
click at [634, 343] on img at bounding box center [632, 334] width 56 height 56
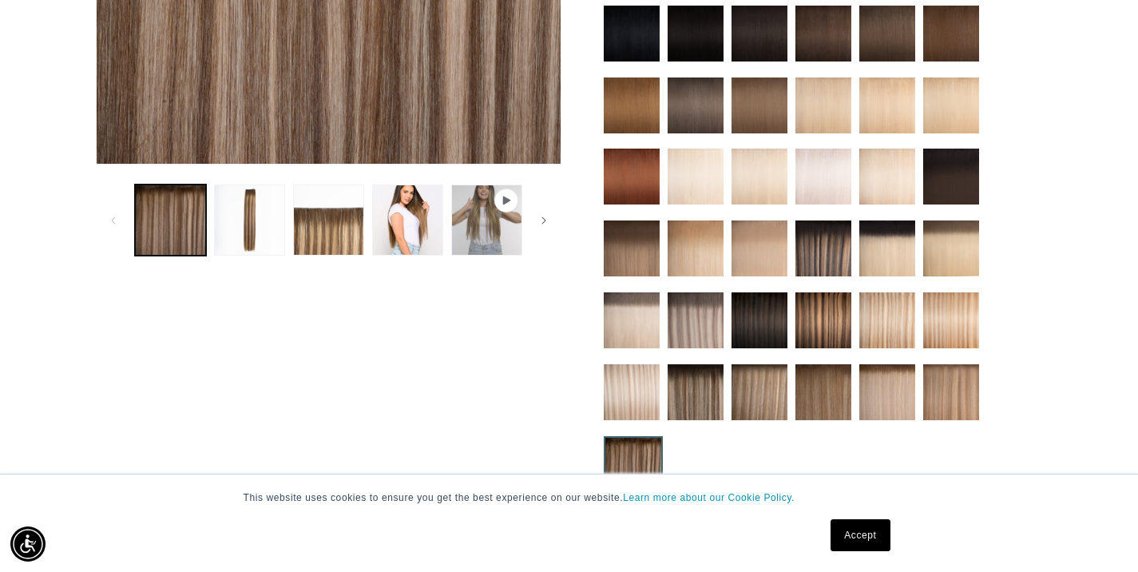
scroll to position [0, 1024]
click at [941, 378] on img at bounding box center [951, 392] width 56 height 56
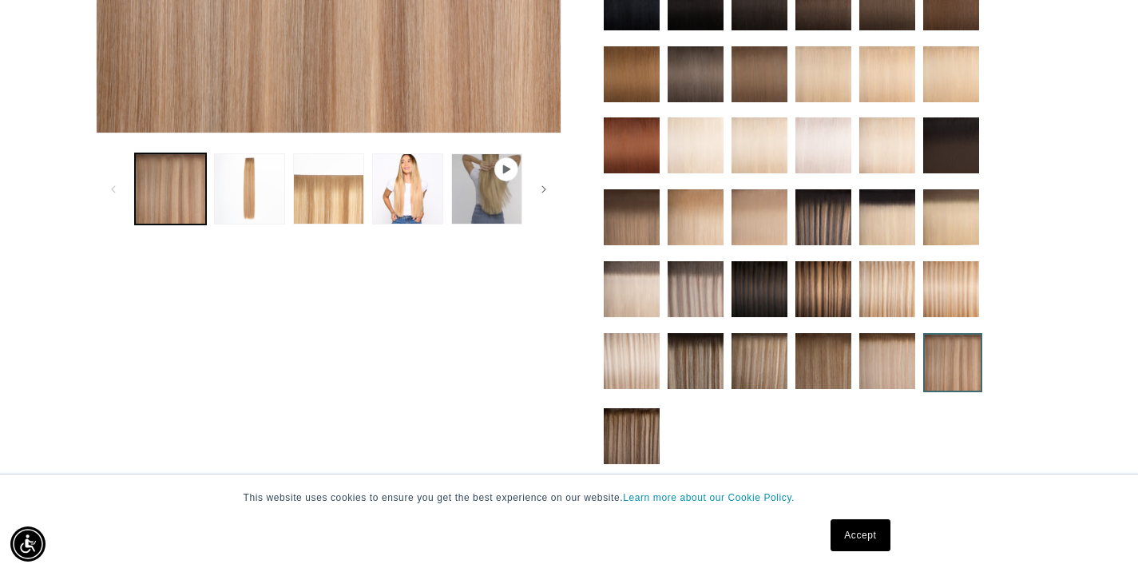
scroll to position [531, 0]
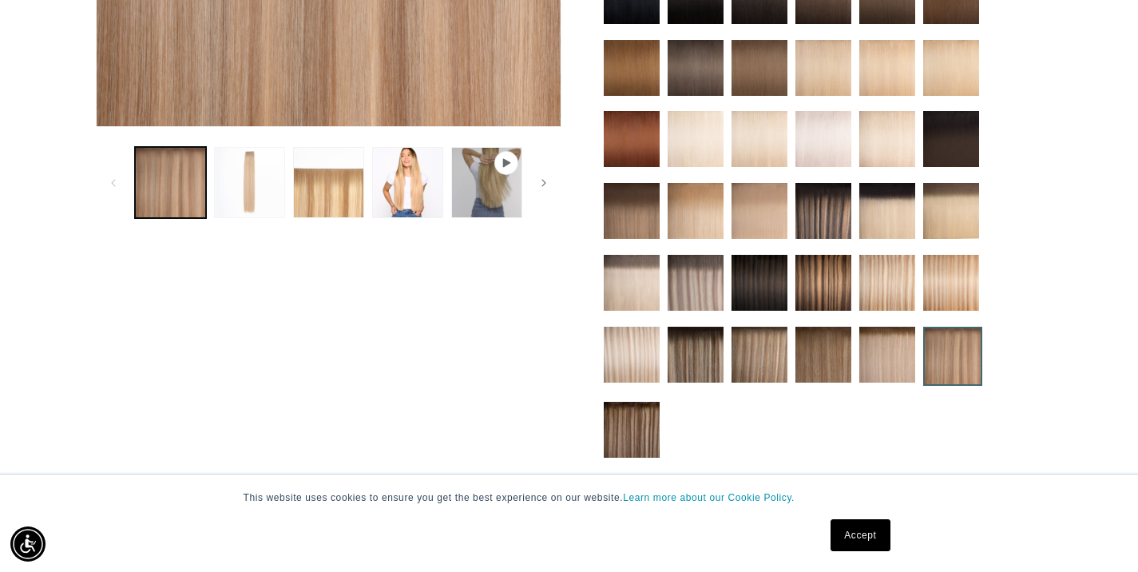
click at [243, 184] on button "Load image 2 in gallery view" at bounding box center [249, 182] width 71 height 71
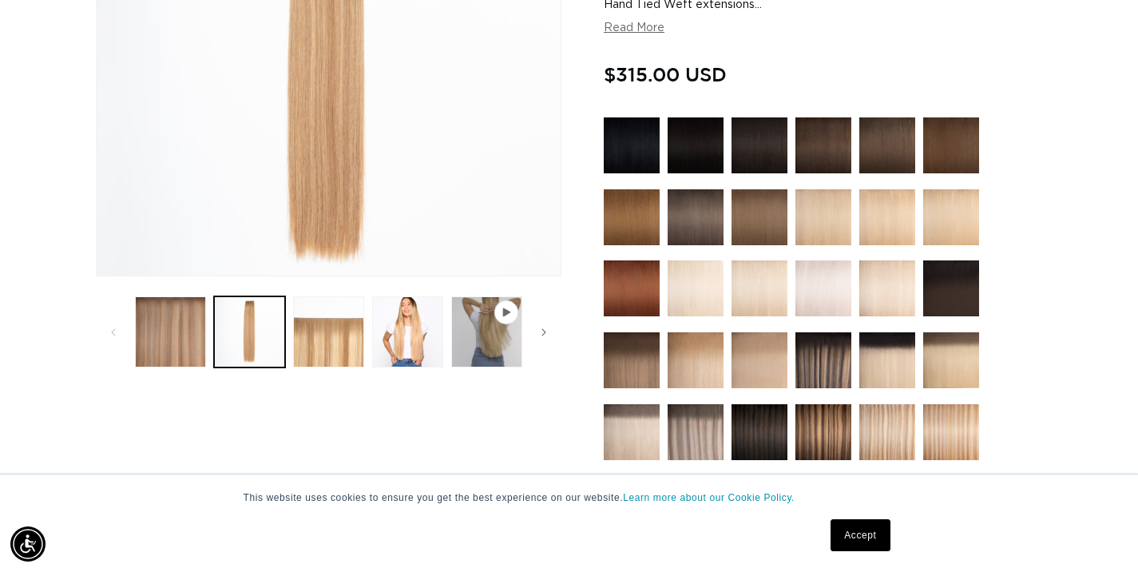
scroll to position [389, 0]
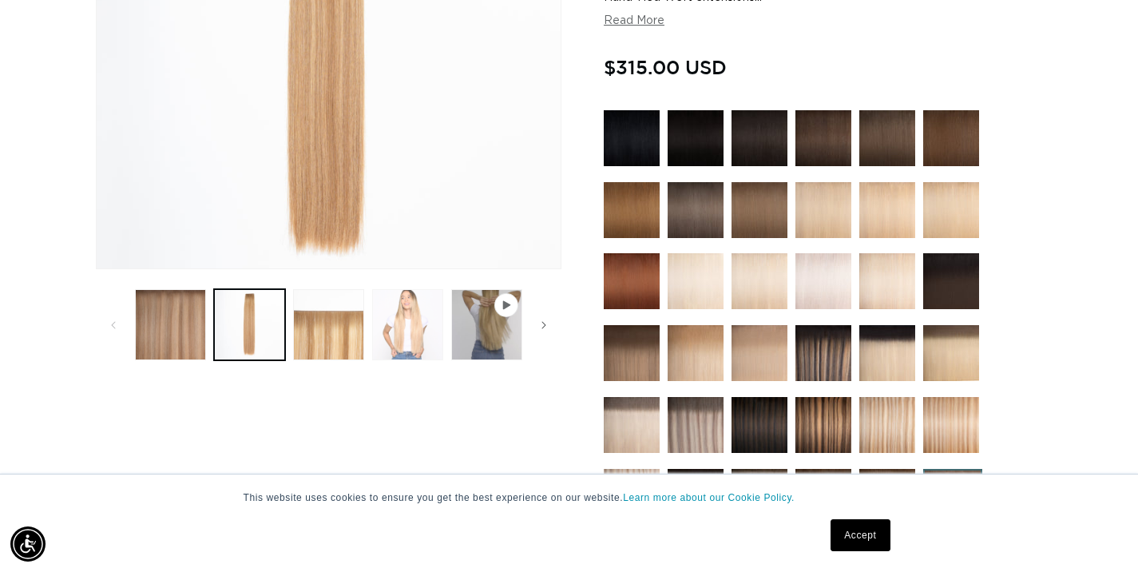
click at [414, 335] on button "Load image 4 in gallery view" at bounding box center [407, 324] width 71 height 71
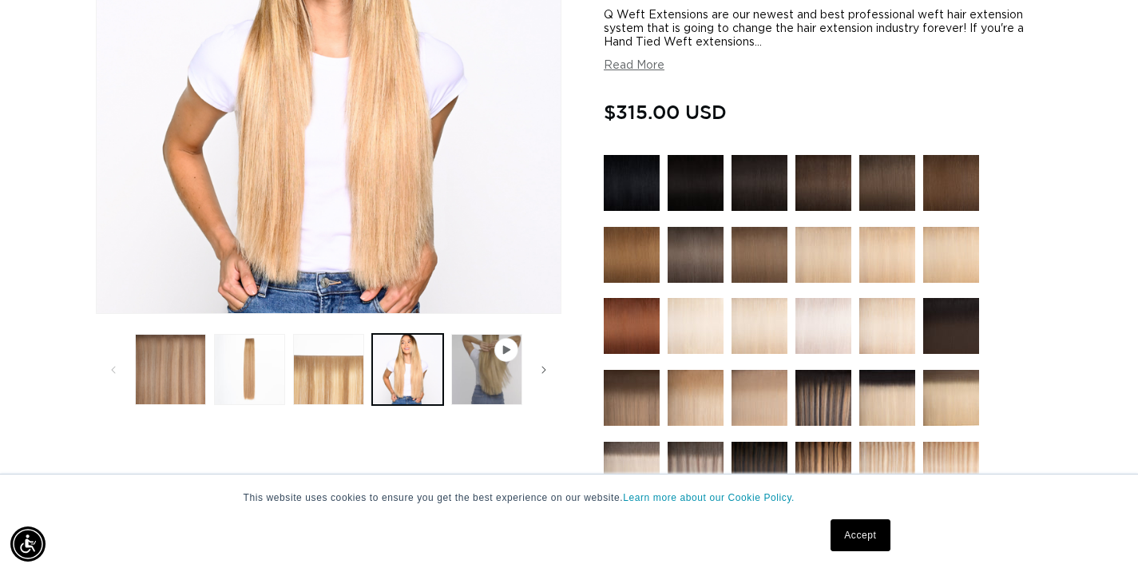
scroll to position [360, 0]
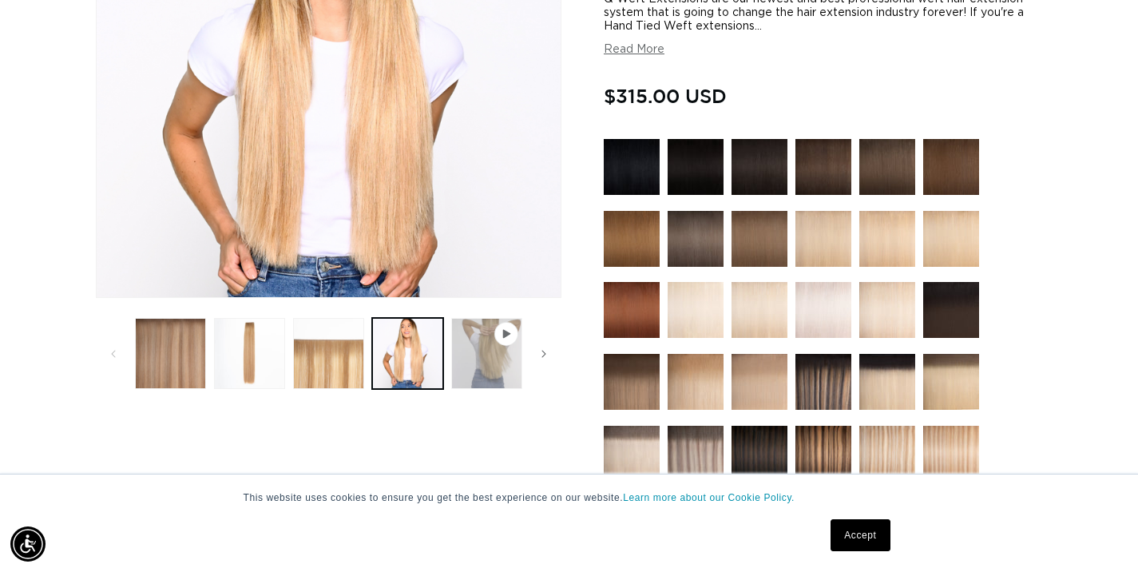
click at [489, 365] on button "Play video 1 in gallery view" at bounding box center [486, 353] width 71 height 71
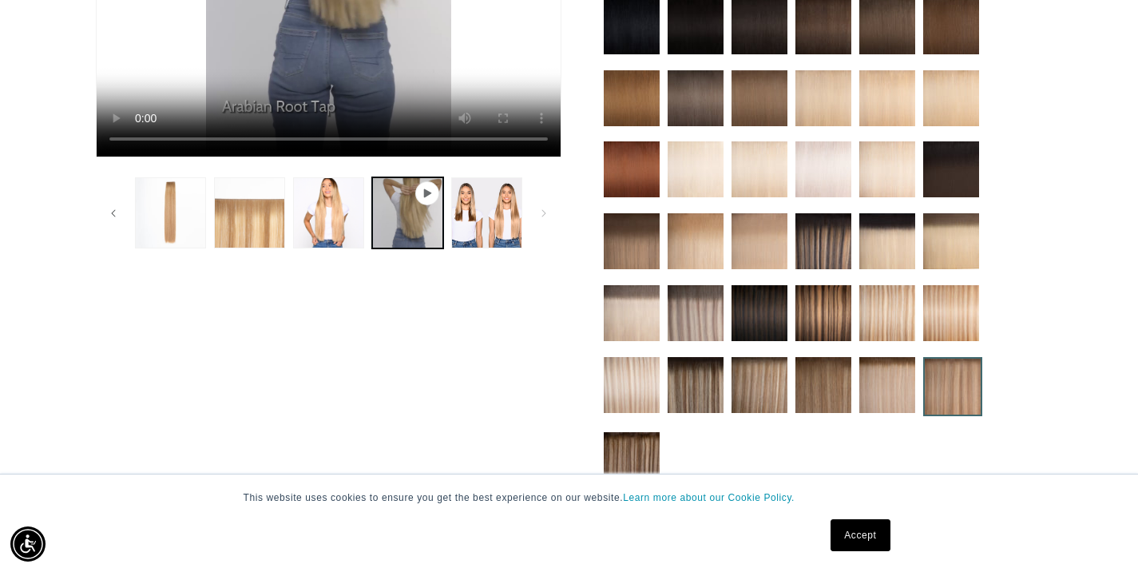
scroll to position [0, 1024]
click at [826, 382] on img at bounding box center [823, 385] width 56 height 56
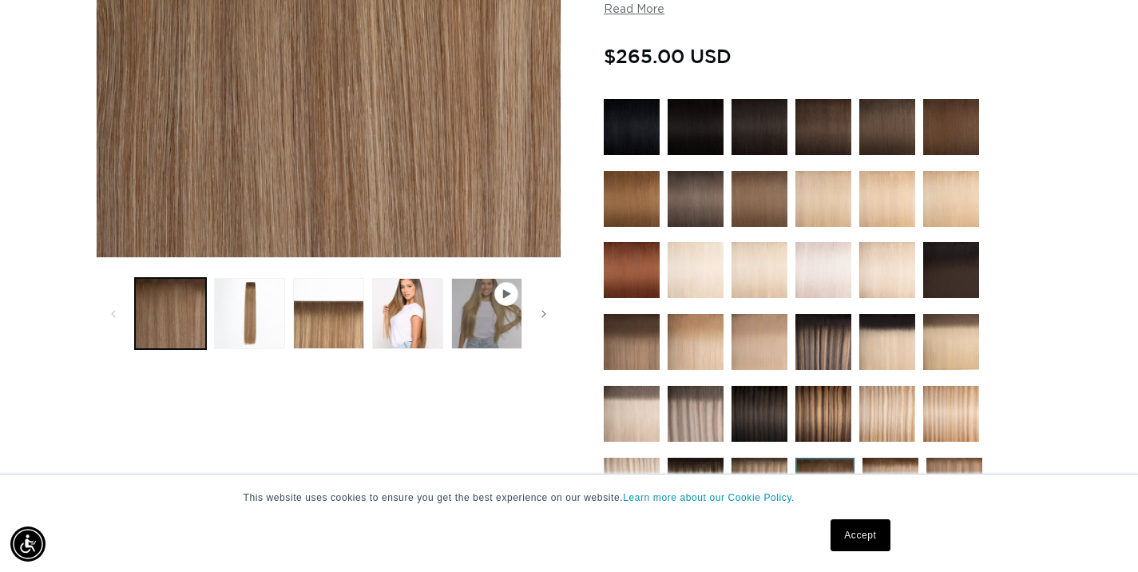
scroll to position [0, 1024]
click at [327, 323] on button "Load image 3 in gallery view" at bounding box center [328, 313] width 71 height 71
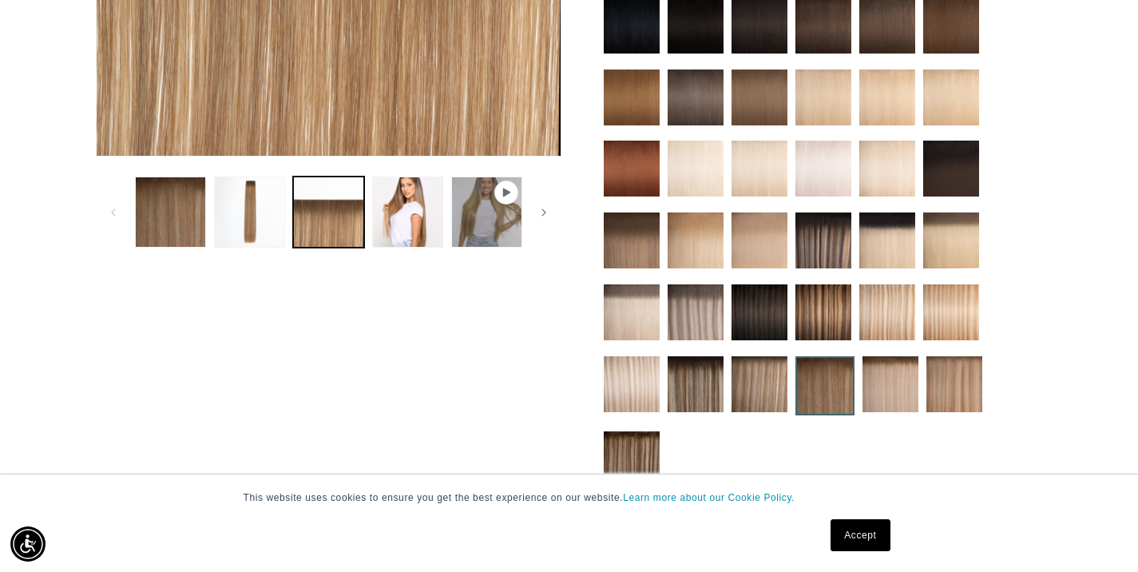
scroll to position [0, 0]
click at [254, 210] on button "Load image 2 in gallery view" at bounding box center [249, 211] width 71 height 71
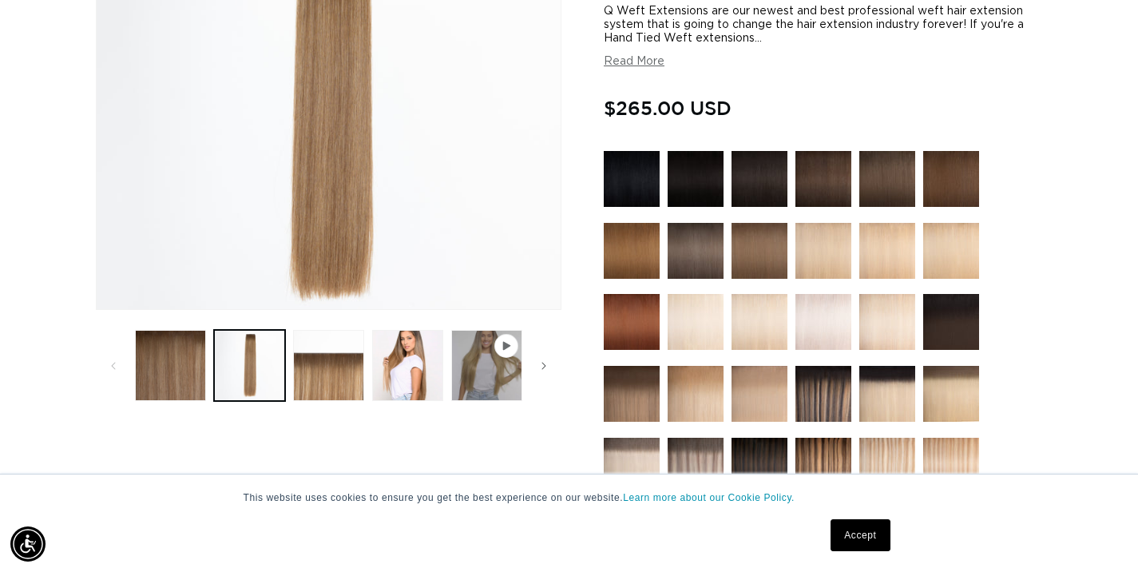
scroll to position [0, 1024]
click at [408, 370] on button "Load image 4 in gallery view" at bounding box center [407, 365] width 71 height 71
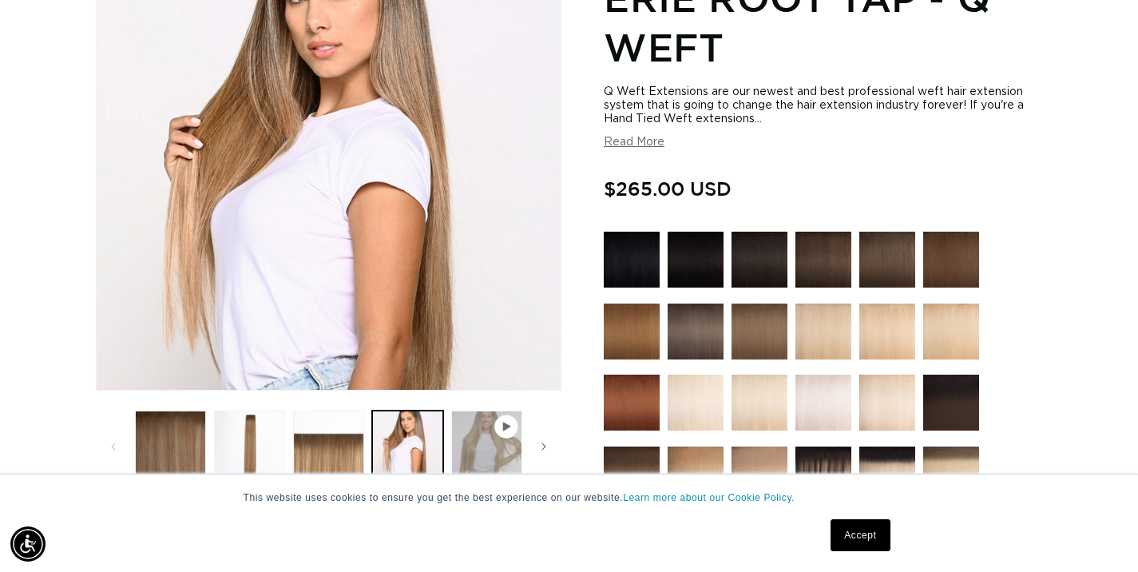
click at [486, 442] on button "Play video 1 in gallery view" at bounding box center [486, 445] width 71 height 71
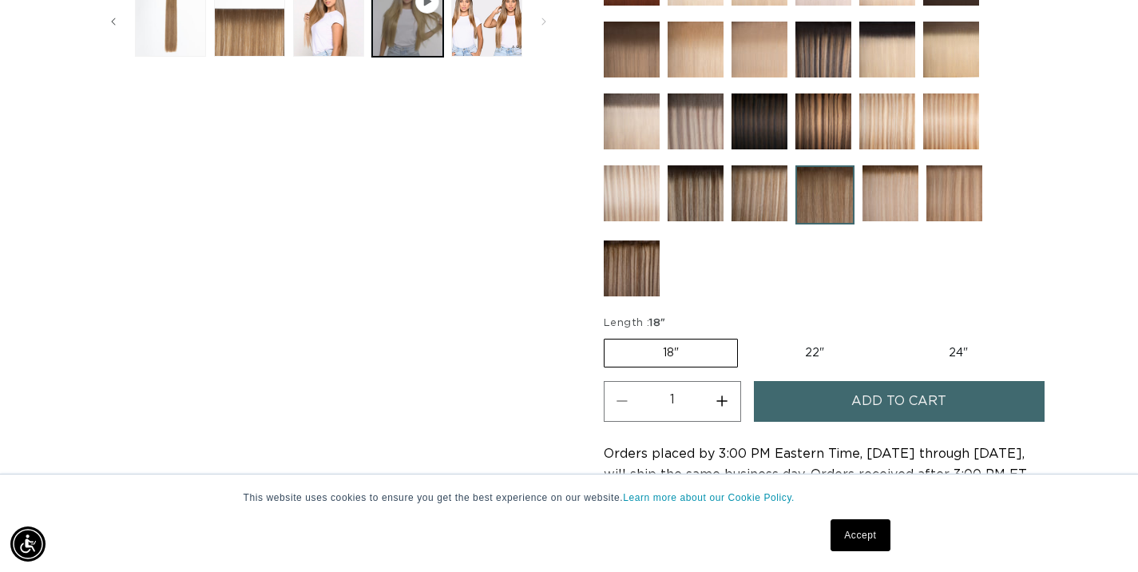
scroll to position [0, 2049]
click at [758, 200] on img at bounding box center [759, 193] width 56 height 56
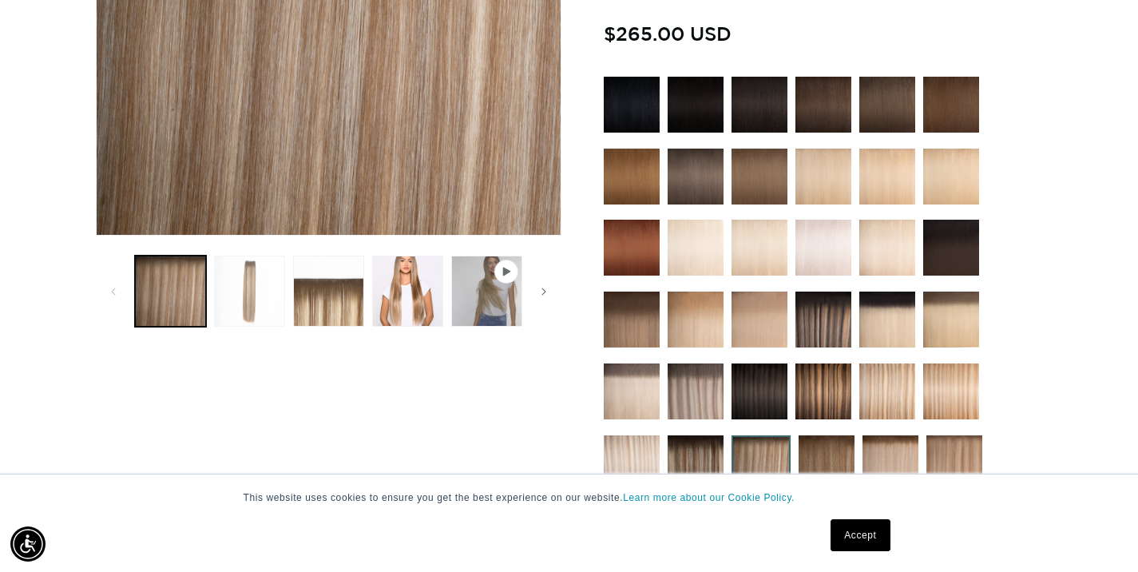
scroll to position [0, 1024]
click at [253, 303] on button "Load image 2 in gallery view" at bounding box center [249, 290] width 71 height 71
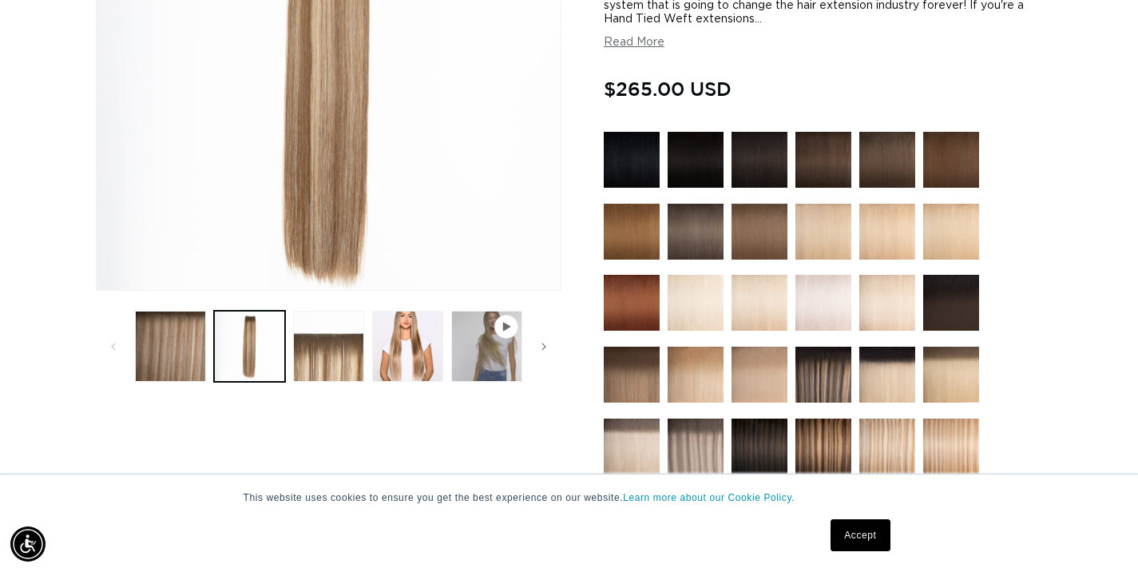
scroll to position [374, 0]
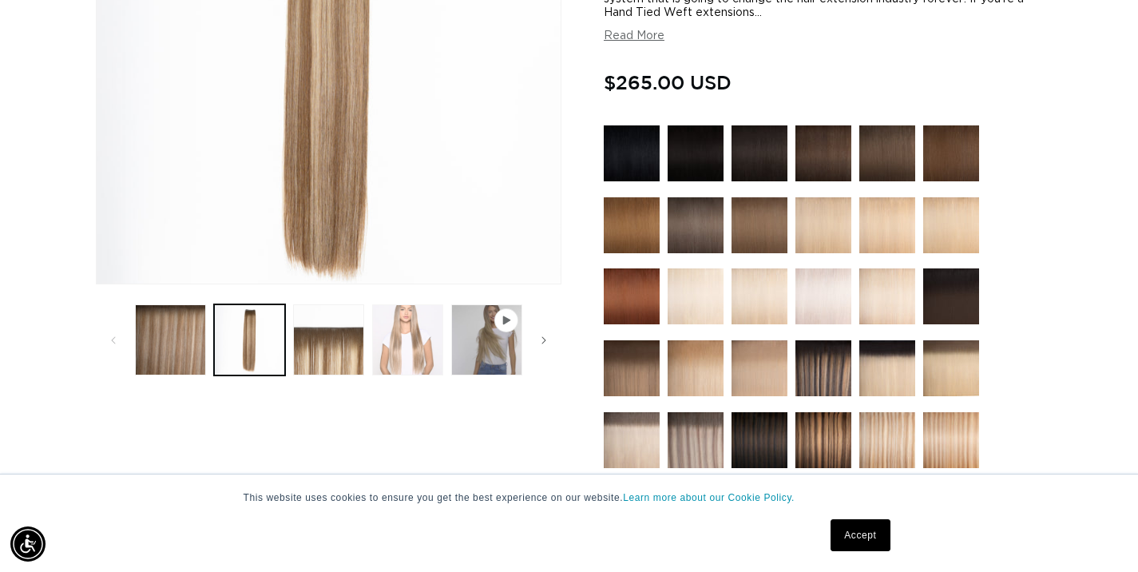
click at [406, 349] on button "Load image 4 in gallery view" at bounding box center [407, 339] width 71 height 71
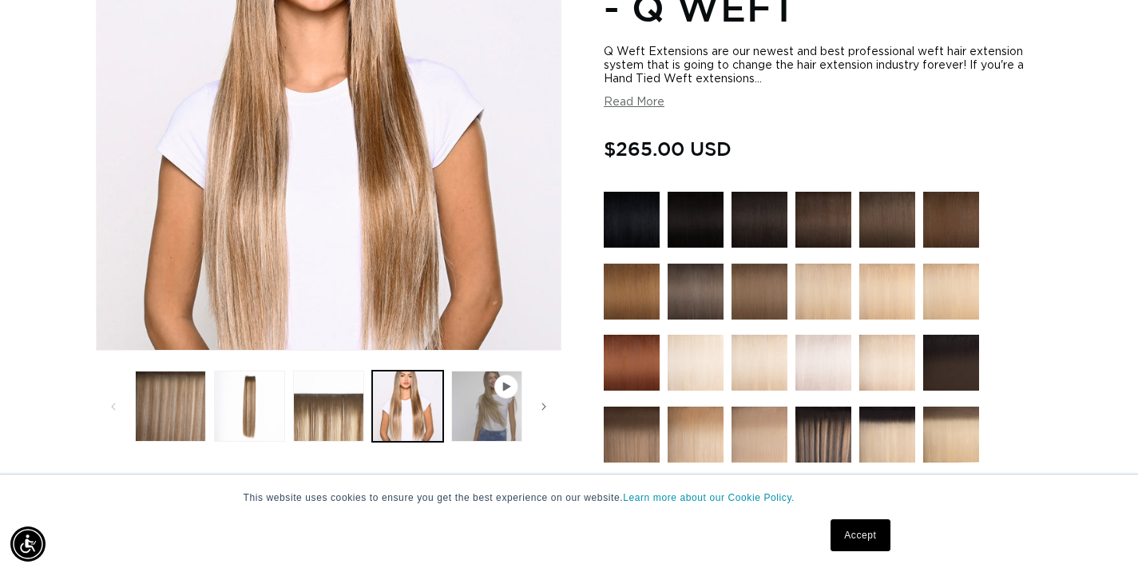
scroll to position [319, 0]
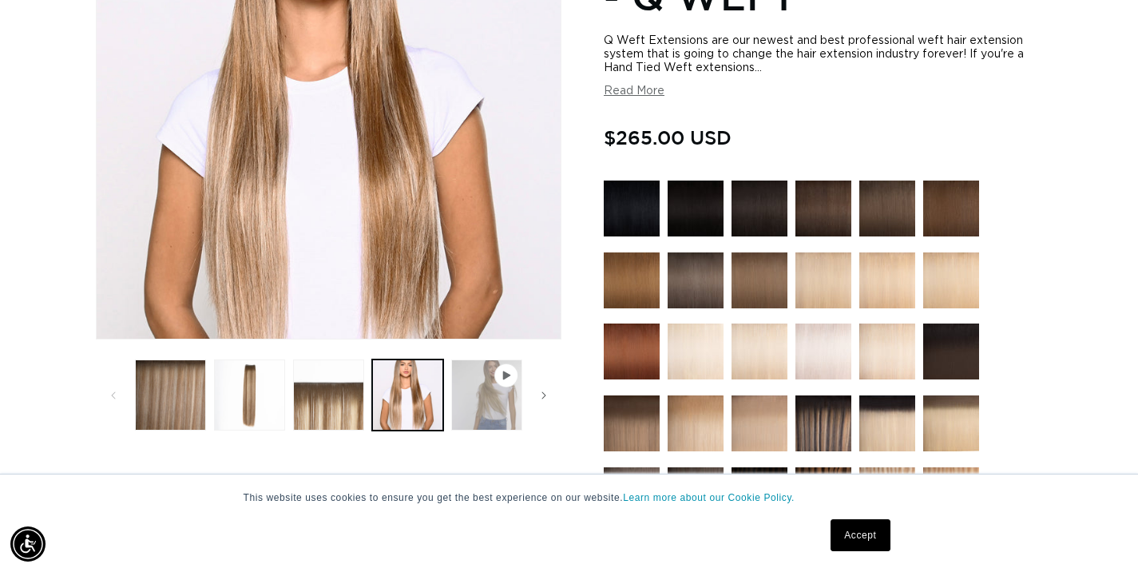
click at [493, 389] on button "Play video 1 in gallery view" at bounding box center [486, 394] width 71 height 71
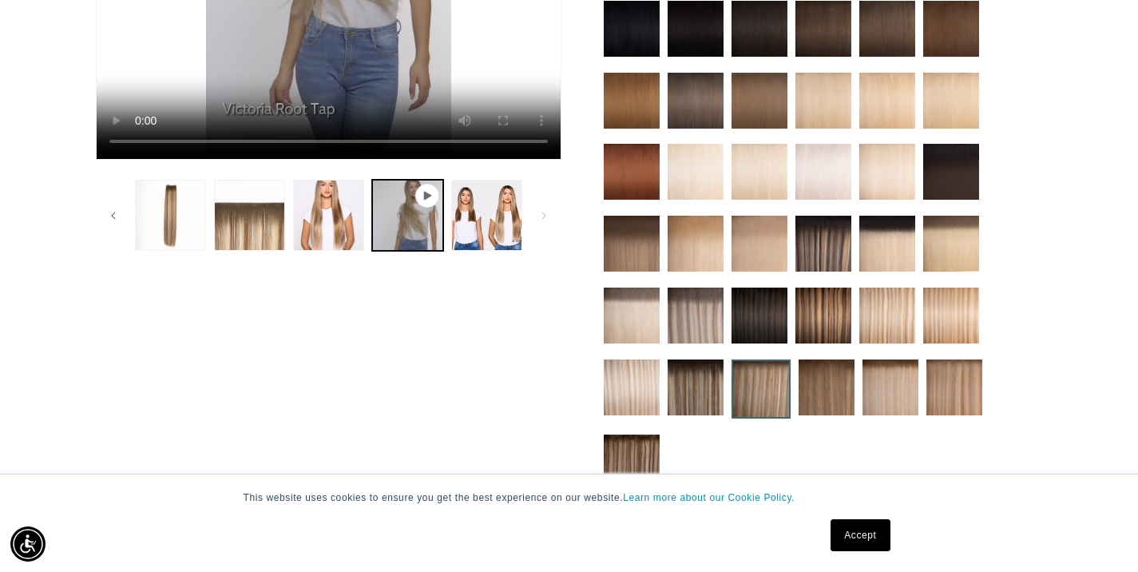
scroll to position [0, 0]
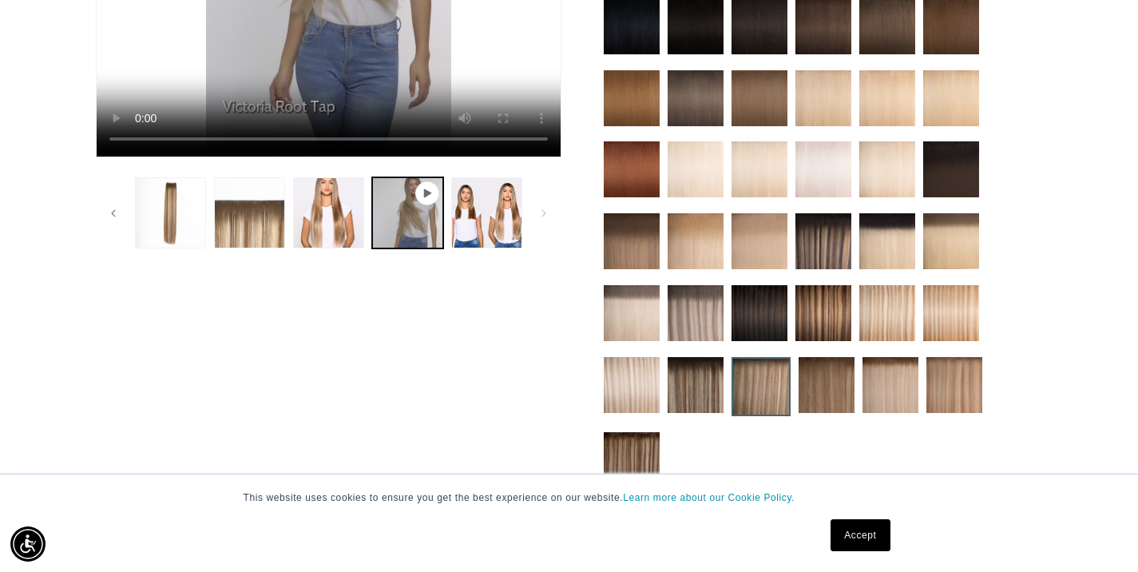
click at [956, 321] on img at bounding box center [951, 313] width 56 height 56
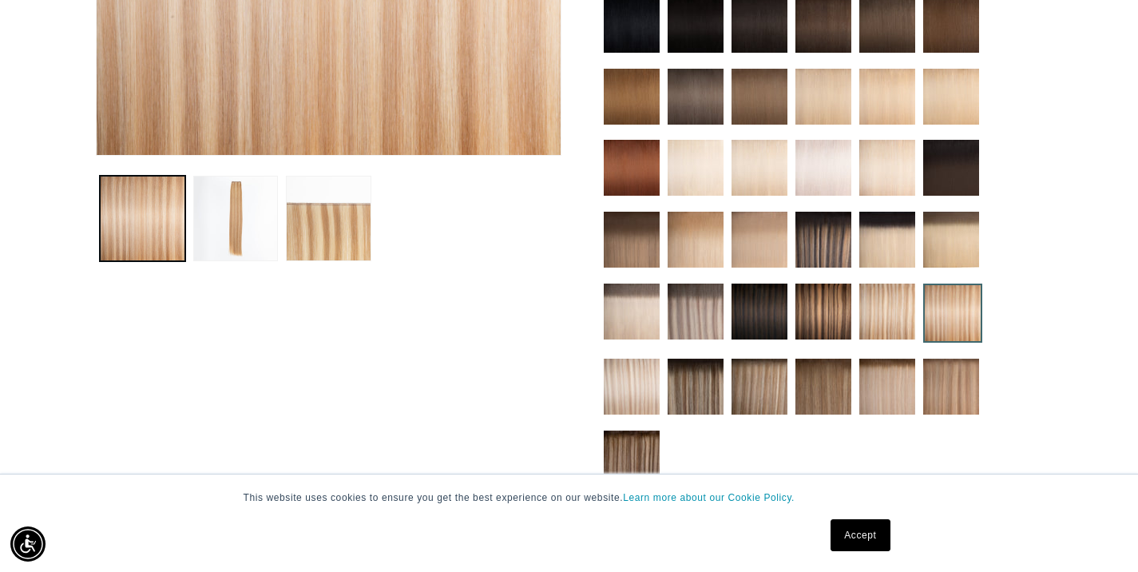
click at [950, 379] on img at bounding box center [951, 386] width 56 height 56
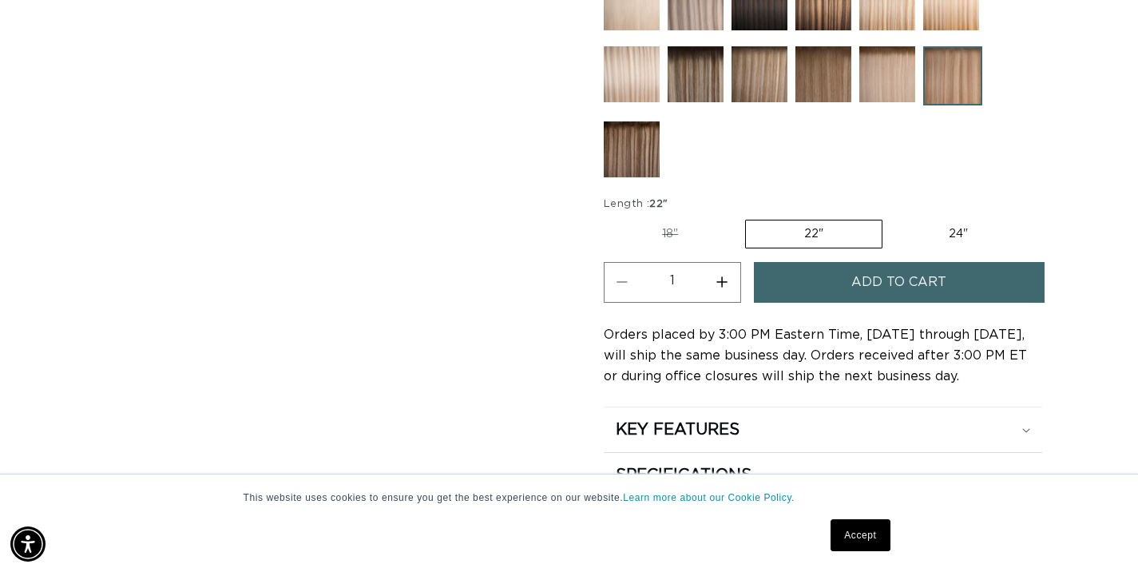
scroll to position [802, 0]
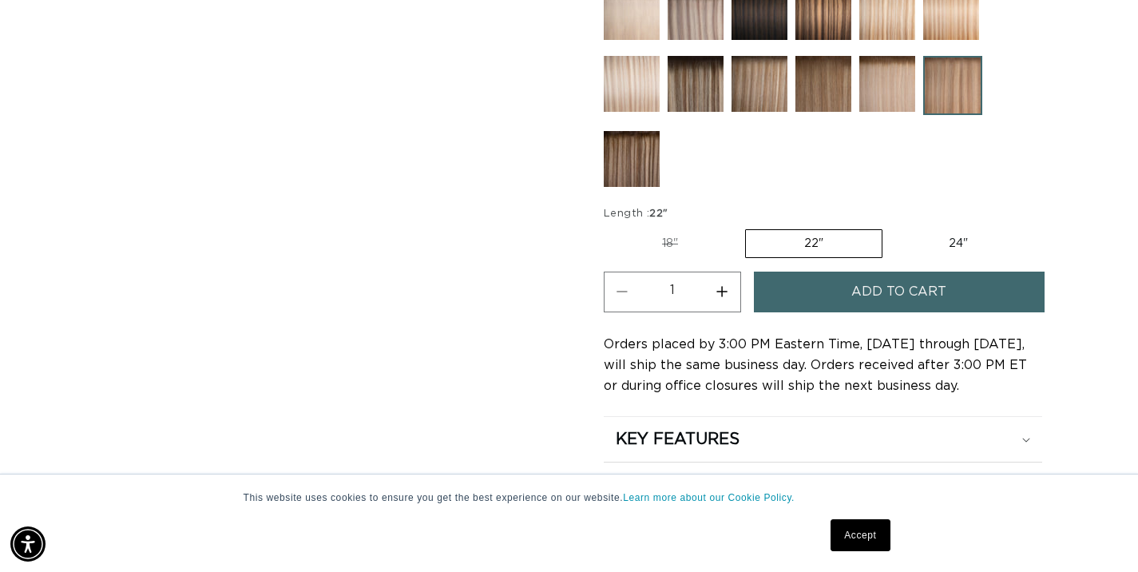
click at [636, 176] on img at bounding box center [632, 159] width 56 height 56
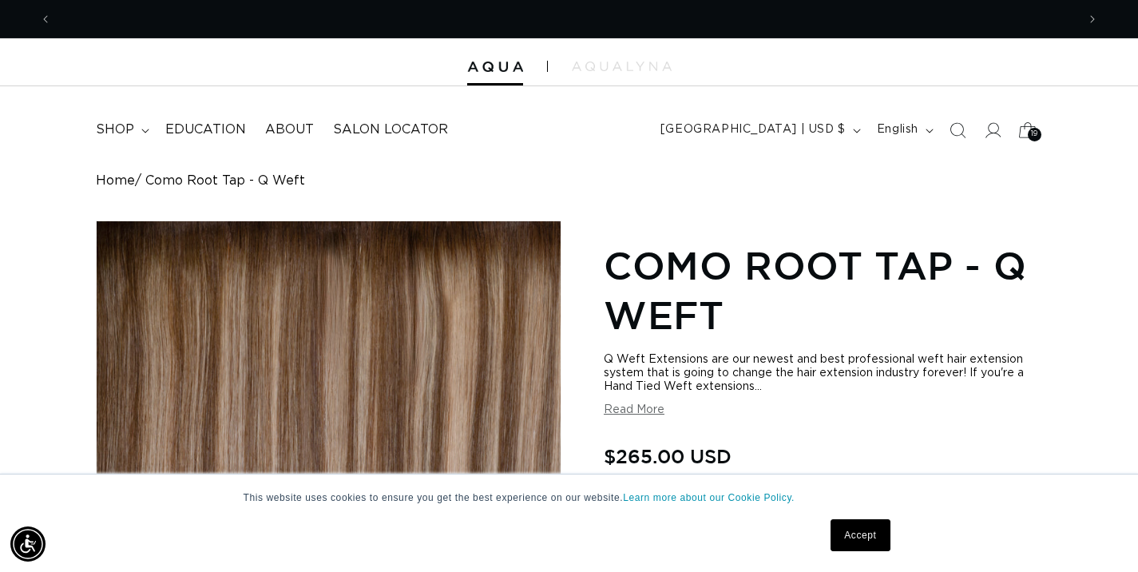
scroll to position [0, 1024]
click at [1029, 132] on div "19 19" at bounding box center [1035, 135] width 14 height 14
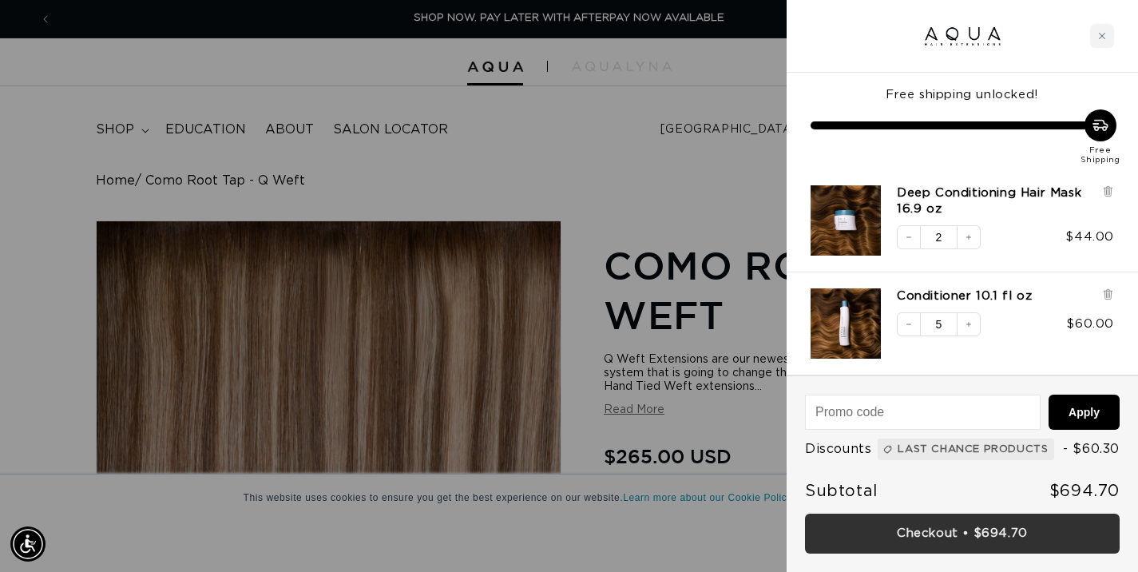
click at [895, 528] on link "Checkout • $694.70" at bounding box center [962, 533] width 315 height 41
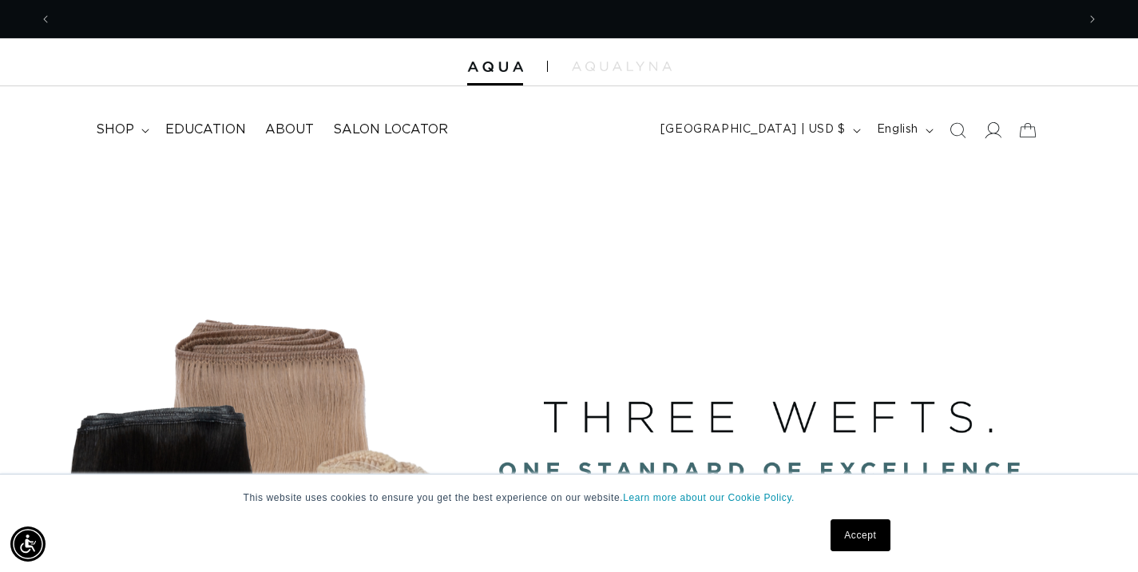
scroll to position [0, 2049]
drag, startPoint x: 993, startPoint y: 130, endPoint x: 537, endPoint y: 299, distance: 486.3
click at [993, 130] on icon at bounding box center [992, 130] width 16 height 16
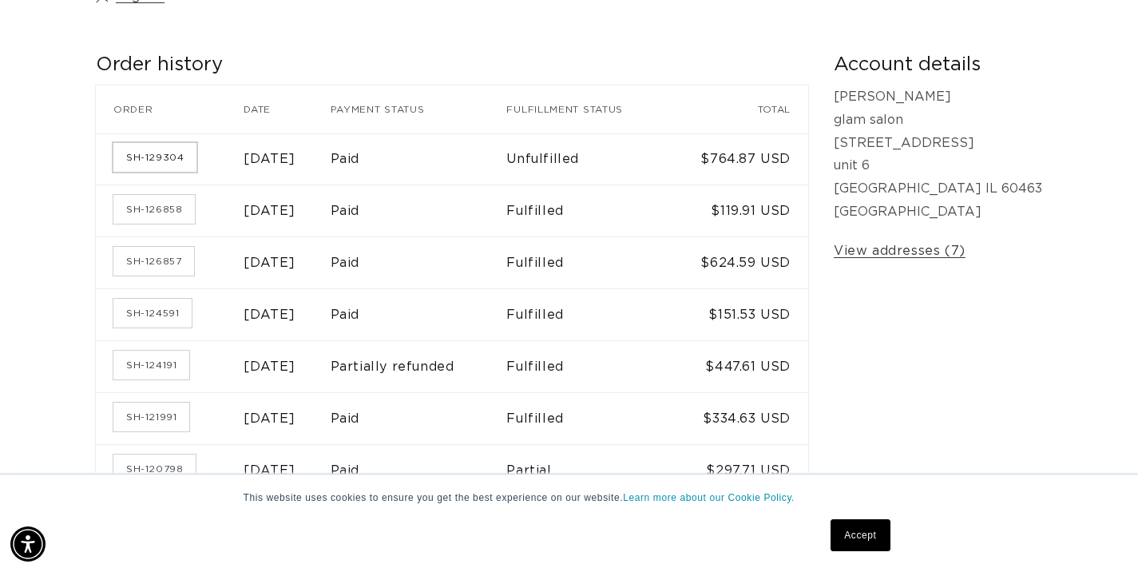
scroll to position [0, 1024]
click at [185, 158] on link "SH-129304" at bounding box center [154, 157] width 83 height 29
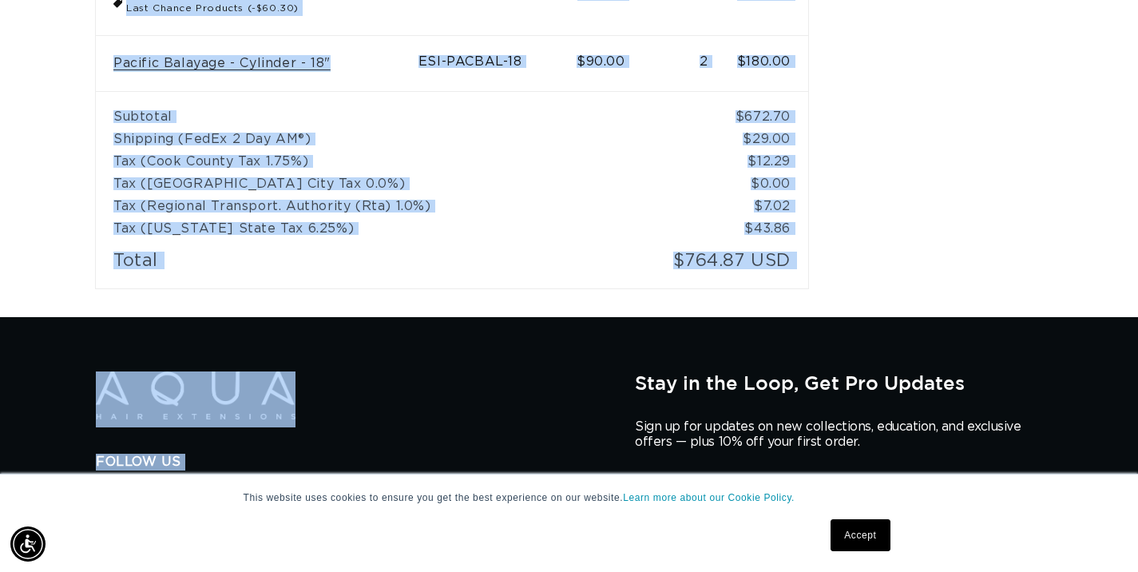
drag, startPoint x: 97, startPoint y: 98, endPoint x: 826, endPoint y: 261, distance: 746.9
copy div "Order SH-129304 Placed on [DATE] 3:51 pm Order SH-129304 Product SKU Price Quan…"
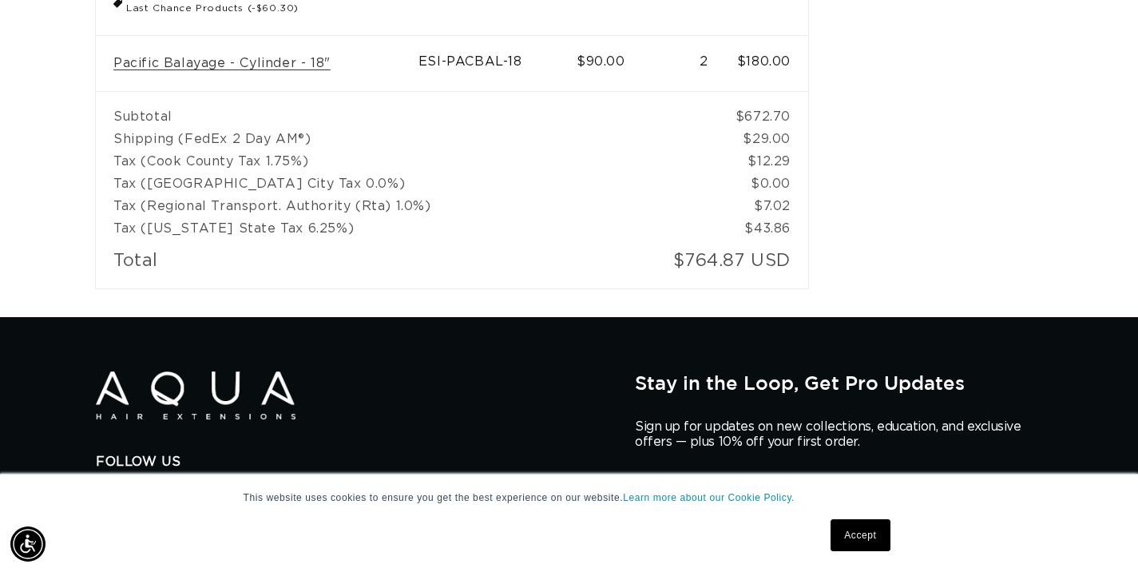
click at [551, 141] on td "Shipping (FedEx 2 Day AM®)" at bounding box center [411, 139] width 630 height 22
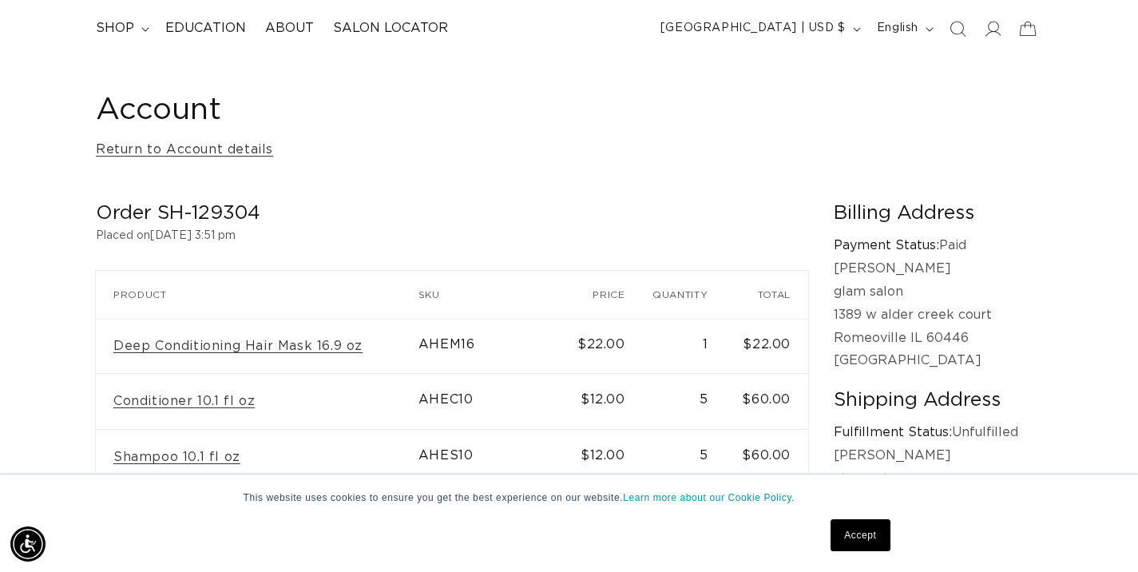
scroll to position [0, 0]
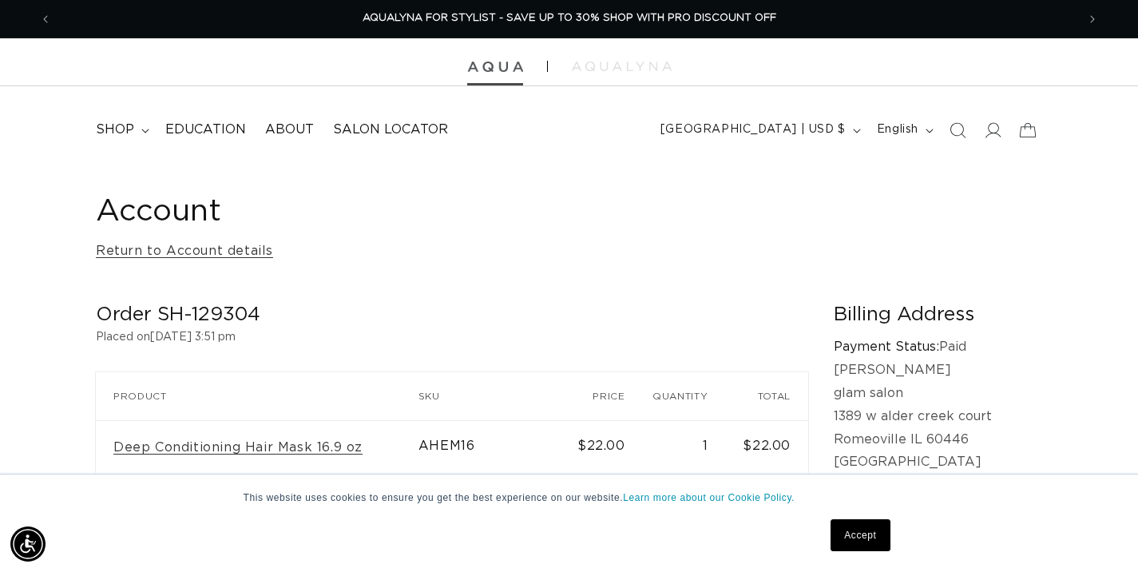
click at [489, 62] on img at bounding box center [495, 66] width 56 height 11
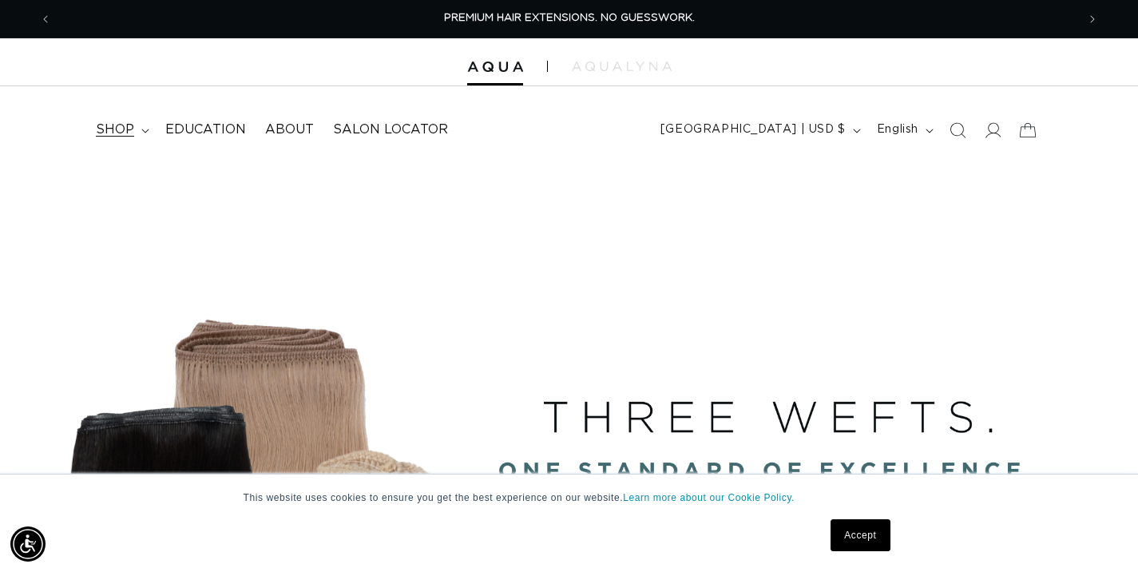
click at [116, 129] on span "shop" at bounding box center [115, 129] width 38 height 17
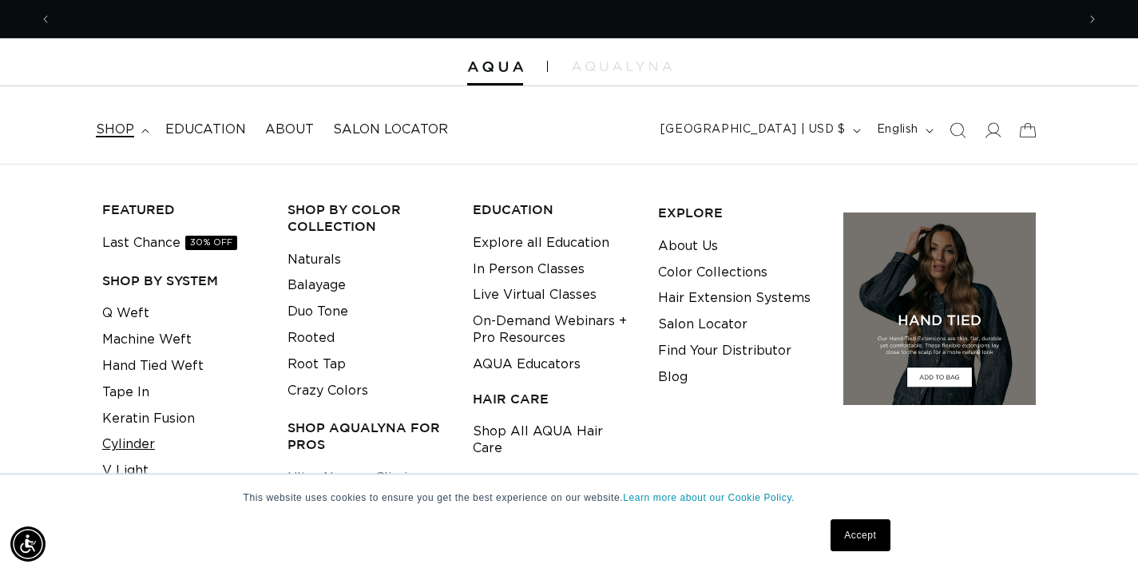
scroll to position [0, 1024]
click at [142, 439] on link "Cylinder" at bounding box center [128, 444] width 53 height 26
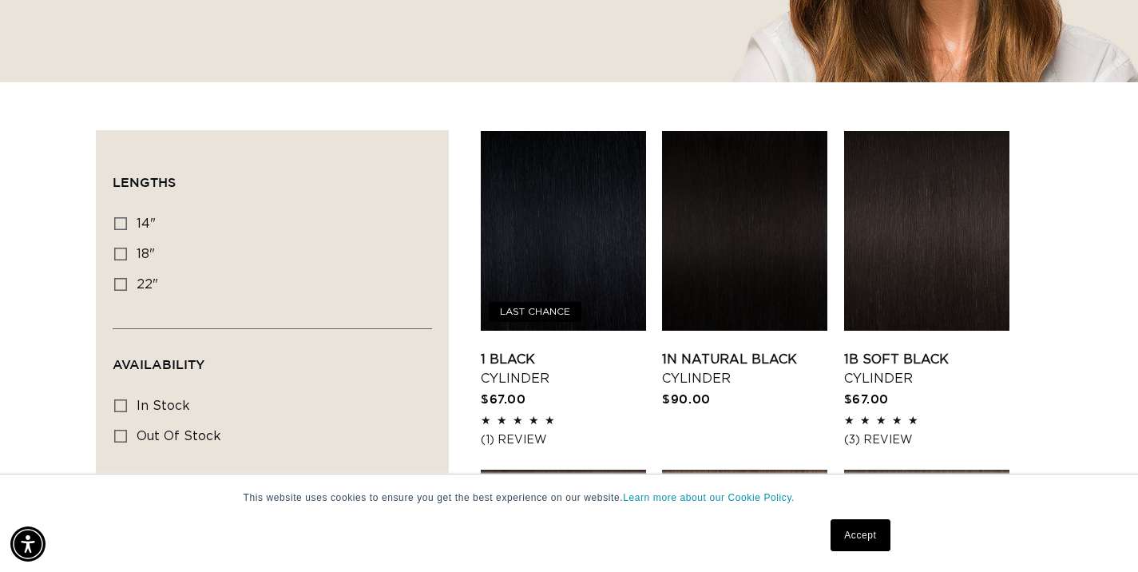
scroll to position [393, 0]
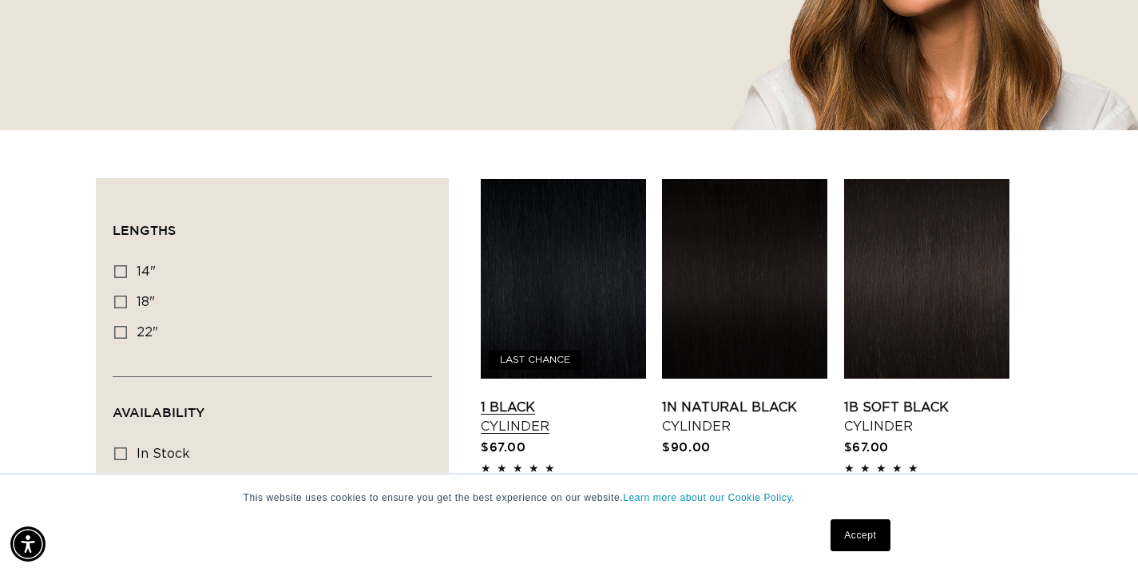
click at [563, 398] on link "1 Black Cylinder" at bounding box center [563, 417] width 165 height 38
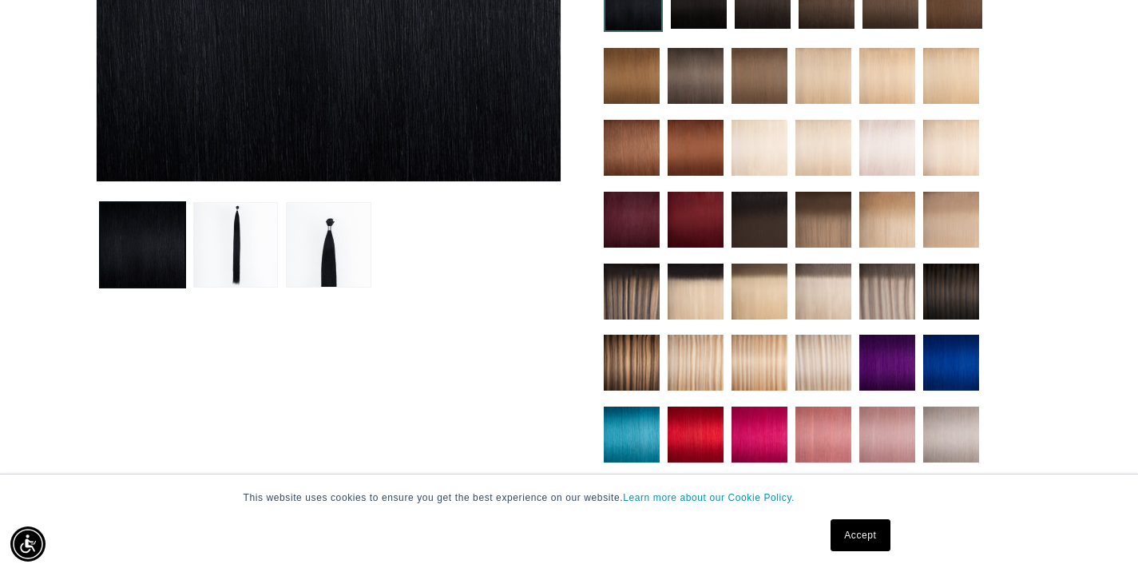
scroll to position [0, 1024]
click at [683, 363] on img at bounding box center [695, 363] width 56 height 56
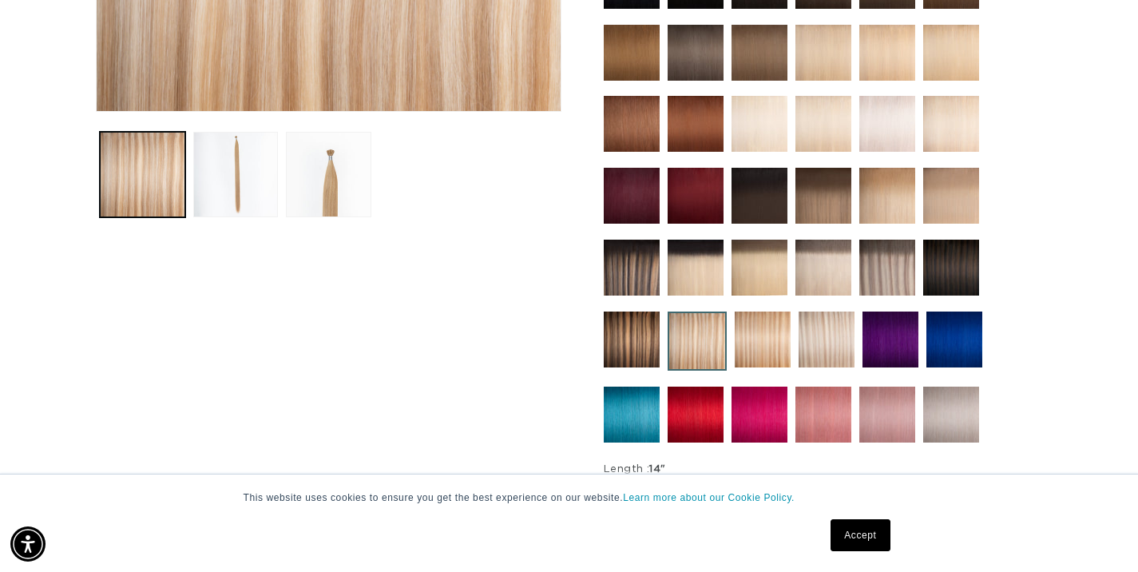
scroll to position [0, 2049]
click at [766, 346] on img at bounding box center [763, 339] width 56 height 56
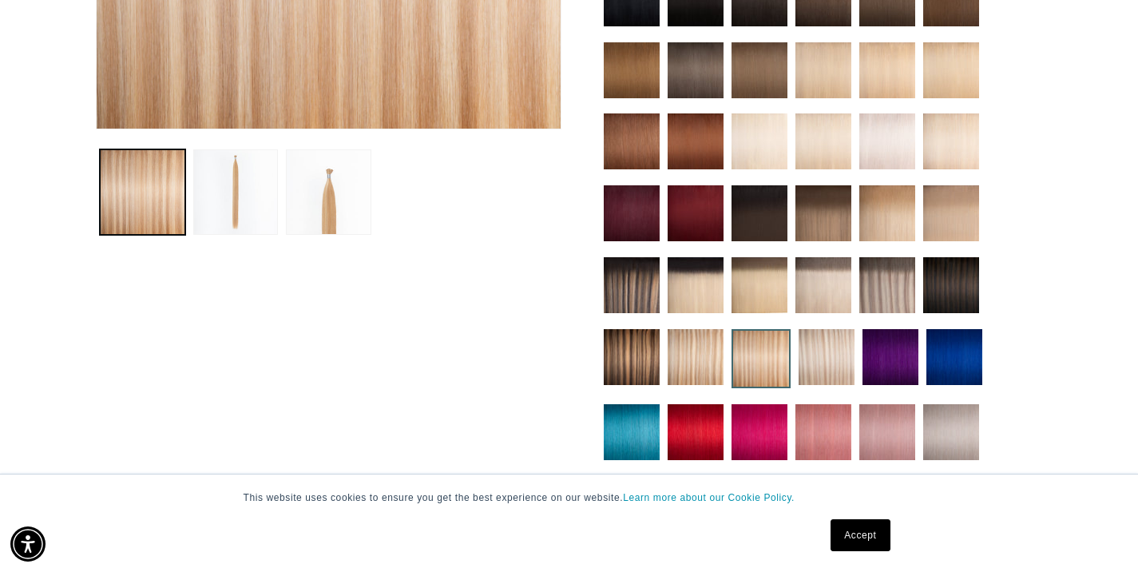
click at [875, 225] on img at bounding box center [887, 213] width 56 height 56
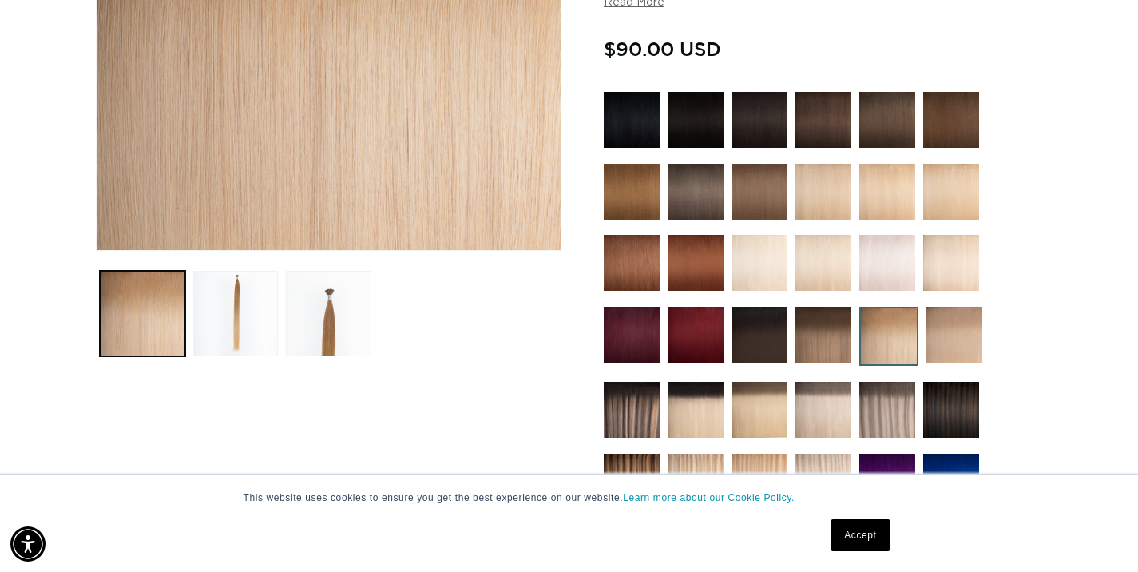
scroll to position [0, 2049]
click at [818, 337] on img at bounding box center [823, 335] width 56 height 56
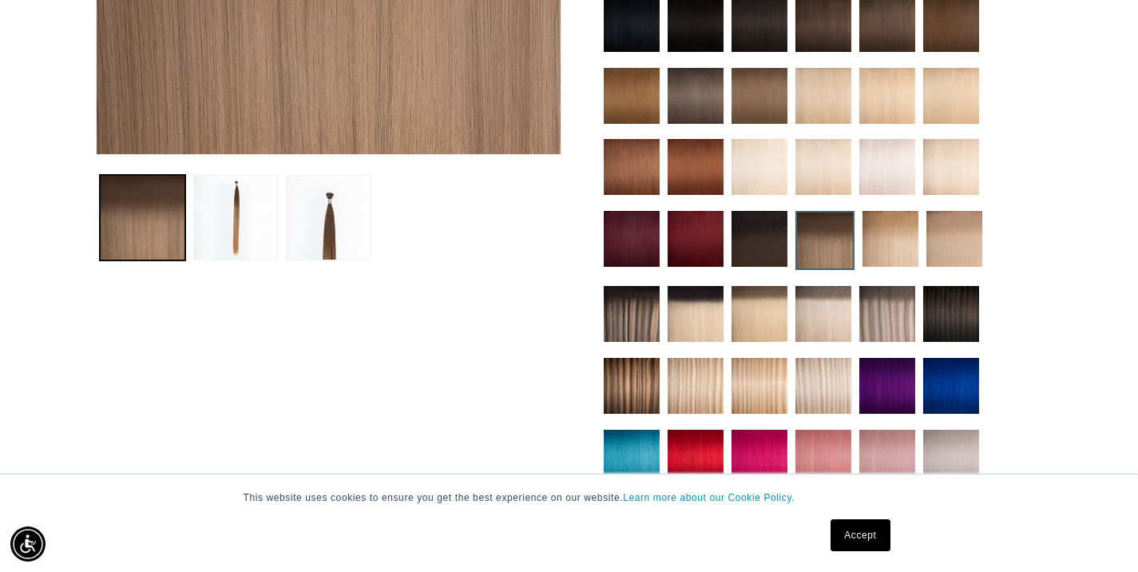
scroll to position [0, 1024]
click at [242, 246] on button "Load image 2 in gallery view" at bounding box center [235, 217] width 85 height 85
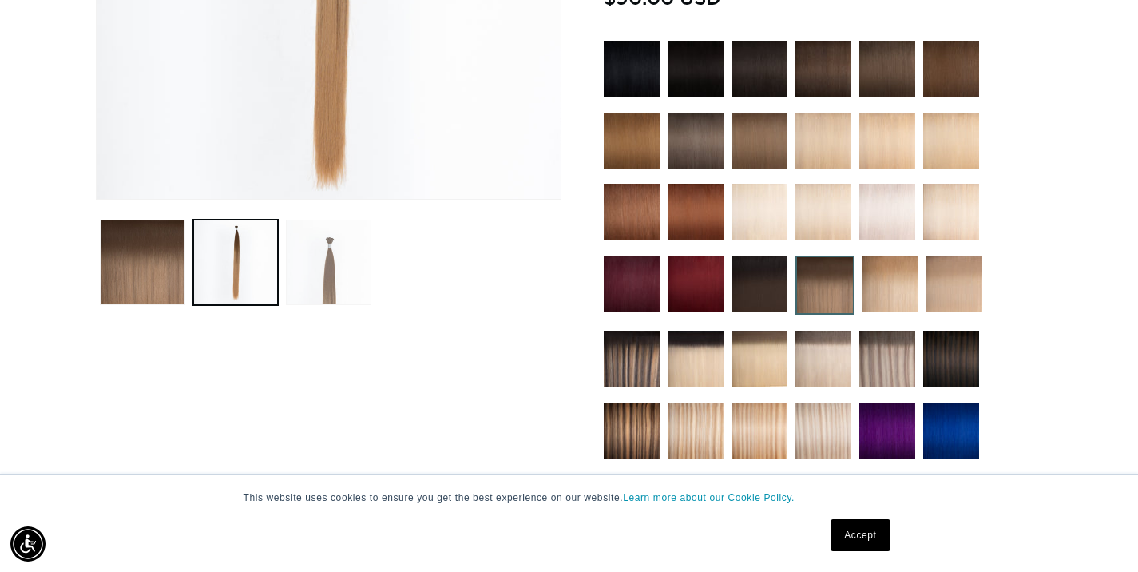
click at [332, 259] on button "Load image 3 in gallery view" at bounding box center [328, 262] width 85 height 85
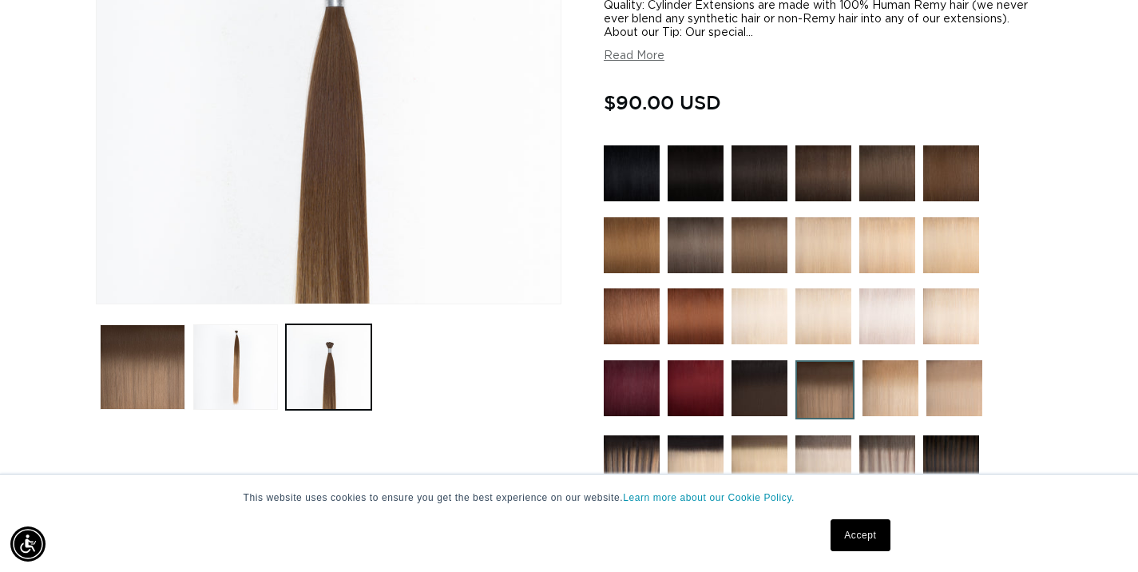
scroll to position [382, 0]
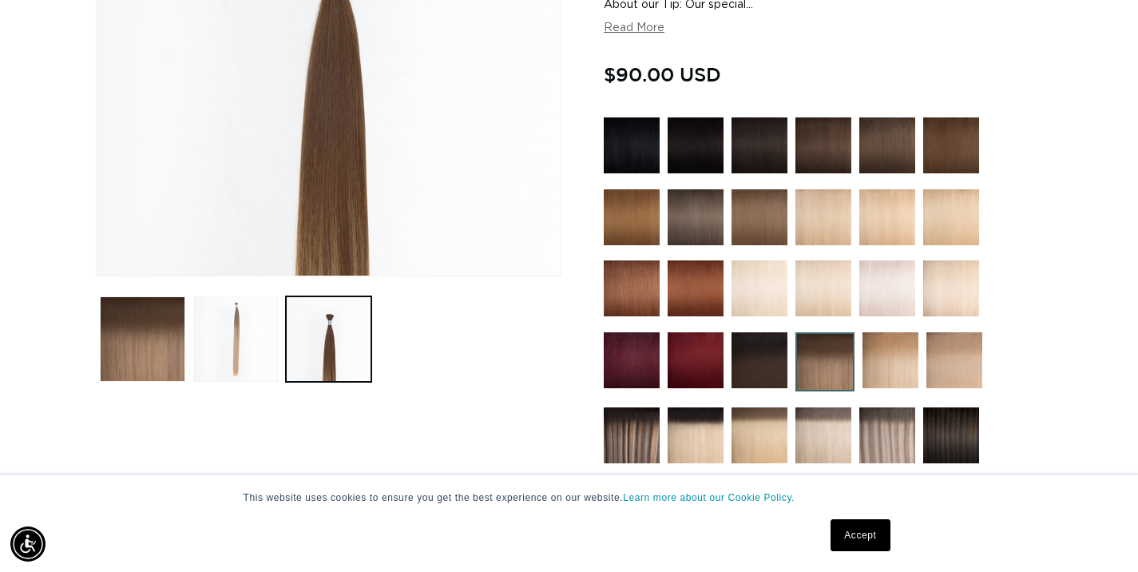
click at [248, 340] on button "Load image 2 in gallery view" at bounding box center [235, 338] width 85 height 85
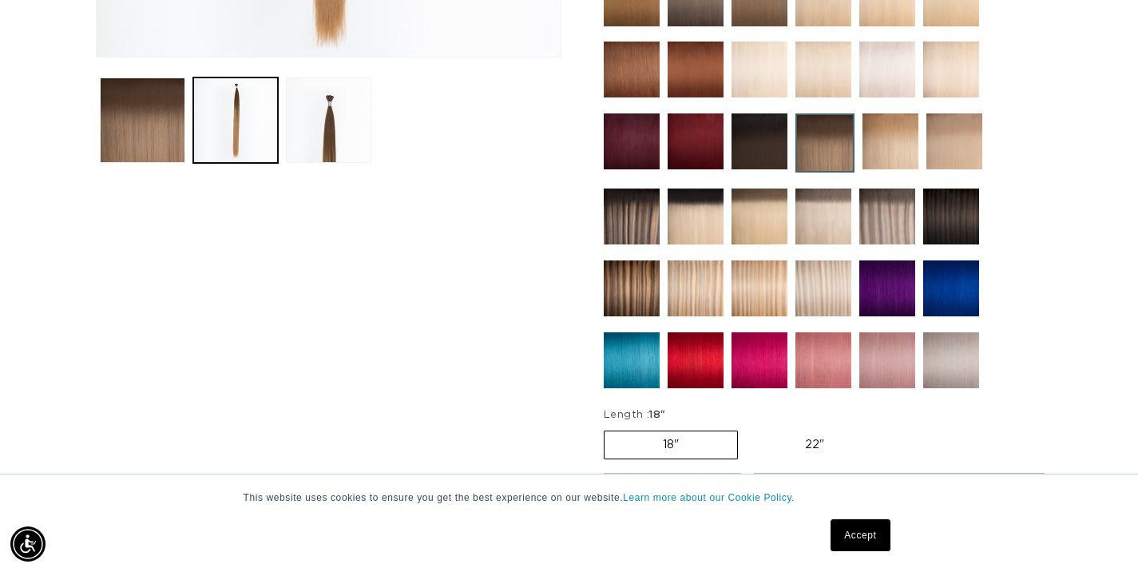
scroll to position [0, 2049]
click at [700, 288] on img at bounding box center [695, 288] width 56 height 56
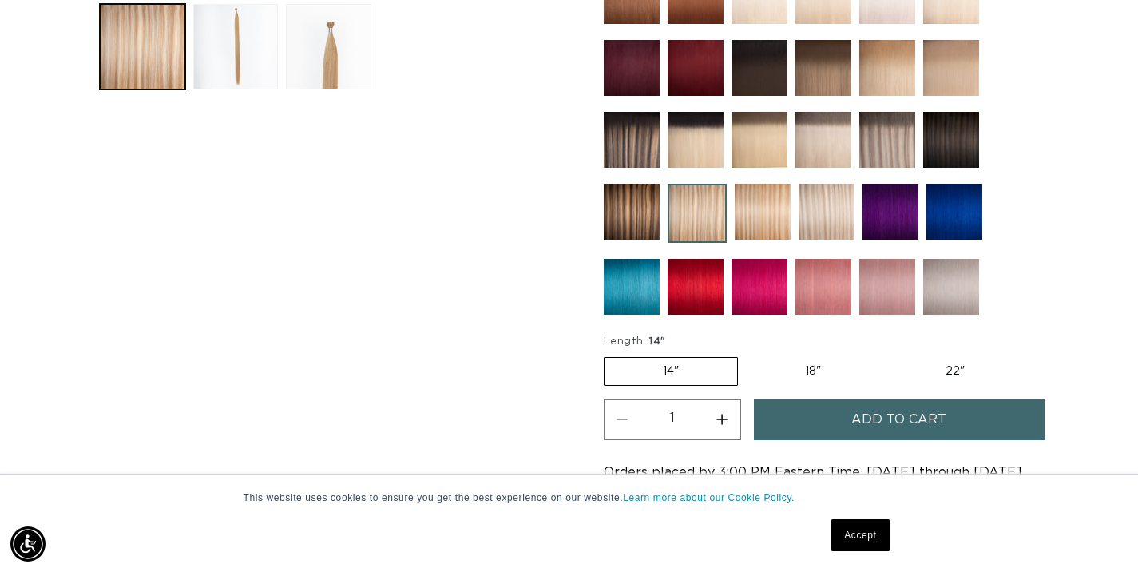
scroll to position [687, 0]
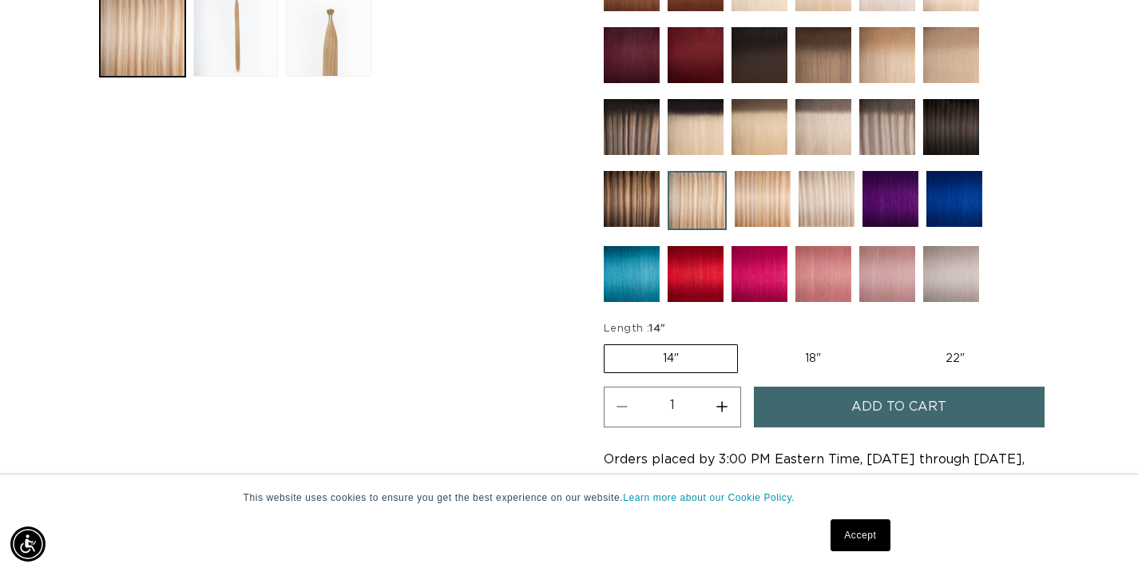
click at [961, 361] on label "22" Variant sold out or unavailable" at bounding box center [955, 358] width 136 height 27
click at [888, 342] on input "22" Variant sold out or unavailable" at bounding box center [887, 341] width 1 height 1
radio input "true"
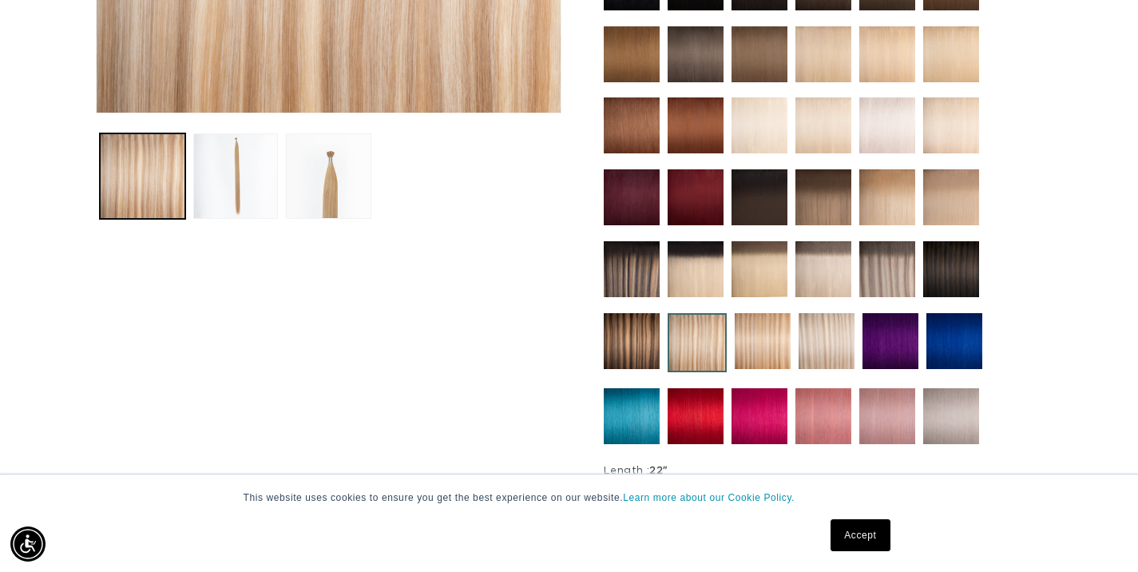
scroll to position [540, 0]
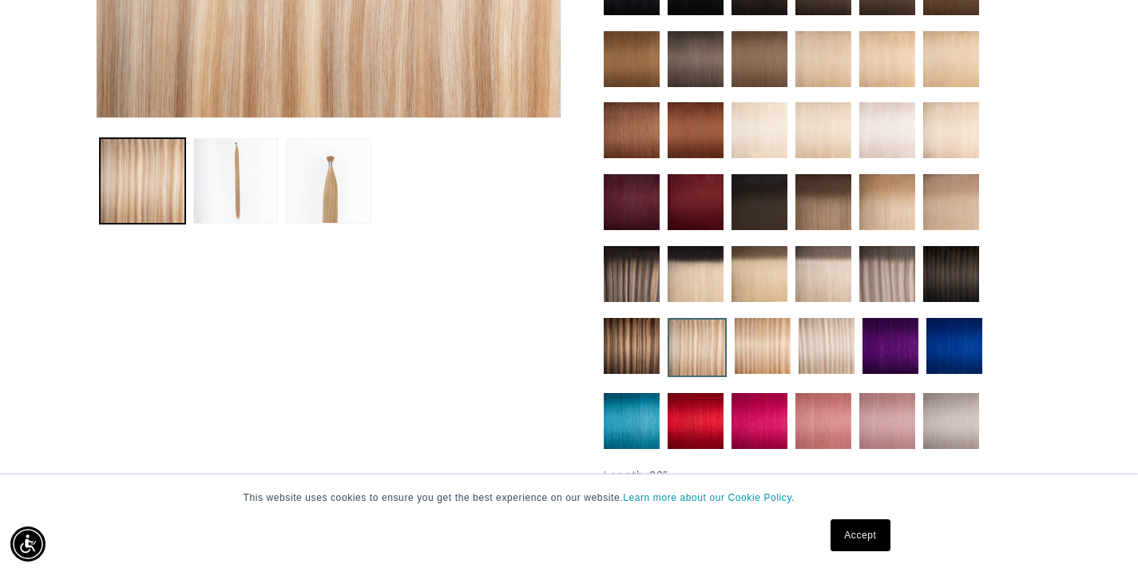
click at [766, 347] on img at bounding box center [763, 346] width 56 height 56
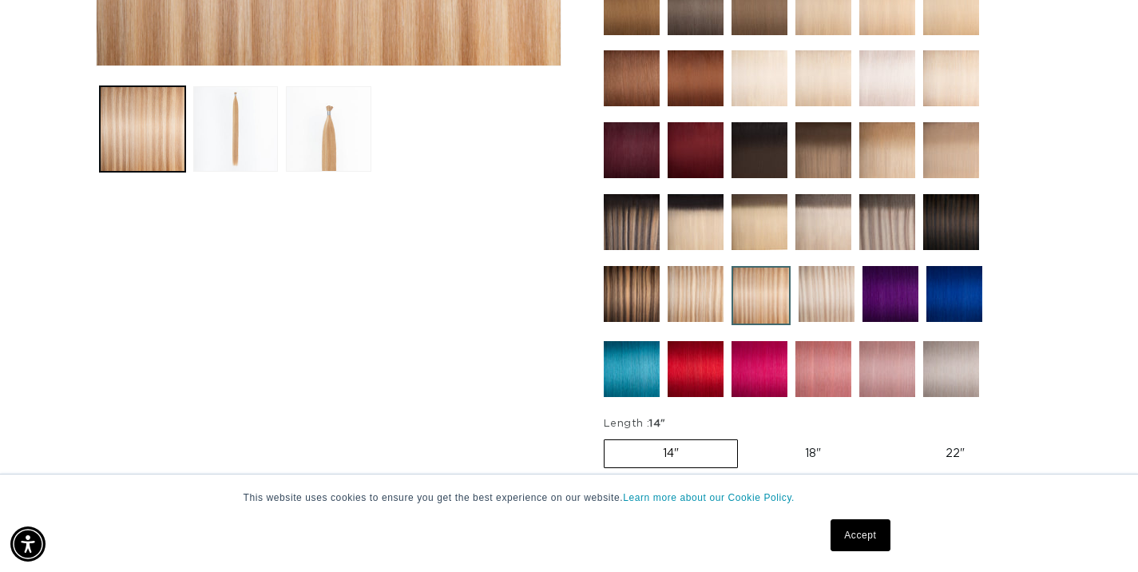
scroll to position [0, 1024]
click at [627, 226] on img at bounding box center [632, 222] width 56 height 56
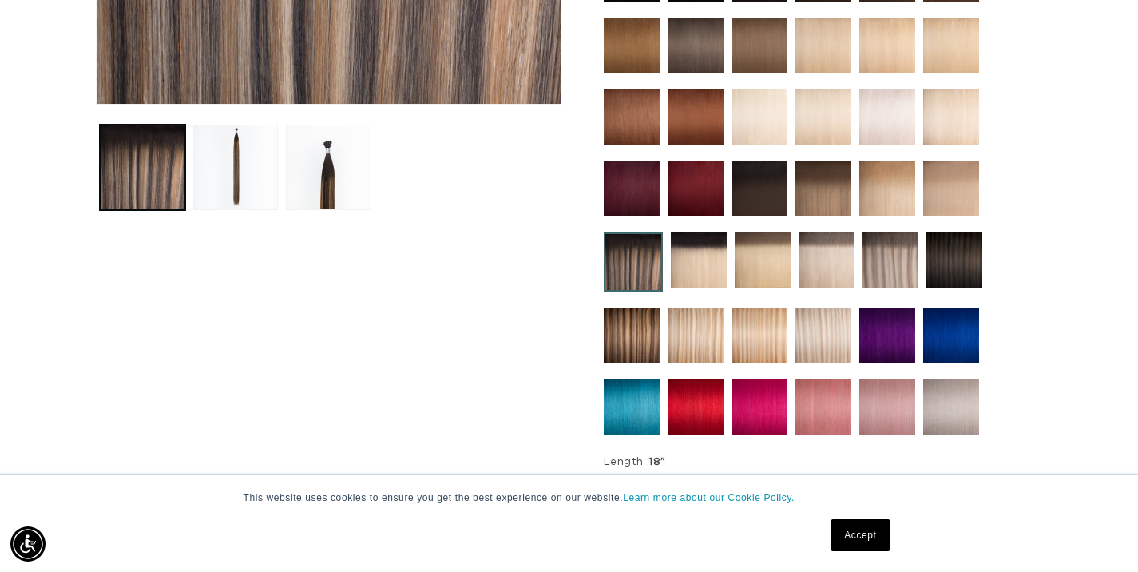
scroll to position [557, 0]
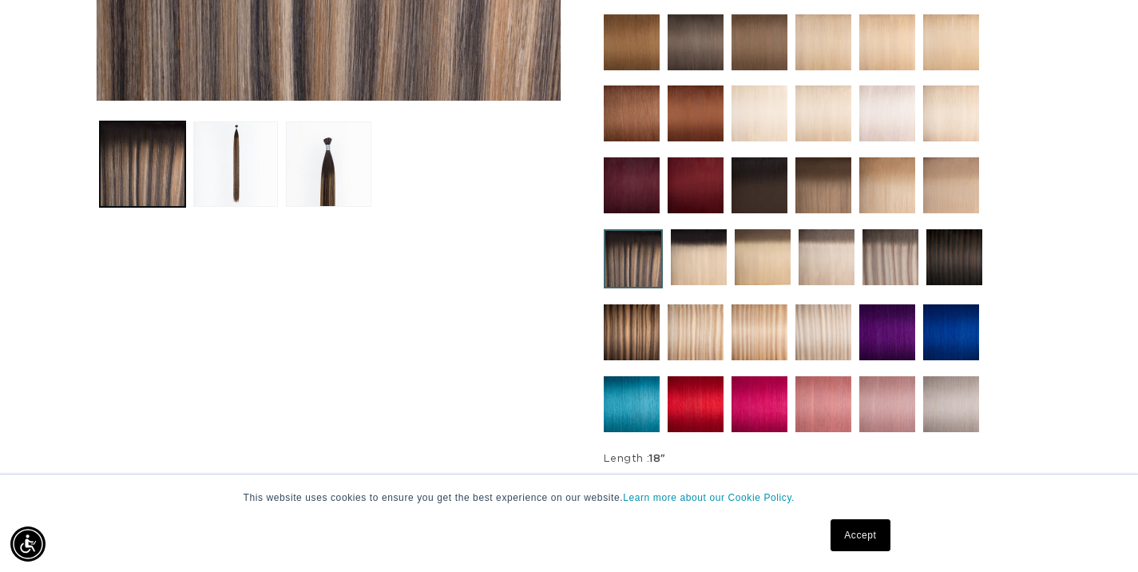
click at [691, 329] on img at bounding box center [695, 332] width 56 height 56
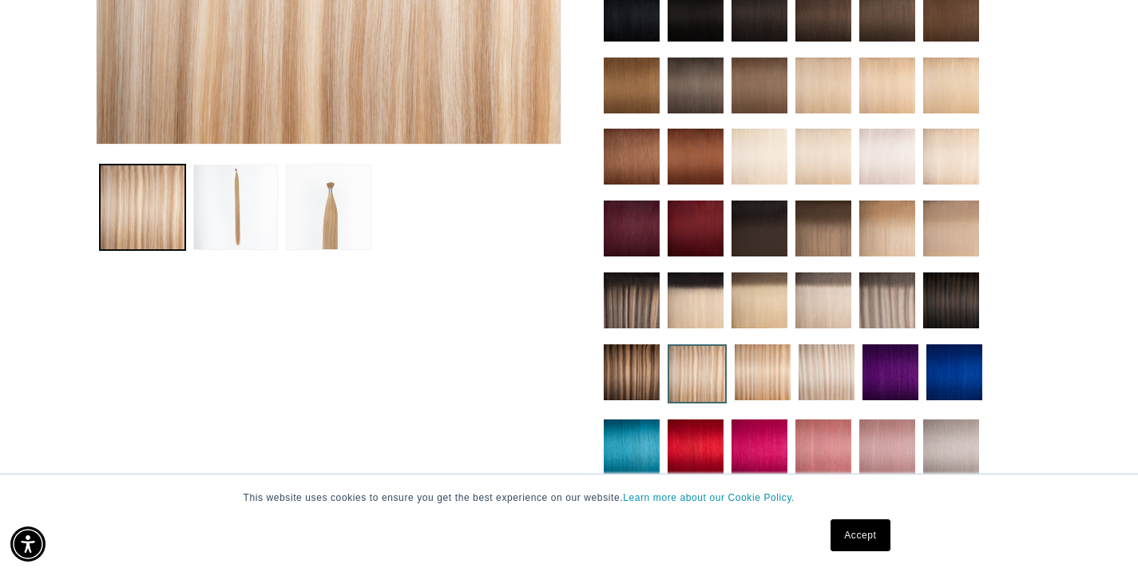
scroll to position [0, 1024]
click at [637, 380] on img at bounding box center [632, 372] width 56 height 56
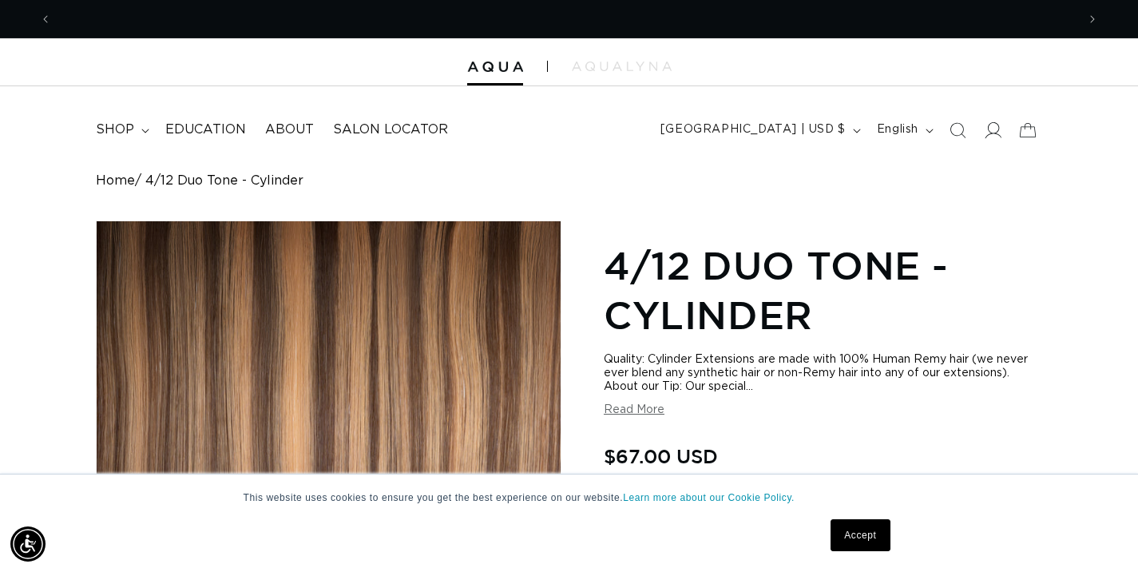
click at [1000, 132] on icon at bounding box center [992, 129] width 17 height 17
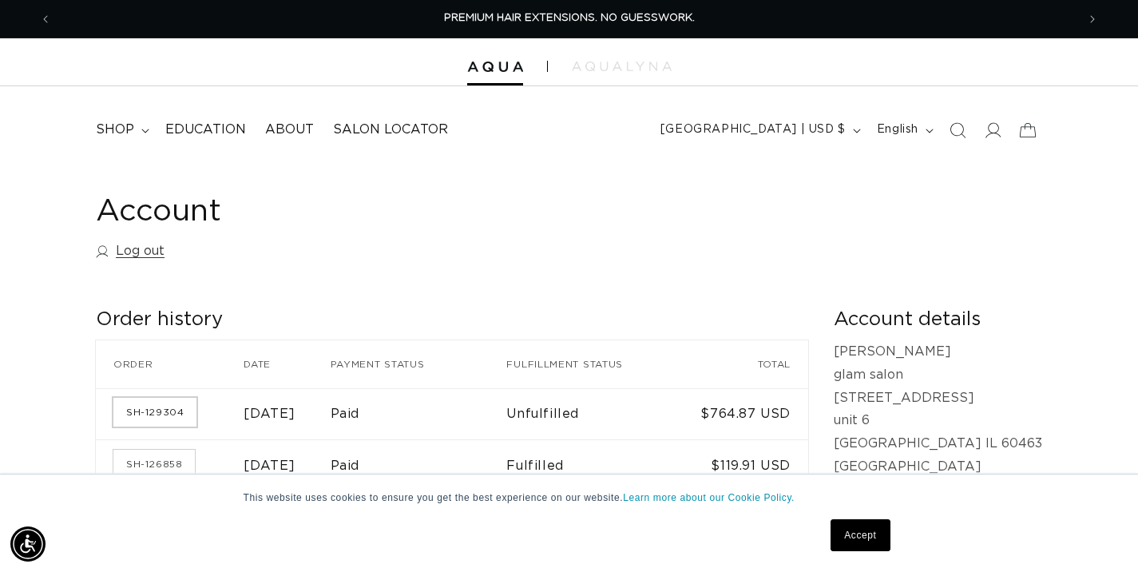
click at [160, 419] on link "SH-129304" at bounding box center [154, 412] width 83 height 29
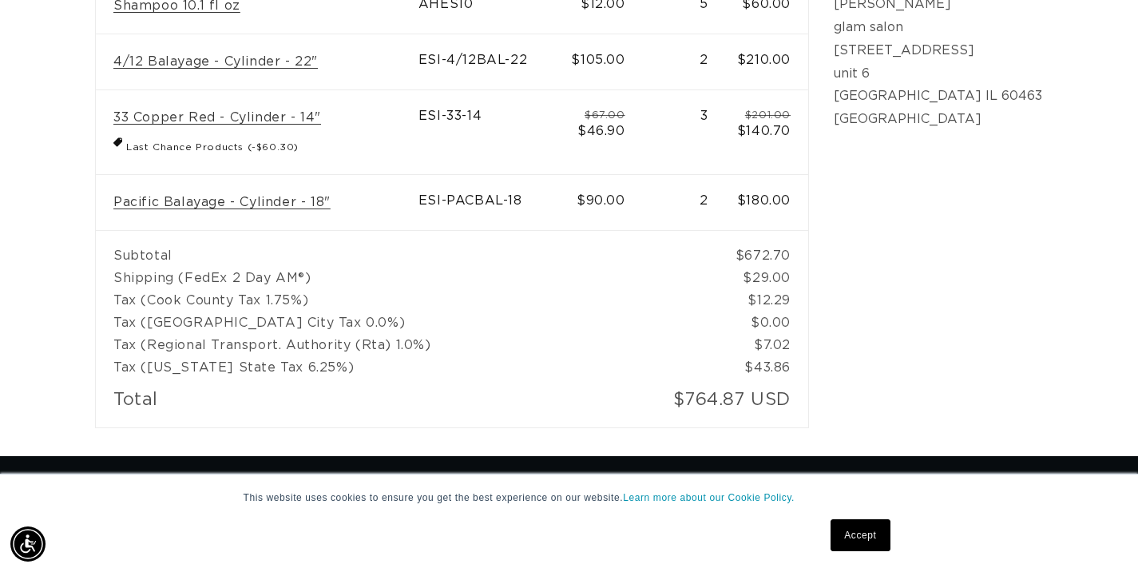
scroll to position [0, 2049]
